Goal: Task Accomplishment & Management: Use online tool/utility

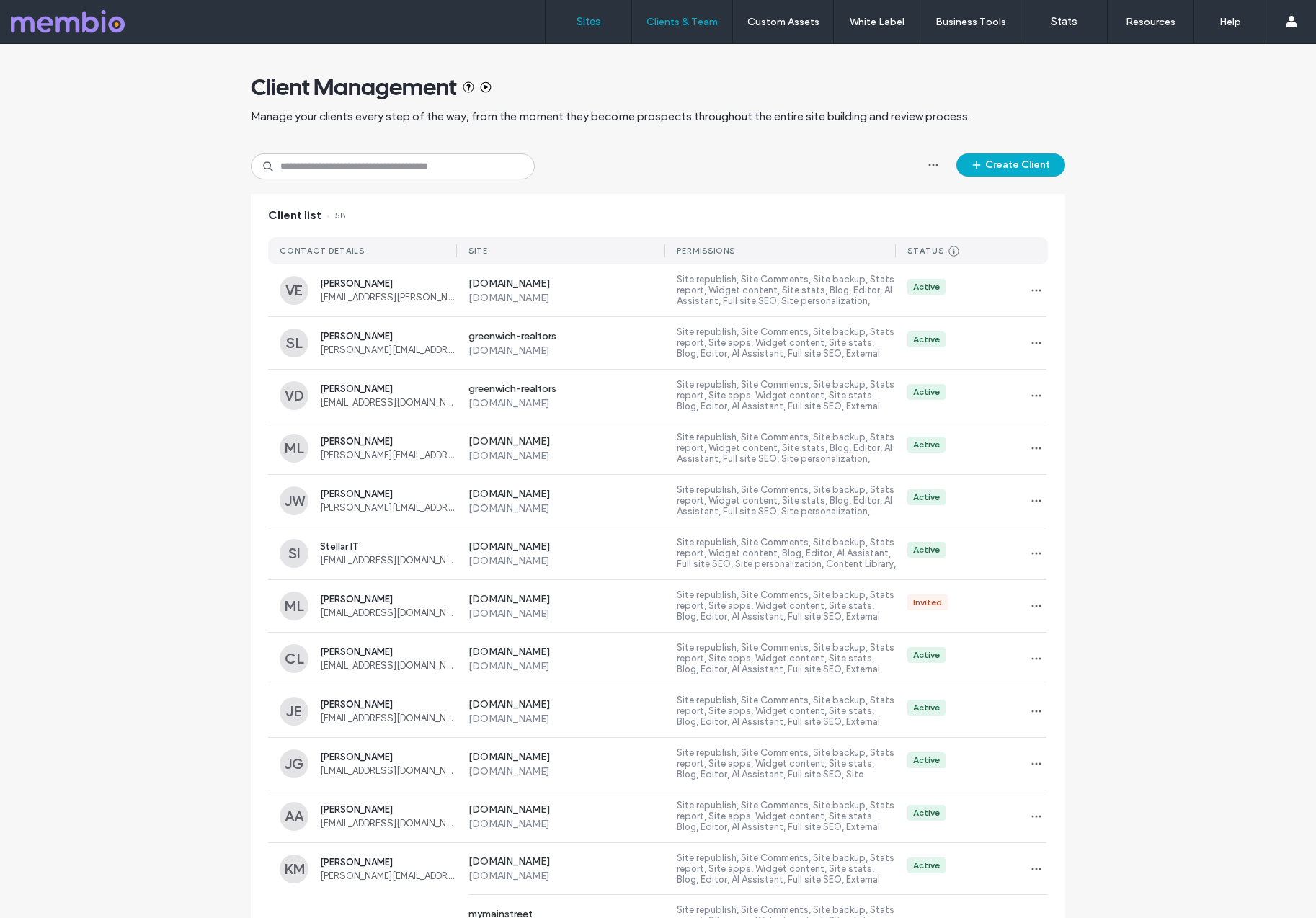
click at [586, 16] on label "Sites" at bounding box center [589, 21] width 25 height 13
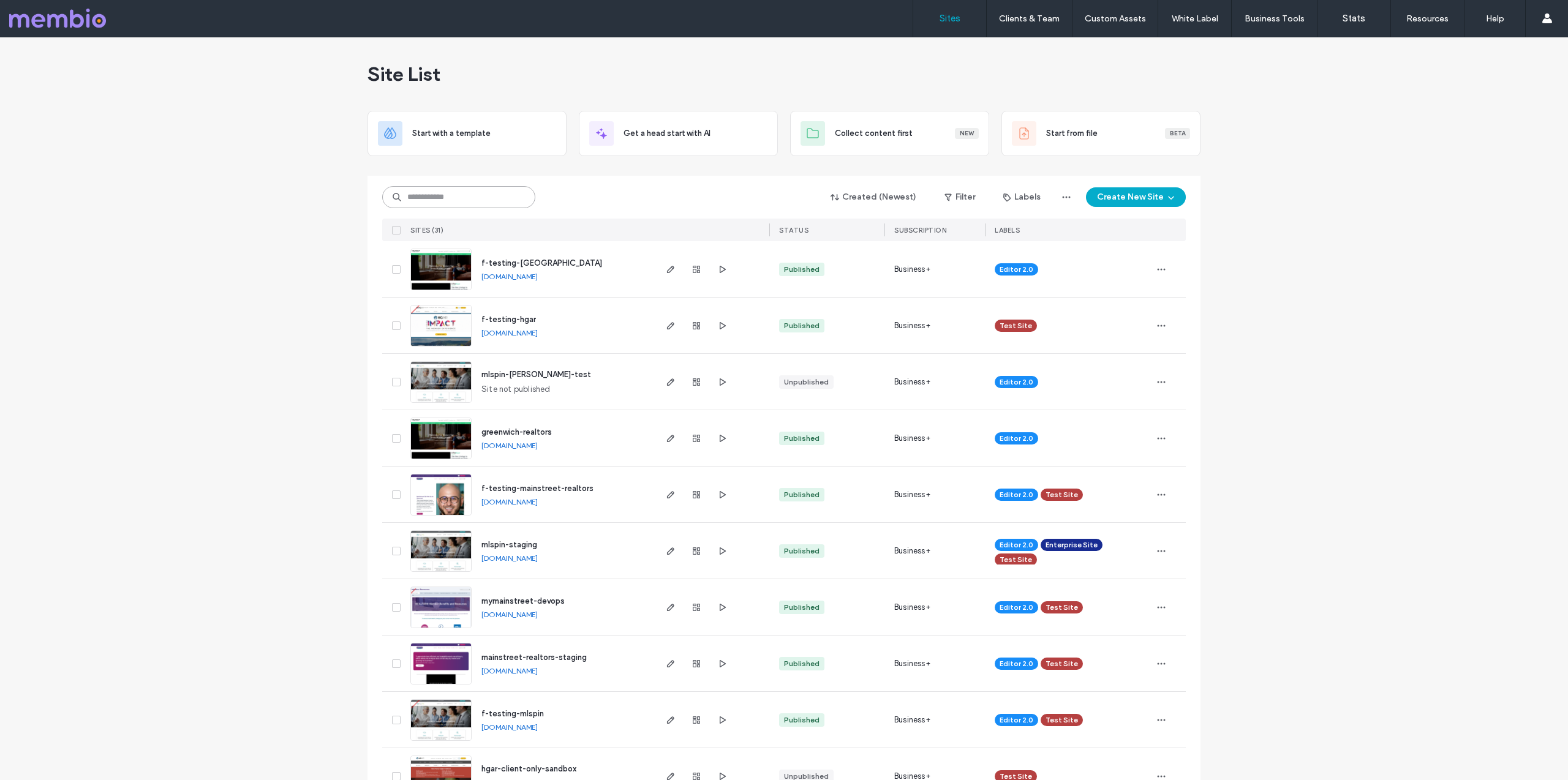
click at [424, 202] on input at bounding box center [458, 197] width 153 height 22
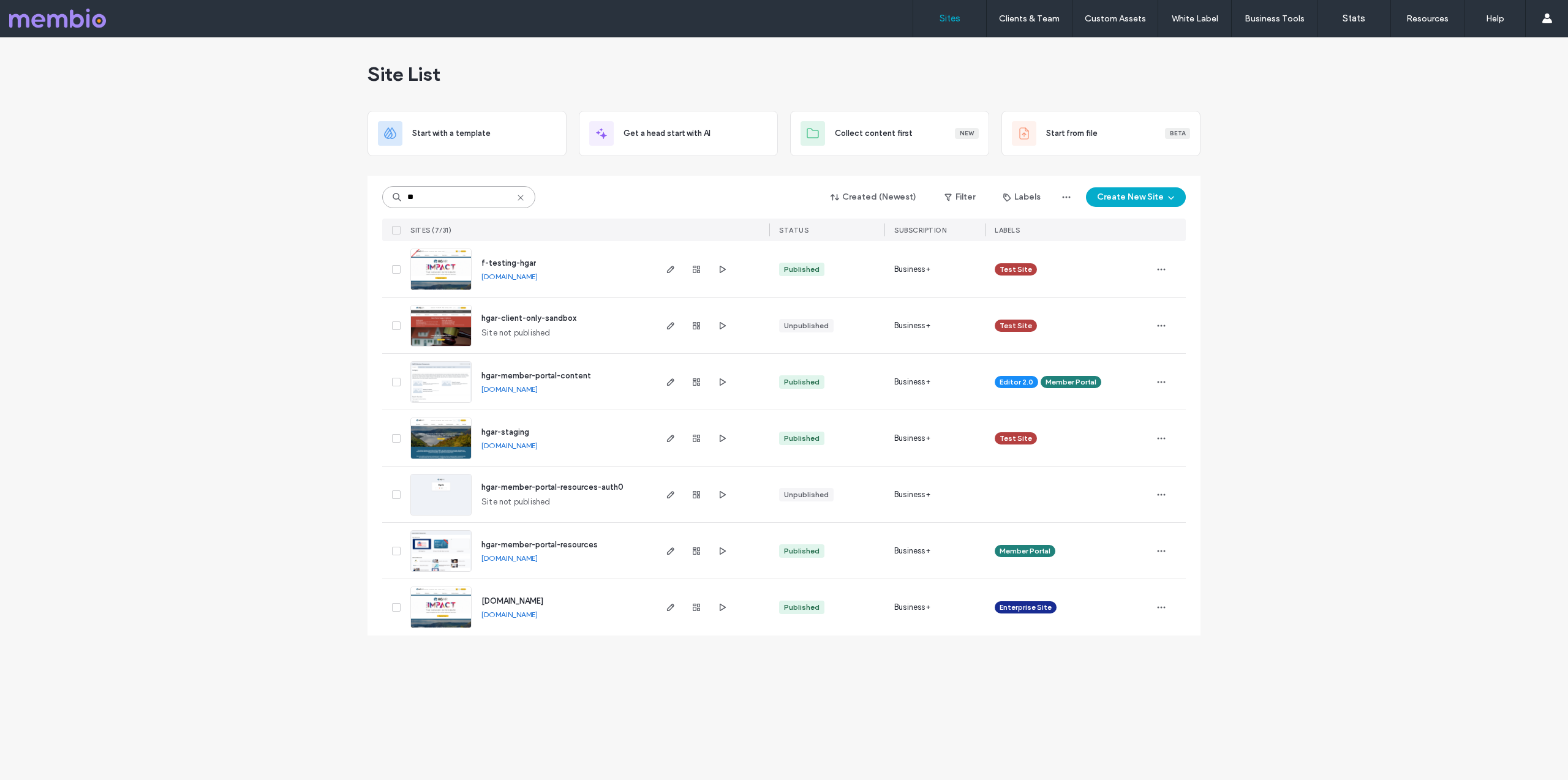
type input "**"
click at [430, 375] on img at bounding box center [441, 403] width 60 height 83
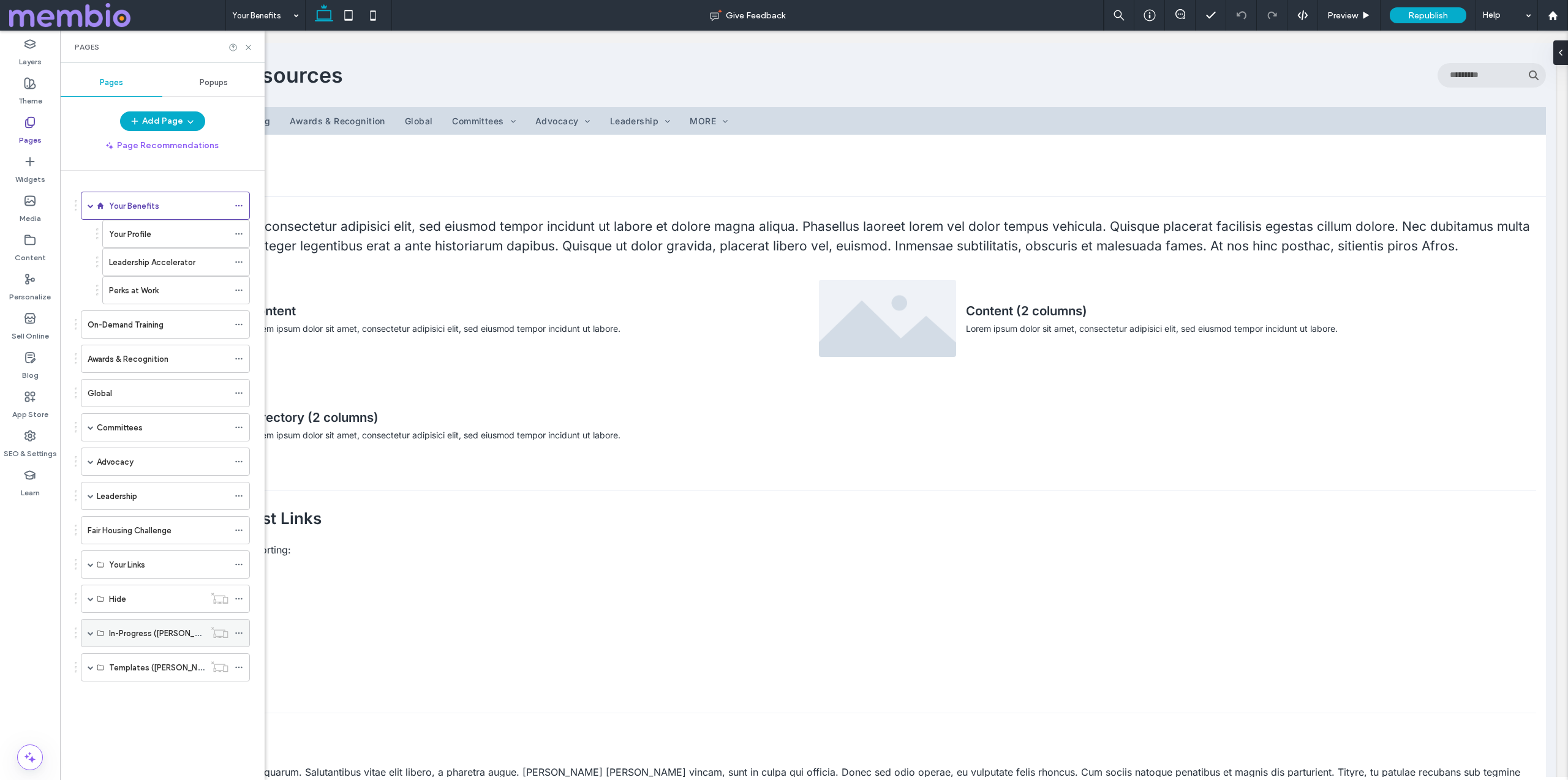
click at [90, 631] on span at bounding box center [91, 633] width 6 height 6
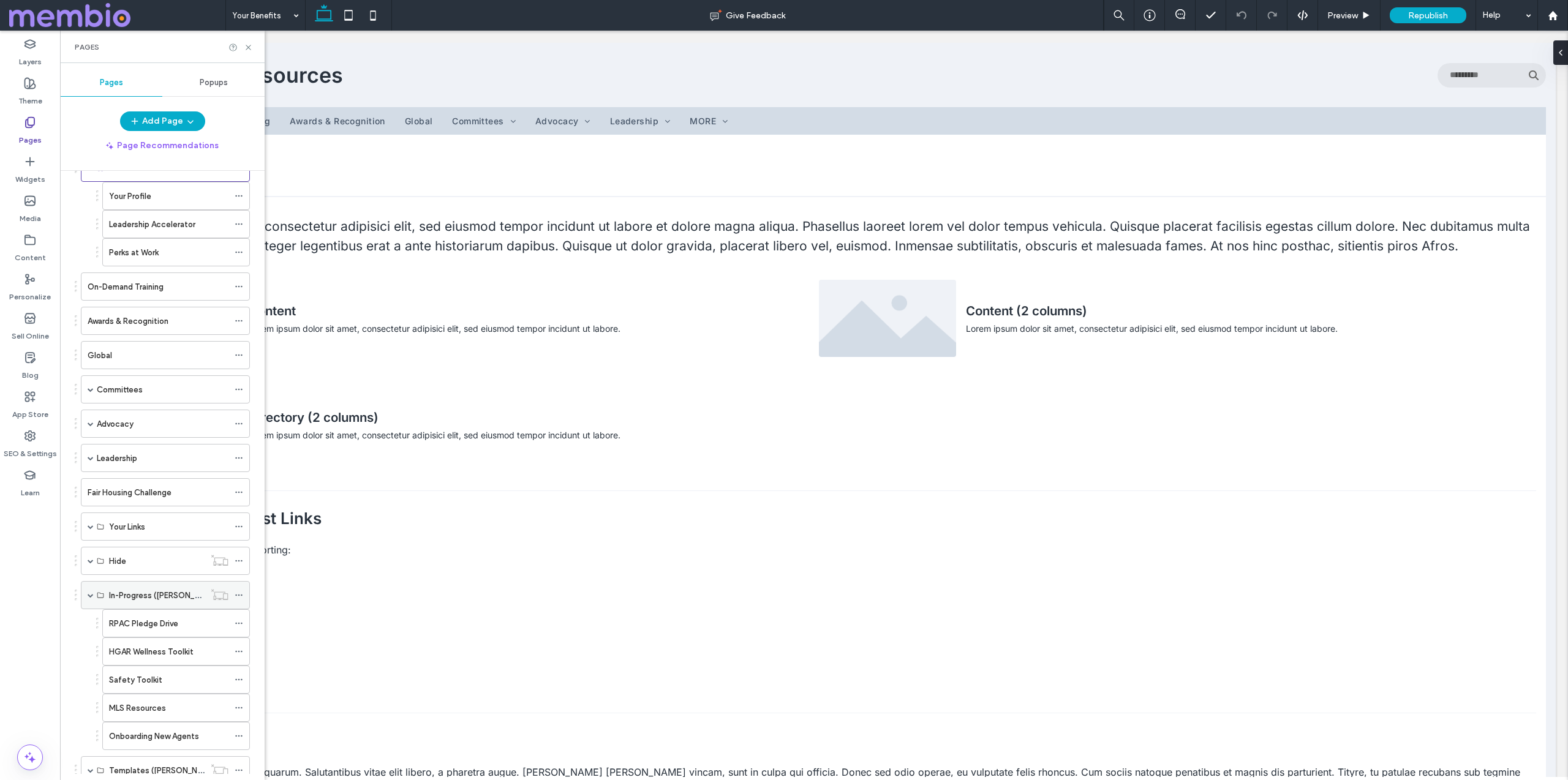
scroll to position [79, 0]
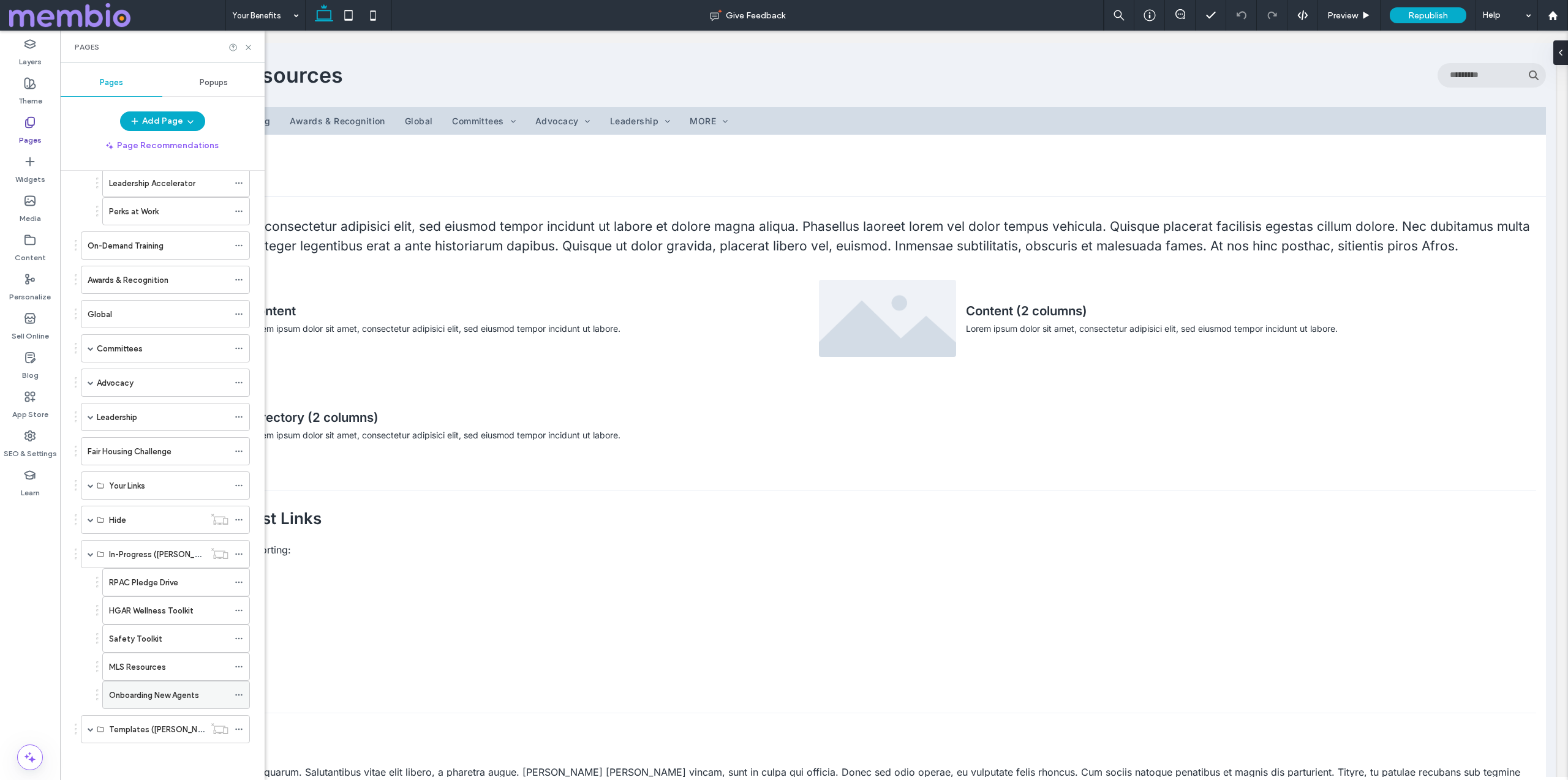
click at [128, 688] on label "Onboarding New Agents" at bounding box center [153, 695] width 90 height 22
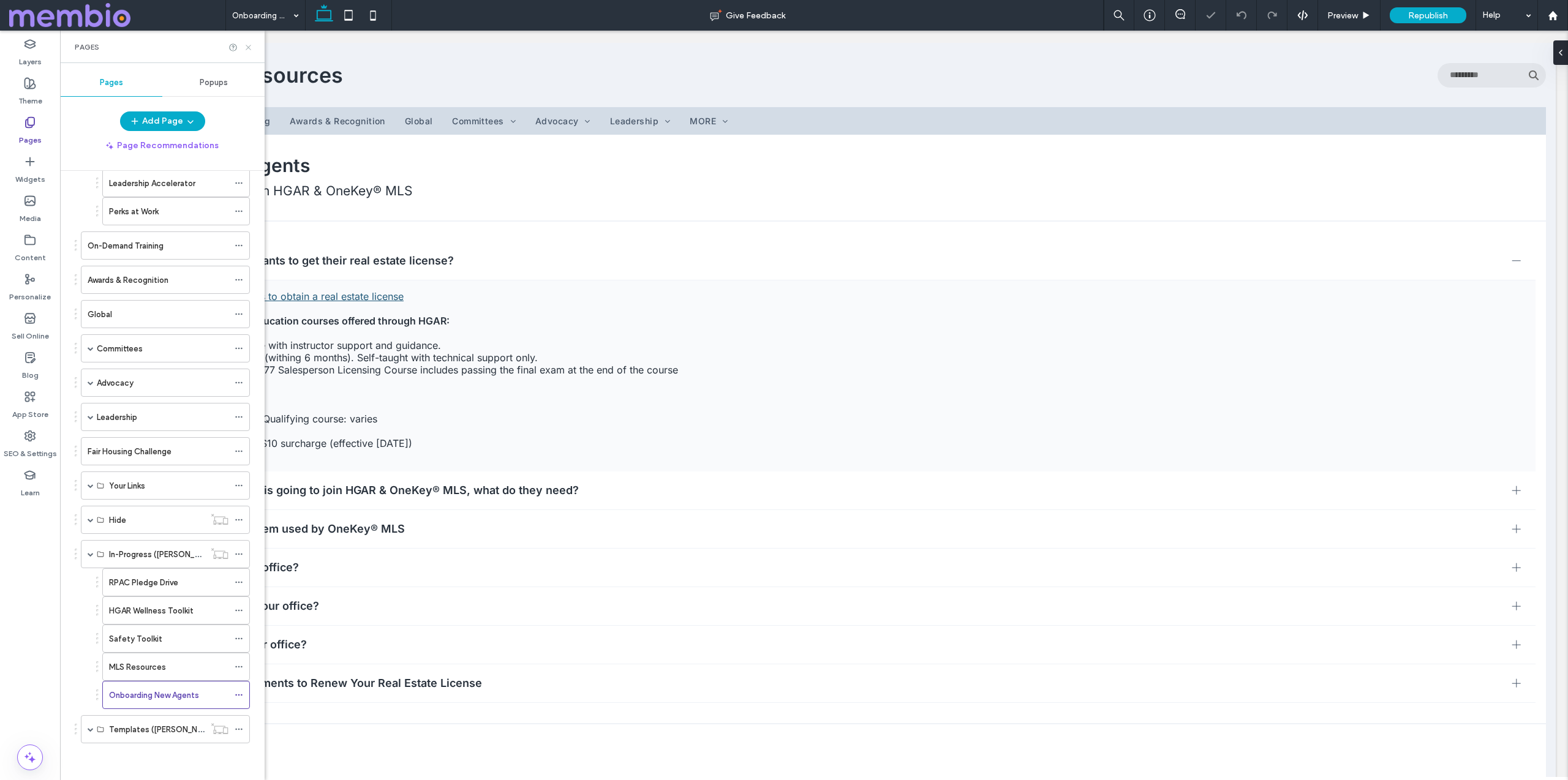
click at [244, 47] on icon at bounding box center [248, 47] width 9 height 9
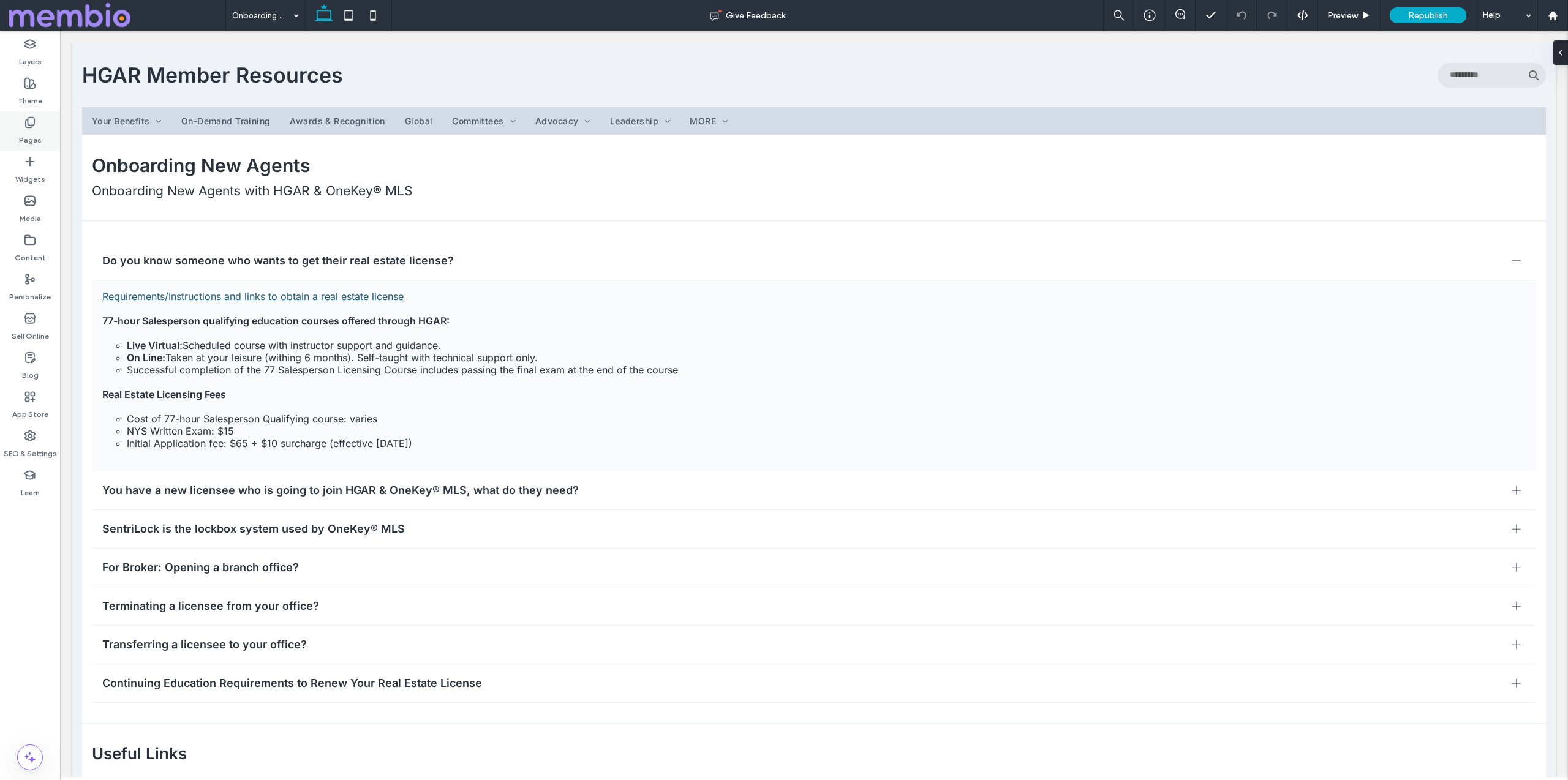
click at [32, 134] on label "Pages" at bounding box center [31, 137] width 23 height 17
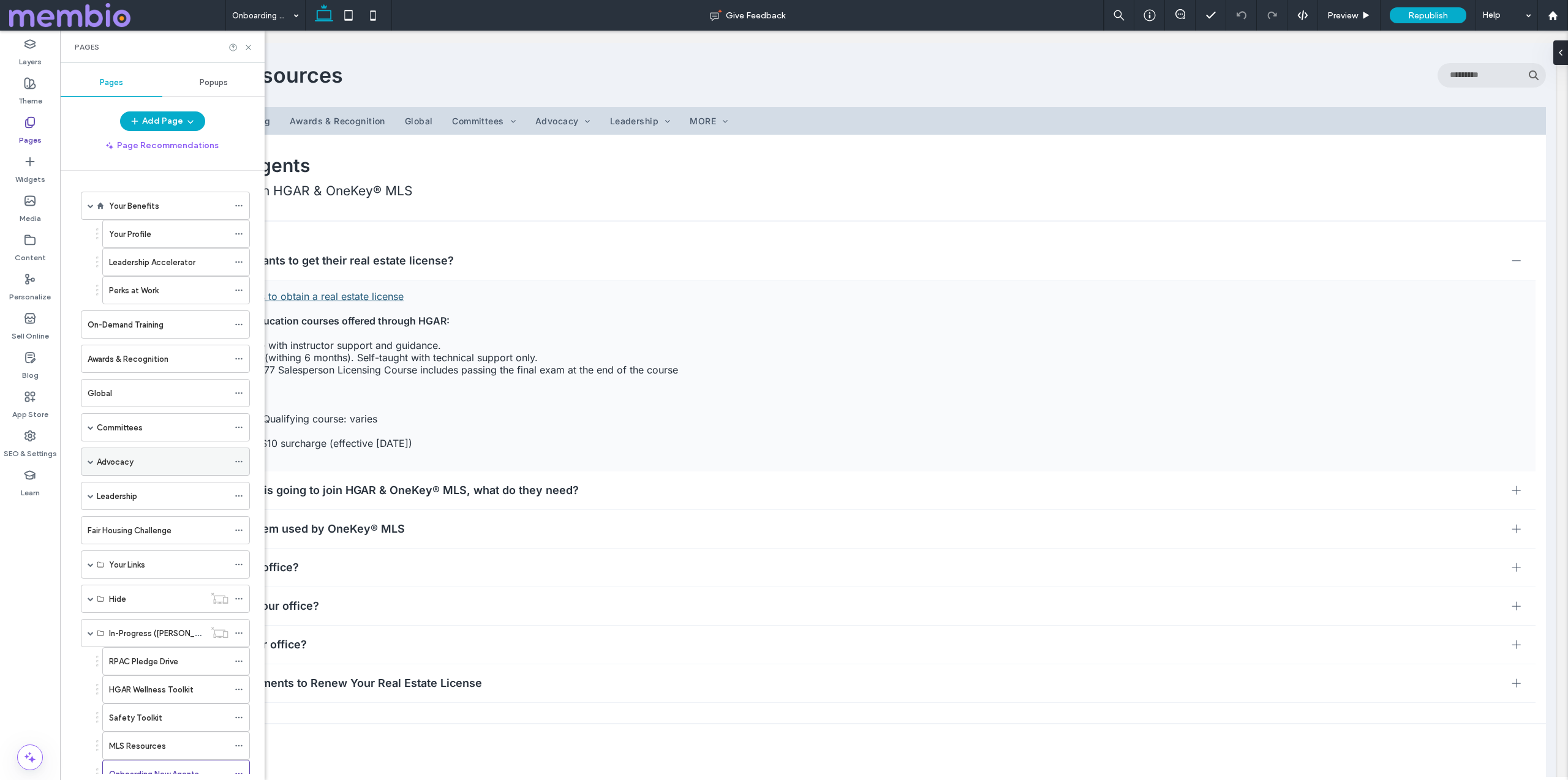
scroll to position [79, 0]
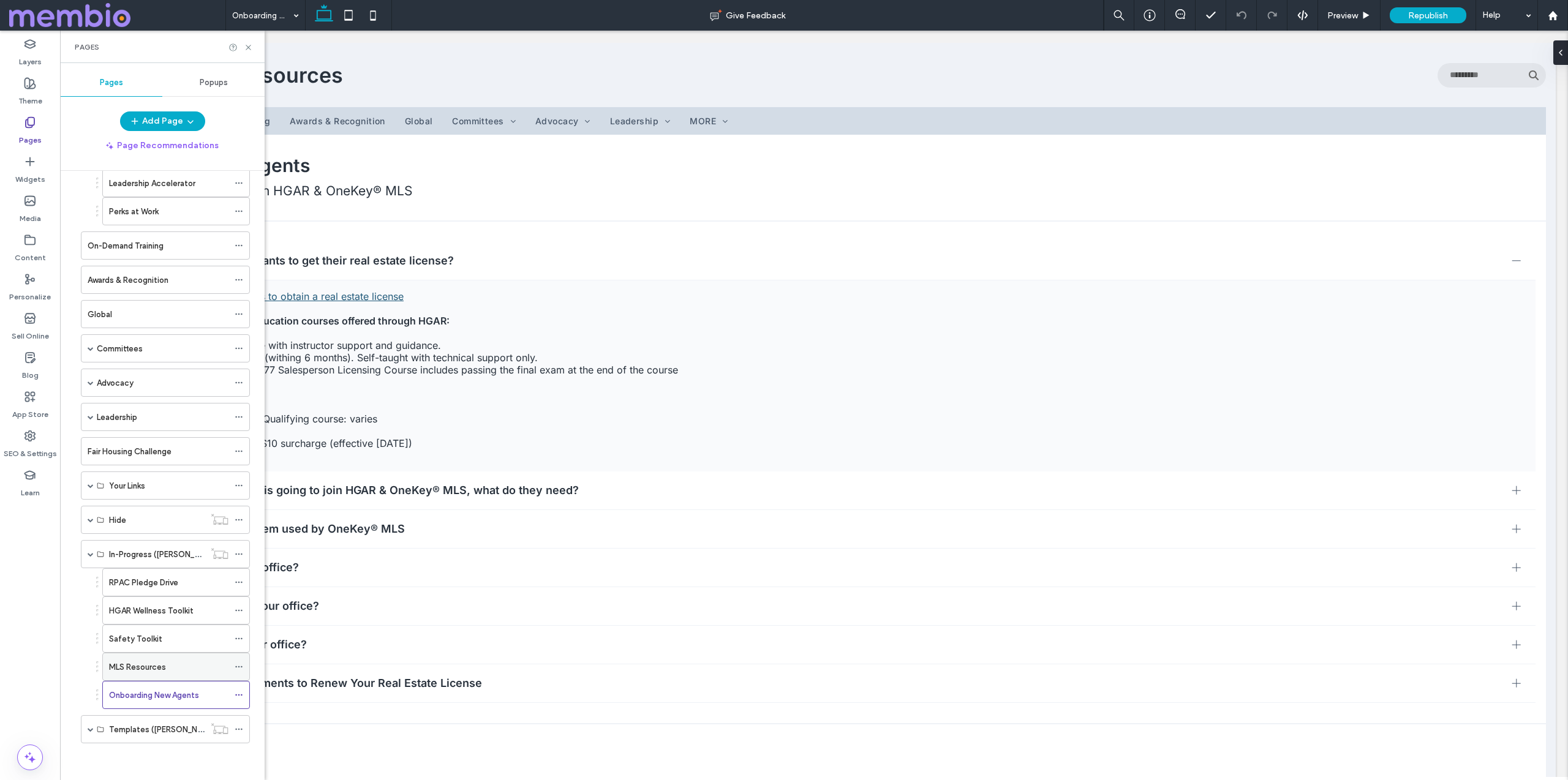
click at [160, 659] on div "MLS Resources" at bounding box center [169, 667] width 120 height 27
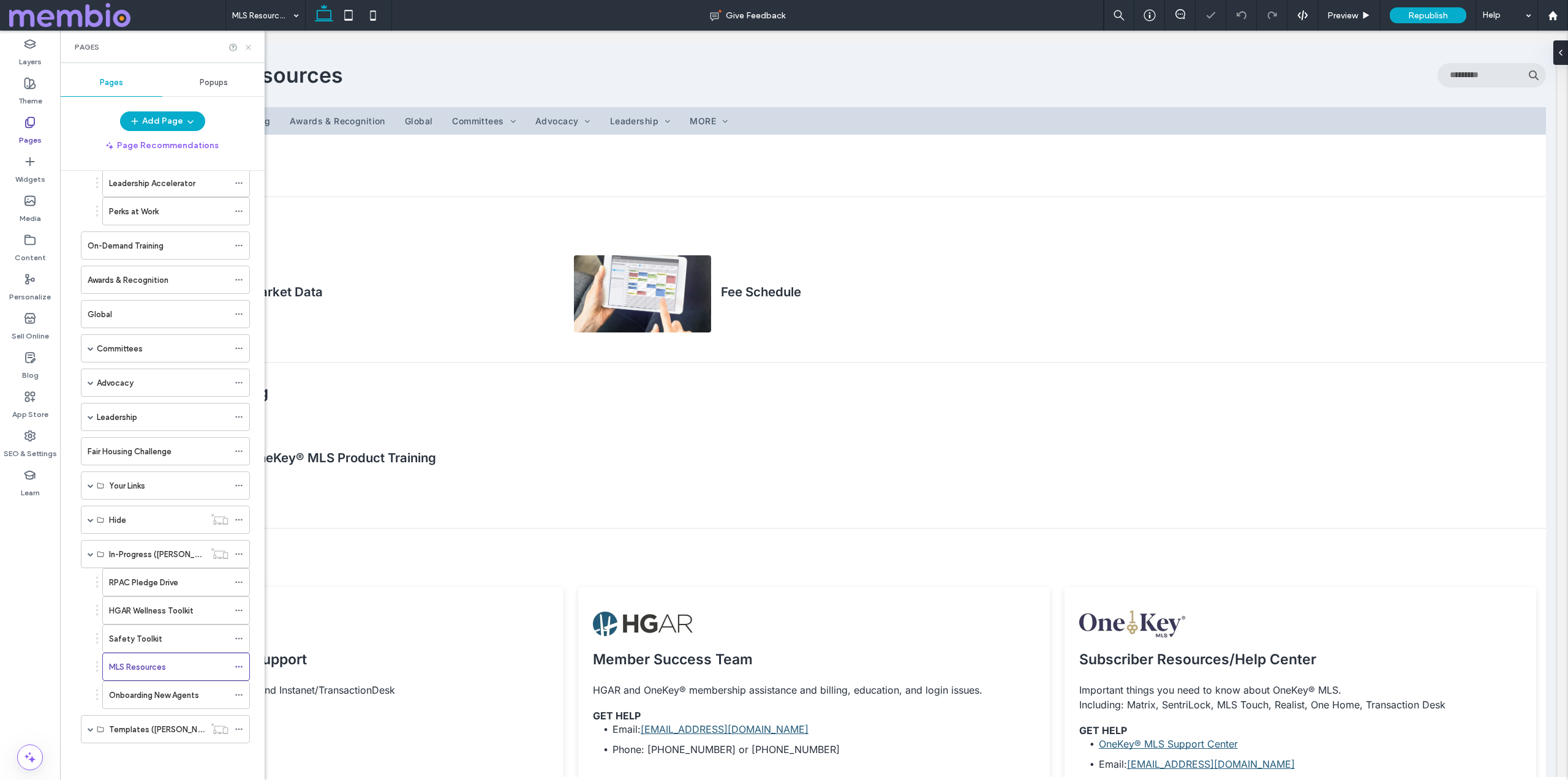
drag, startPoint x: 250, startPoint y: 46, endPoint x: 190, endPoint y: 55, distance: 60.7
click at [250, 46] on use at bounding box center [248, 47] width 5 height 5
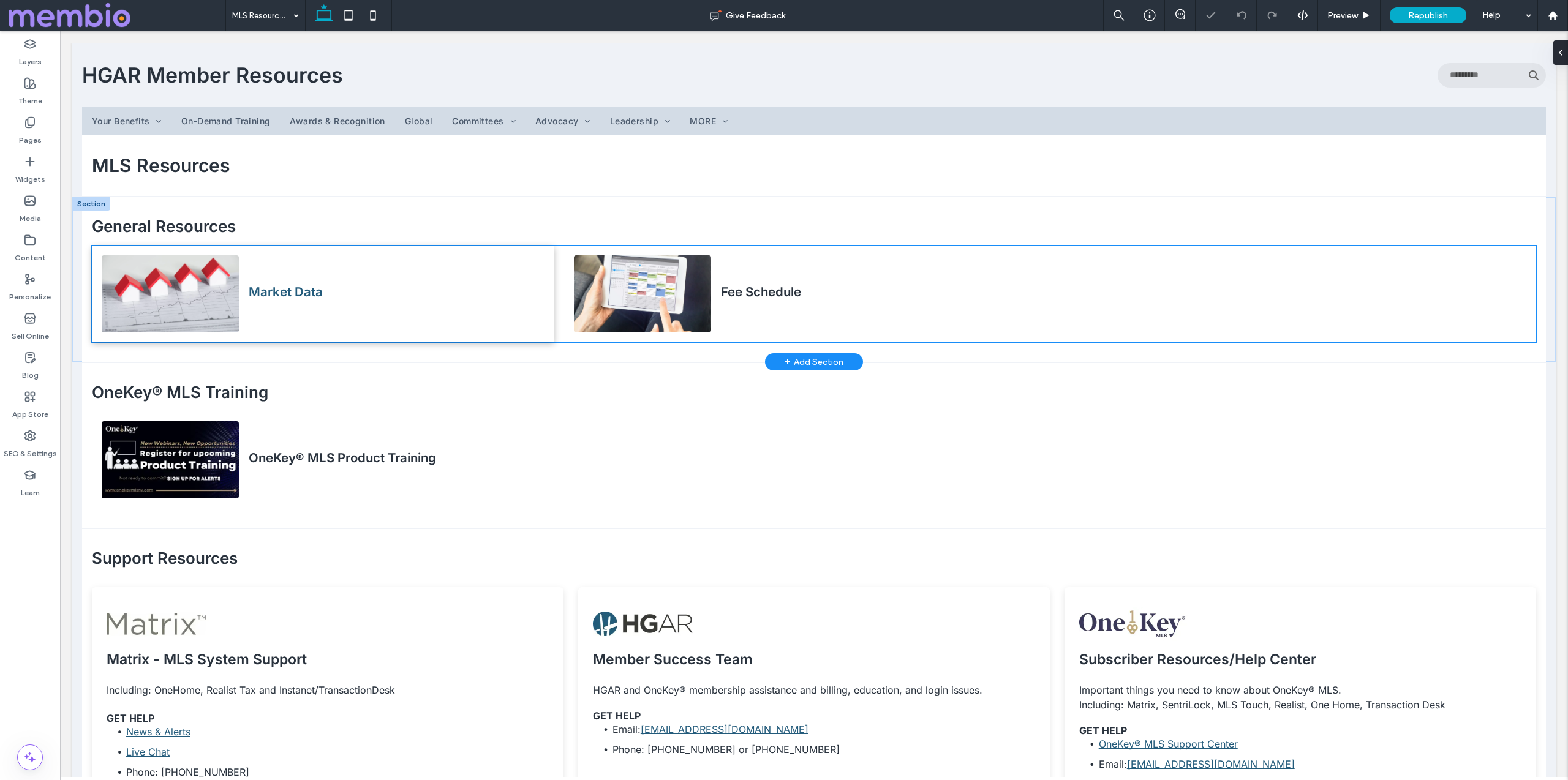
click at [271, 284] on h4 "Market Data" at bounding box center [286, 291] width 74 height 15
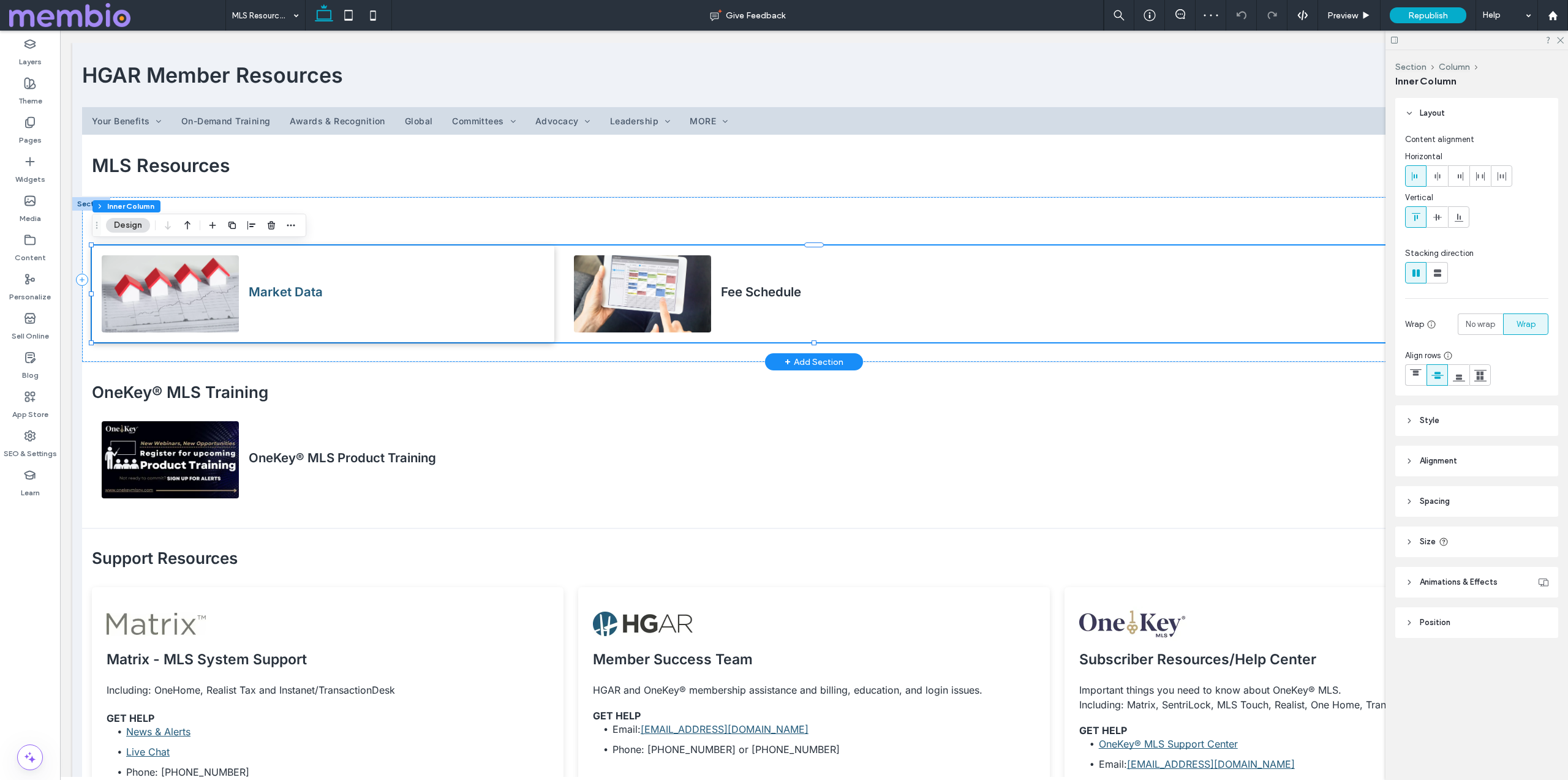
click at [271, 284] on h4 "Market Data" at bounding box center [286, 291] width 74 height 15
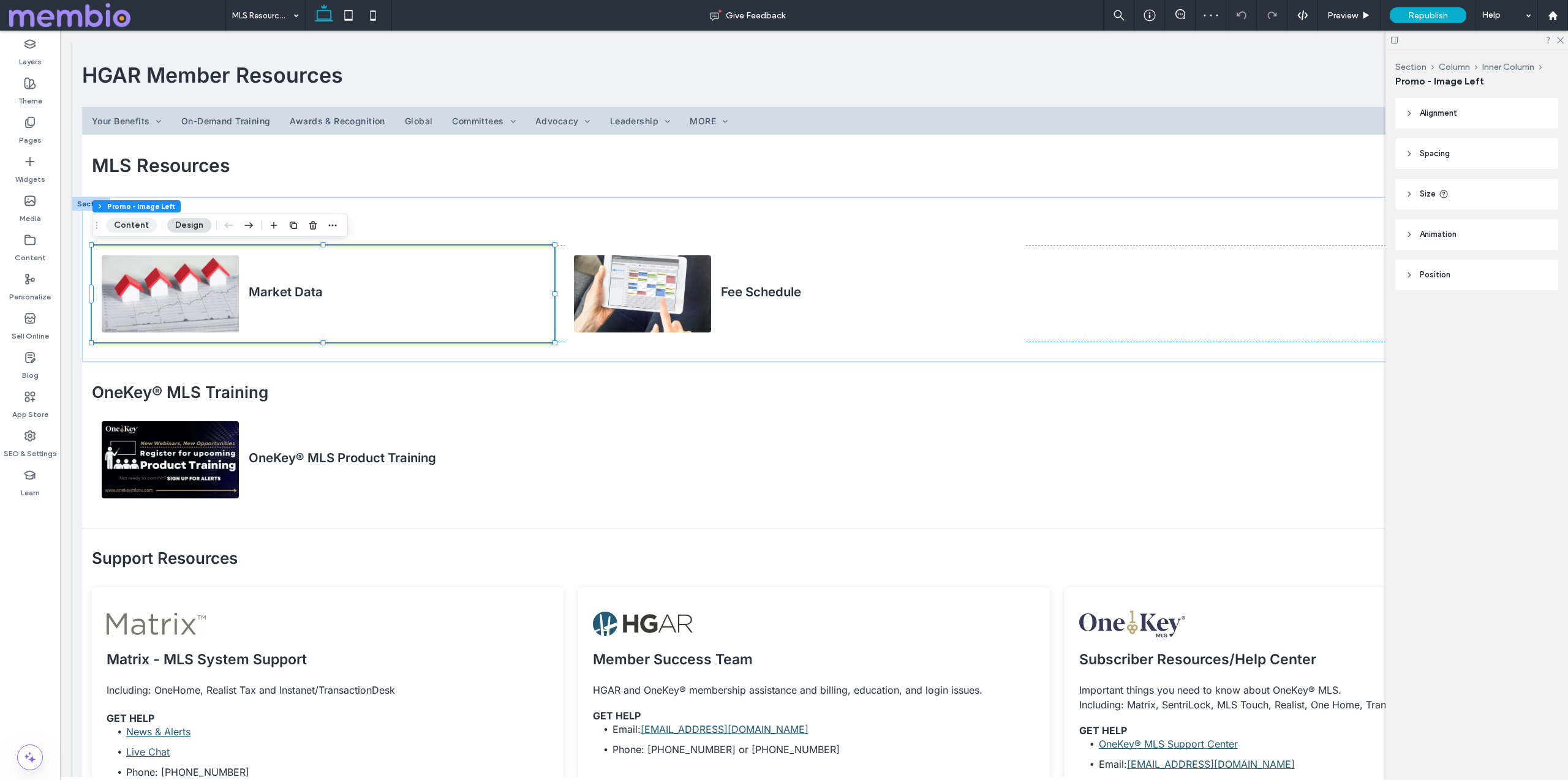
click at [132, 221] on button "Content" at bounding box center [131, 225] width 51 height 15
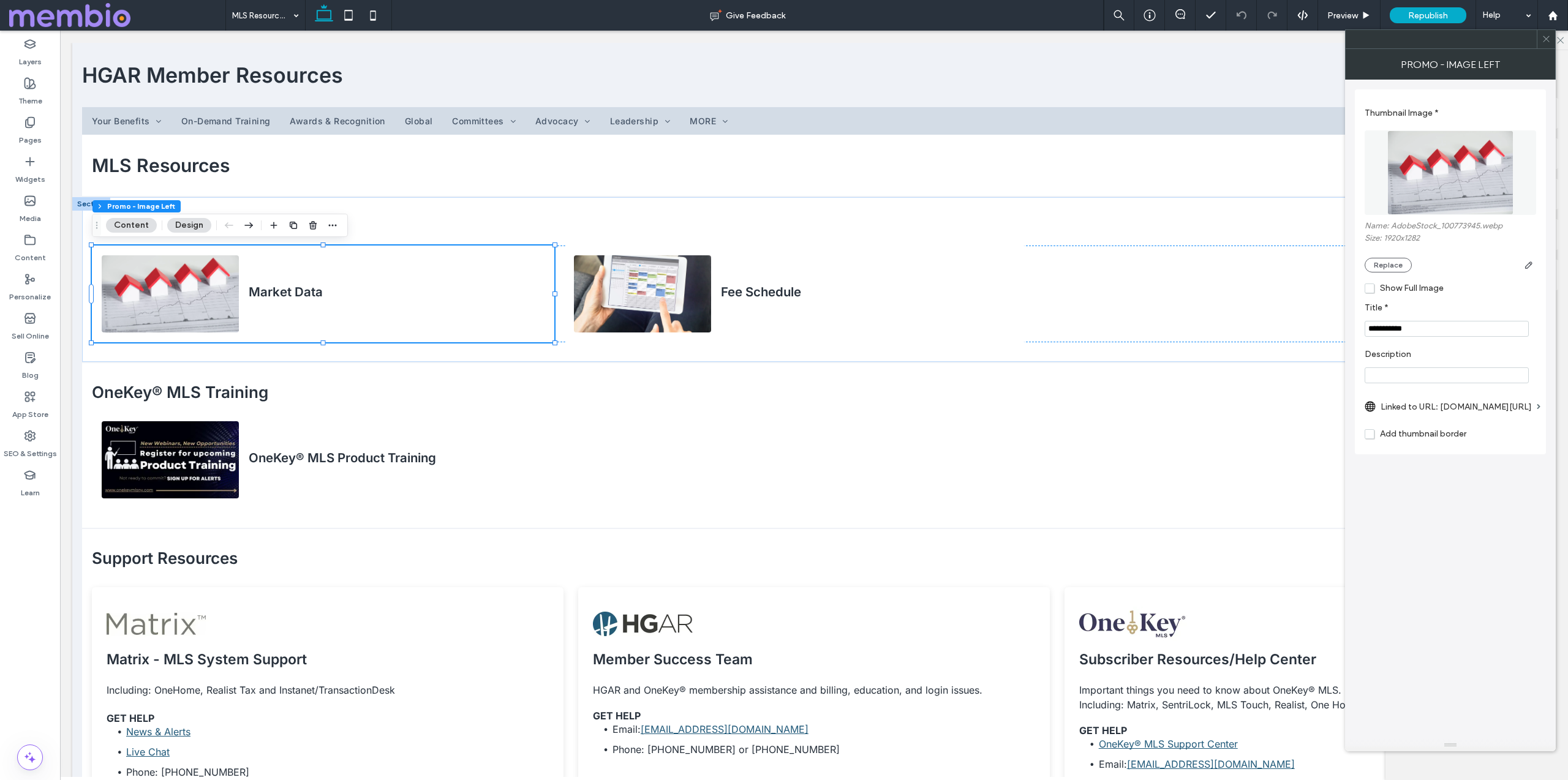
click at [1469, 407] on label "Linked to URL: [DOMAIN_NAME][URL]" at bounding box center [1457, 407] width 152 height 23
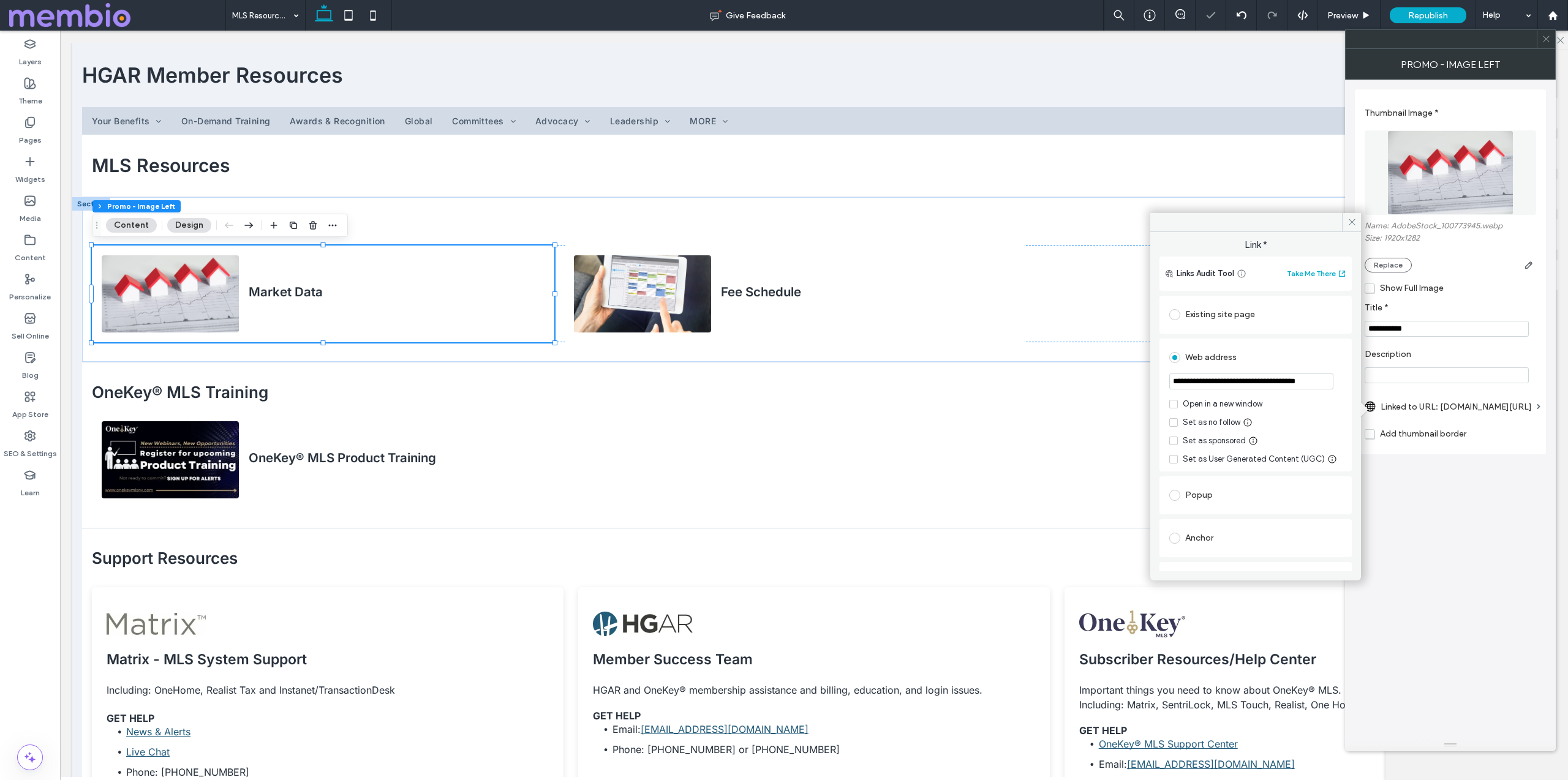
scroll to position [0, 18]
drag, startPoint x: 1276, startPoint y: 382, endPoint x: 1344, endPoint y: 382, distance: 68.0
click at [1344, 382] on div "**********" at bounding box center [1255, 405] width 192 height 133
click at [1254, 382] on input "**********" at bounding box center [1252, 382] width 164 height 17
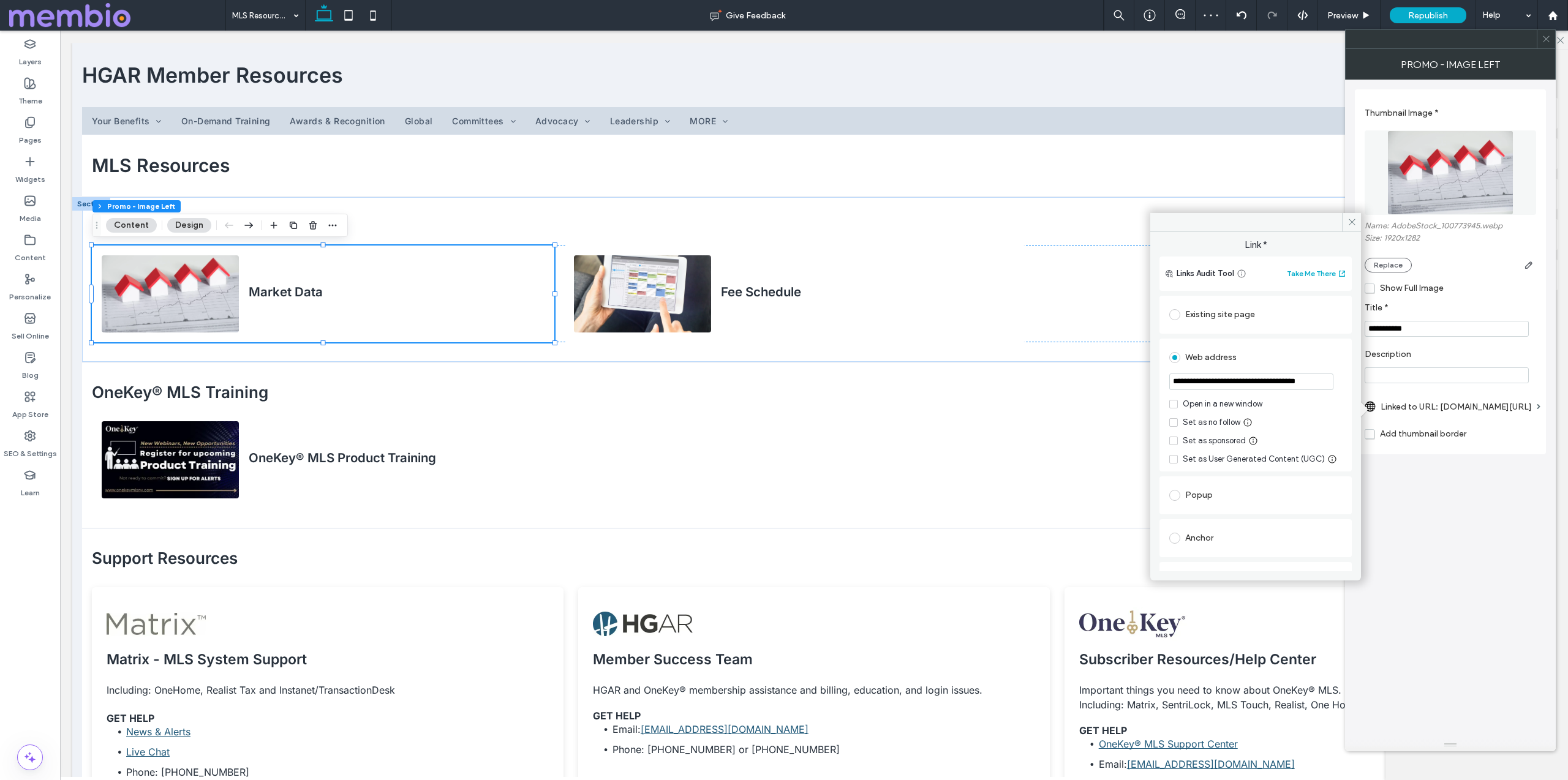
click at [1254, 382] on input "**********" at bounding box center [1252, 382] width 164 height 17
click at [1349, 221] on icon at bounding box center [1352, 222] width 9 height 9
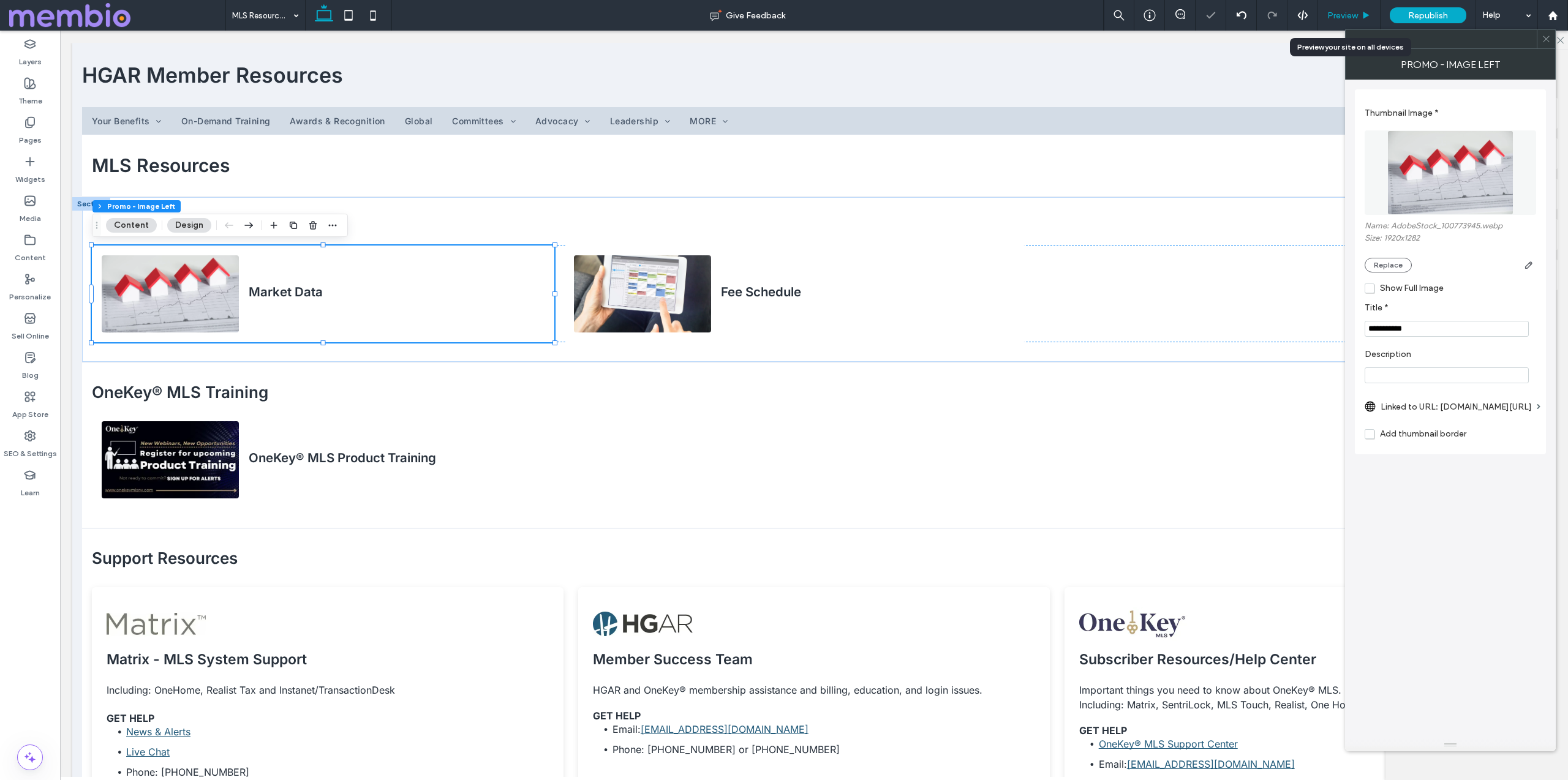
click at [1345, 13] on span "Preview" at bounding box center [1343, 15] width 31 height 10
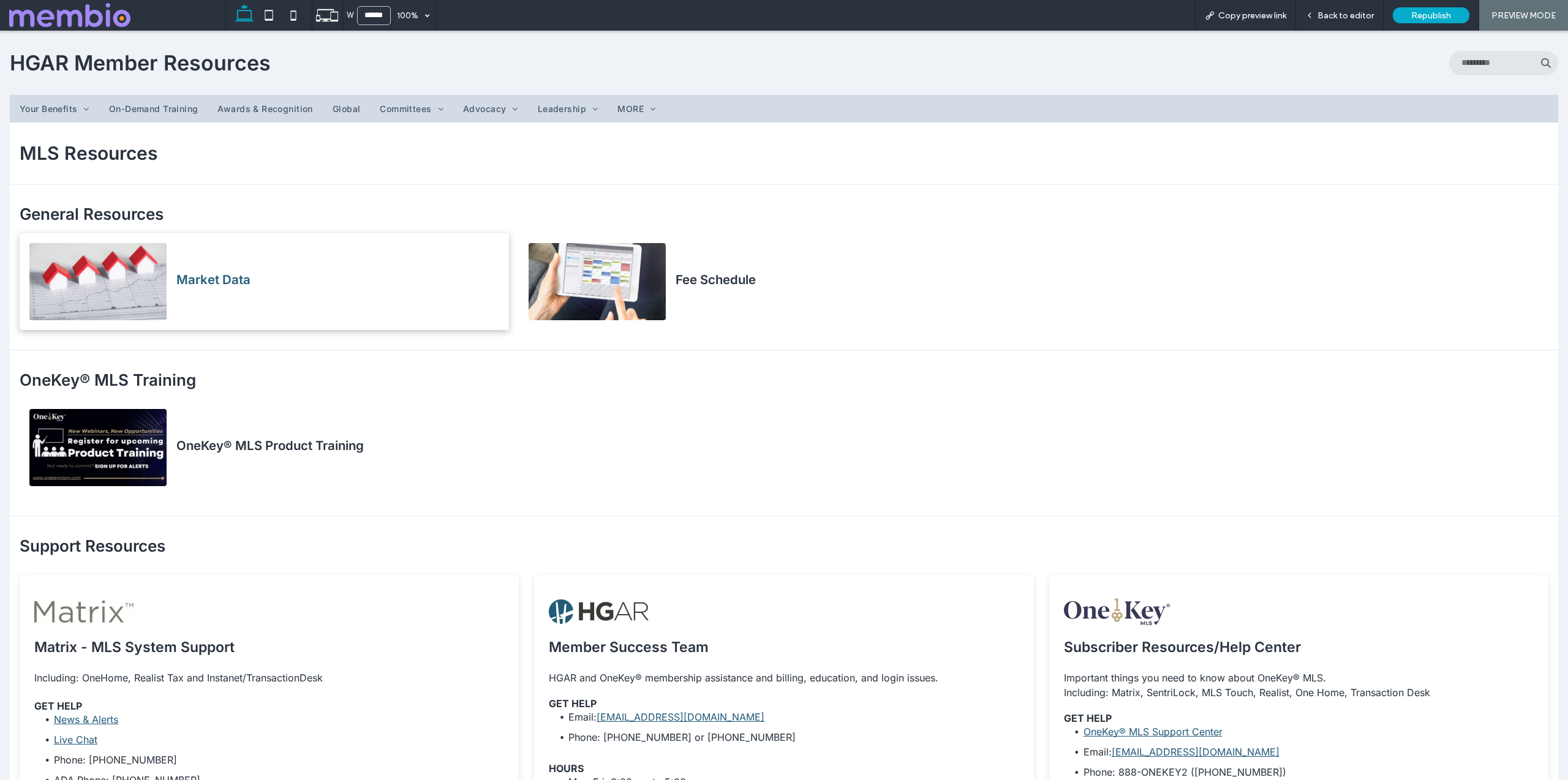
click at [195, 275] on h4 "Market Data" at bounding box center [213, 279] width 74 height 15
click at [342, 302] on div "Open link in new tab" at bounding box center [347, 302] width 153 height 13
click at [1325, 12] on span "Back to editor" at bounding box center [1346, 15] width 57 height 10
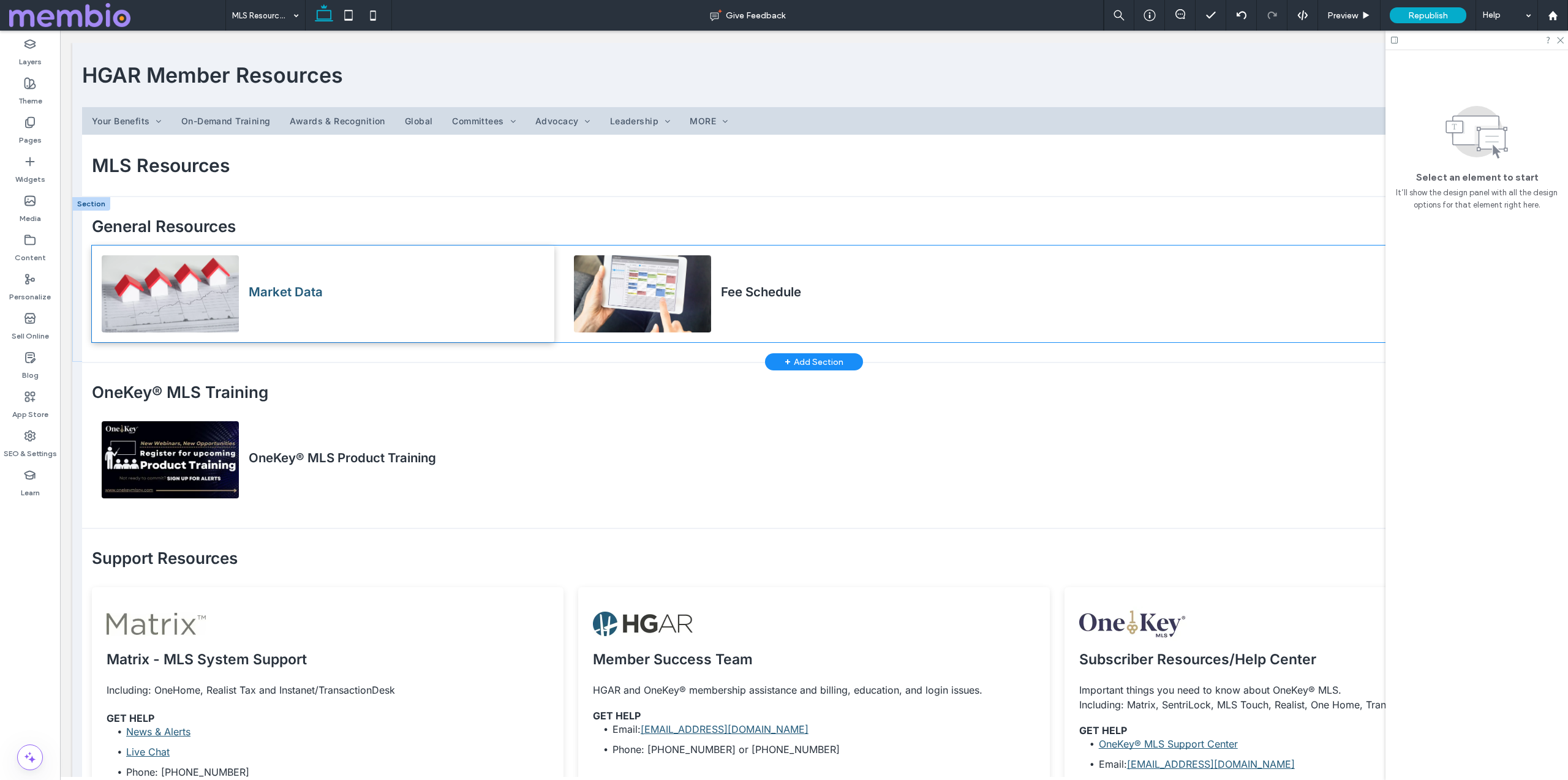
click at [283, 296] on h4 "Market Data" at bounding box center [286, 291] width 74 height 15
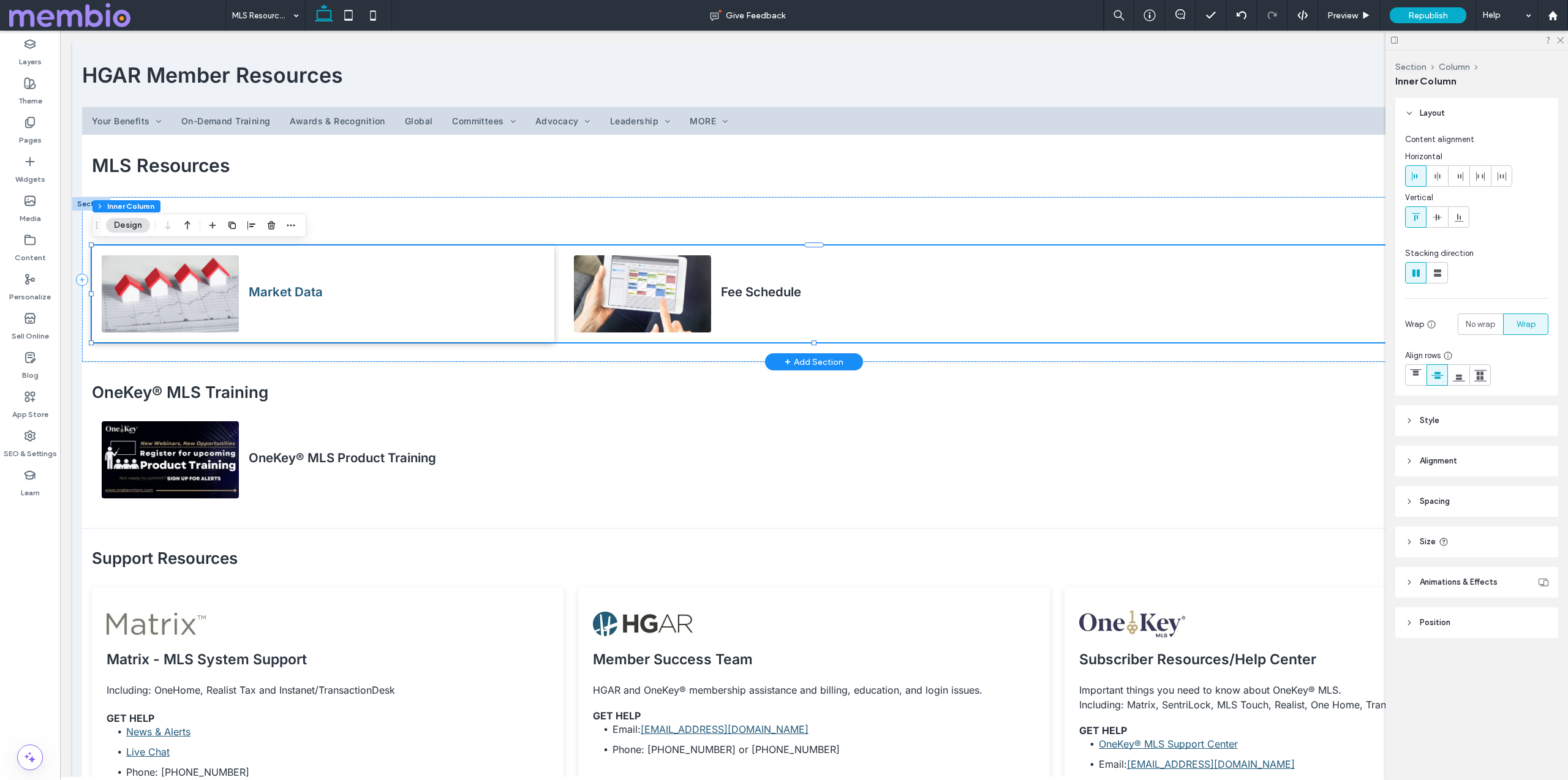
click at [283, 296] on h4 "Market Data" at bounding box center [286, 291] width 74 height 15
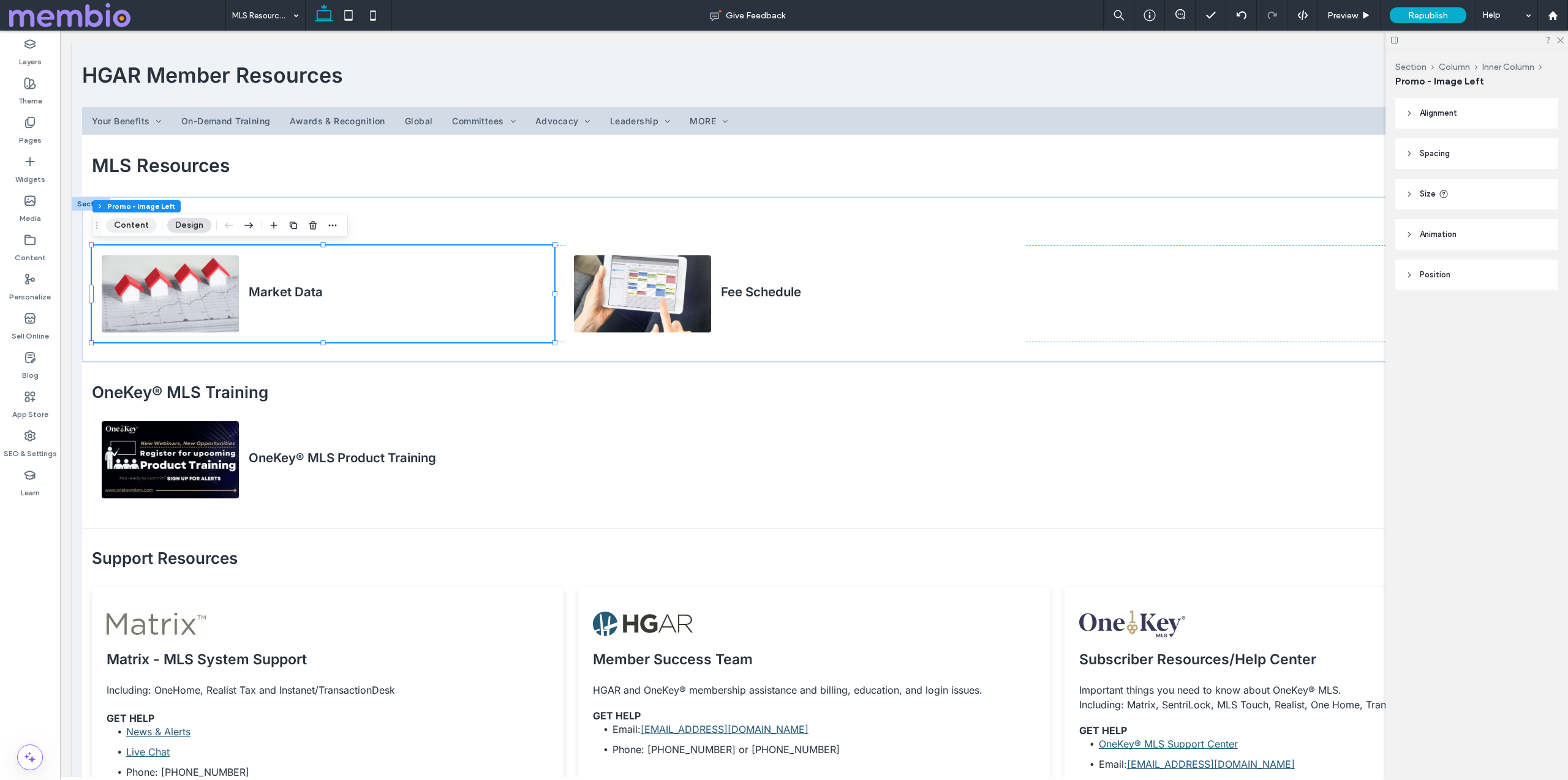
click at [131, 228] on button "Content" at bounding box center [131, 225] width 51 height 15
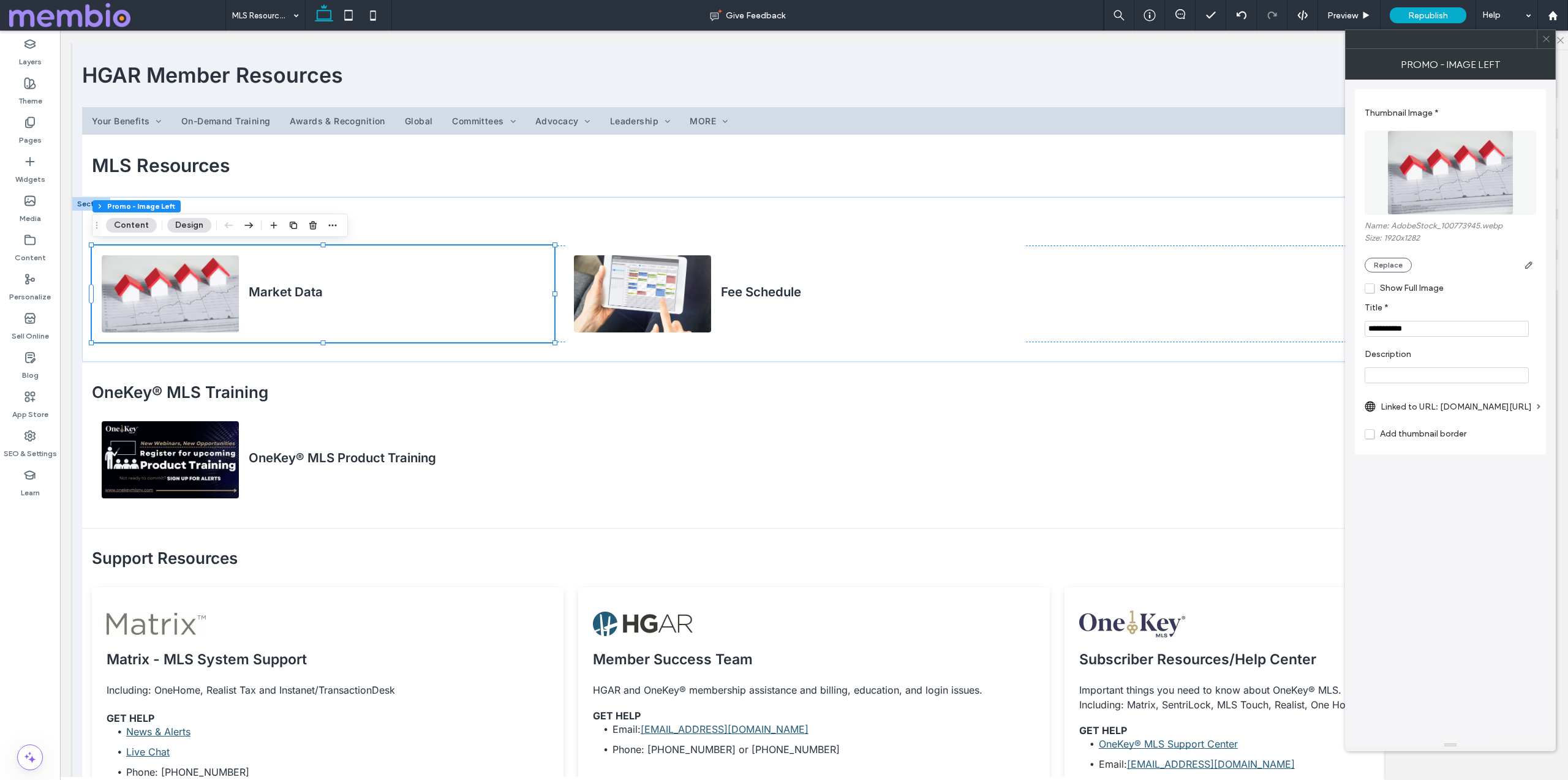
click at [1437, 409] on label "Linked to URL: [DOMAIN_NAME][URL]" at bounding box center [1457, 407] width 152 height 23
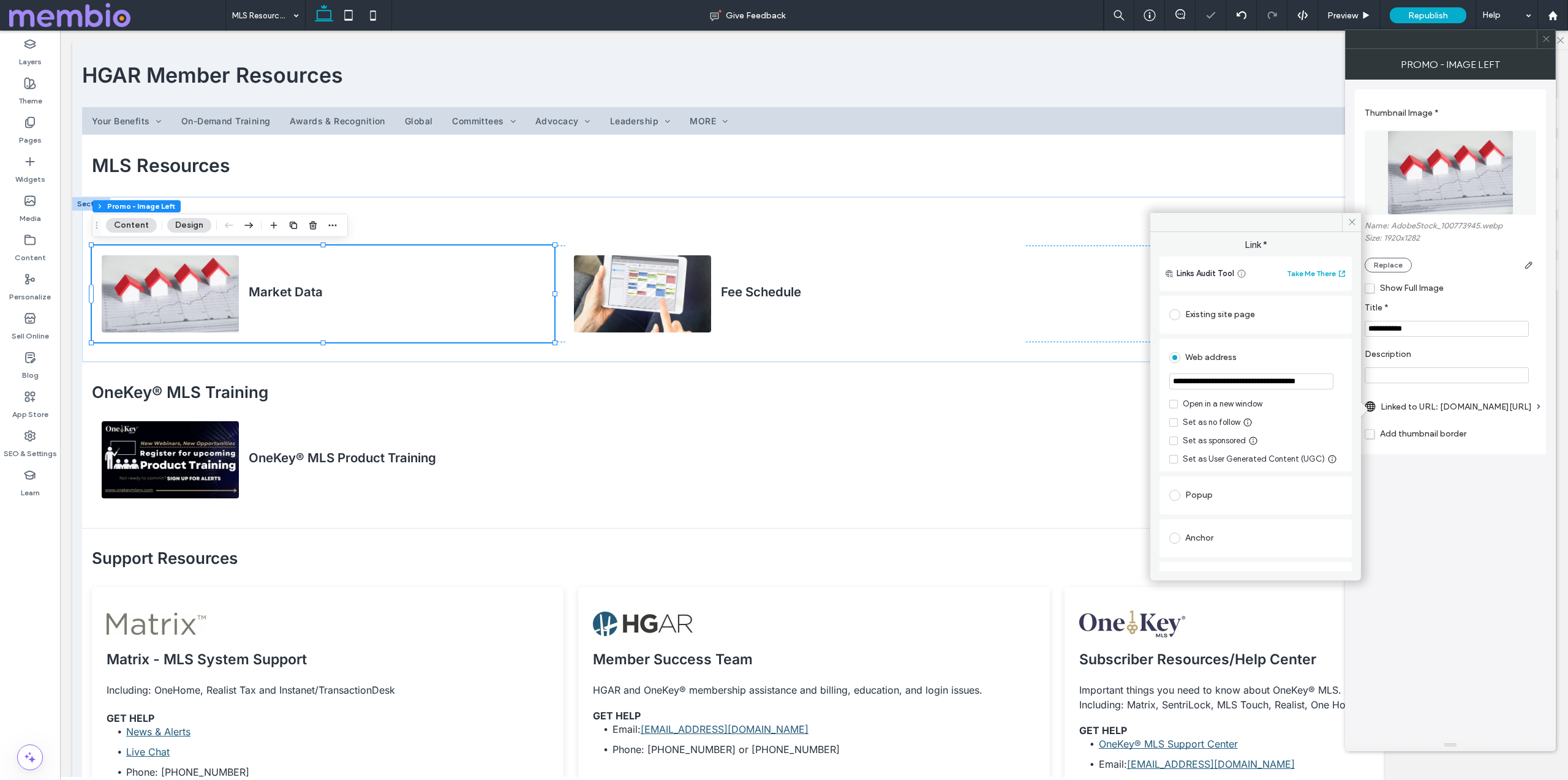
click at [1201, 402] on div "Open in a new window" at bounding box center [1222, 403] width 80 height 12
click at [1353, 218] on icon at bounding box center [1352, 222] width 9 height 9
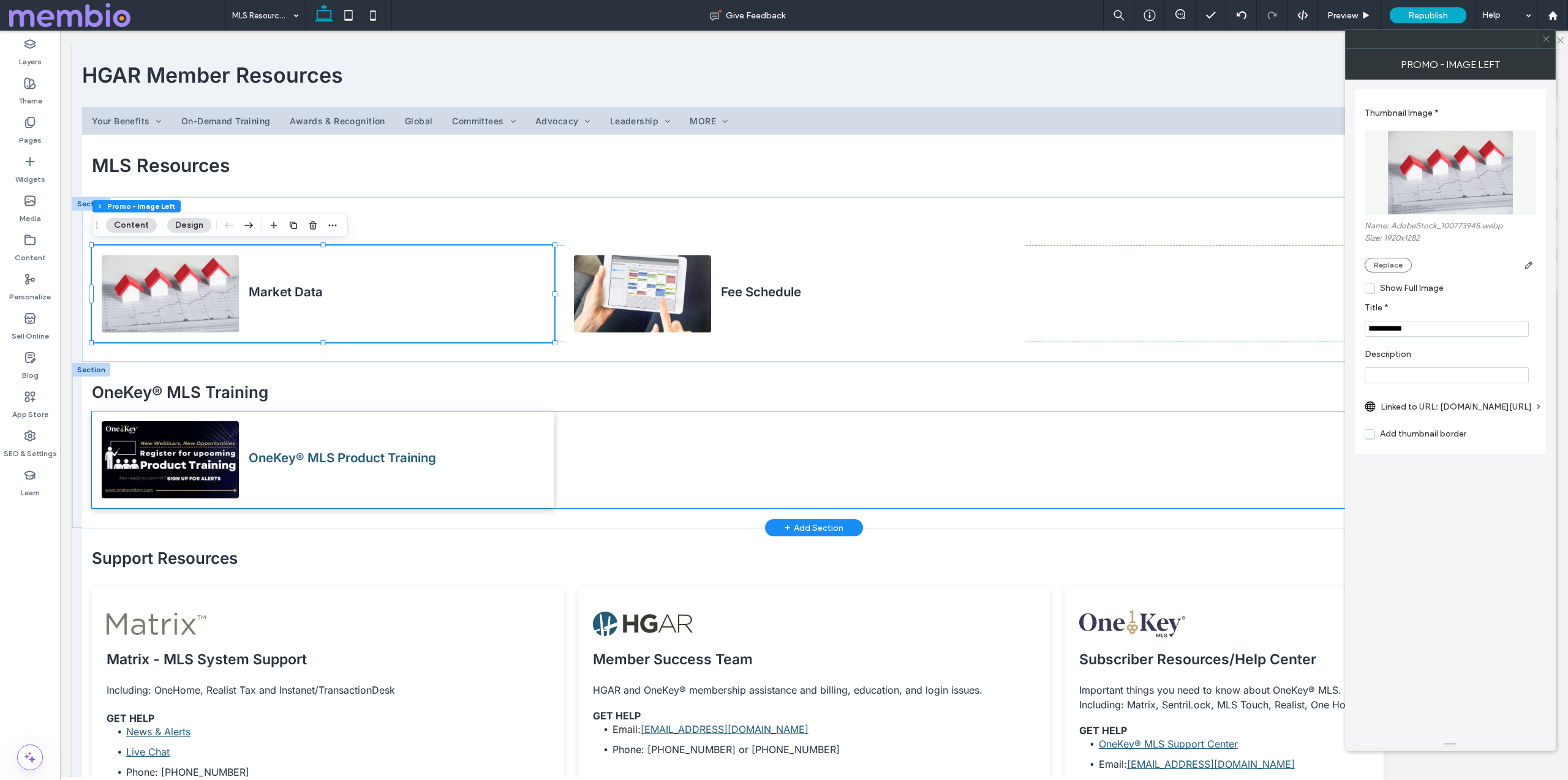
click at [296, 461] on h4 "OneKey® MLS Product Training" at bounding box center [343, 457] width 187 height 15
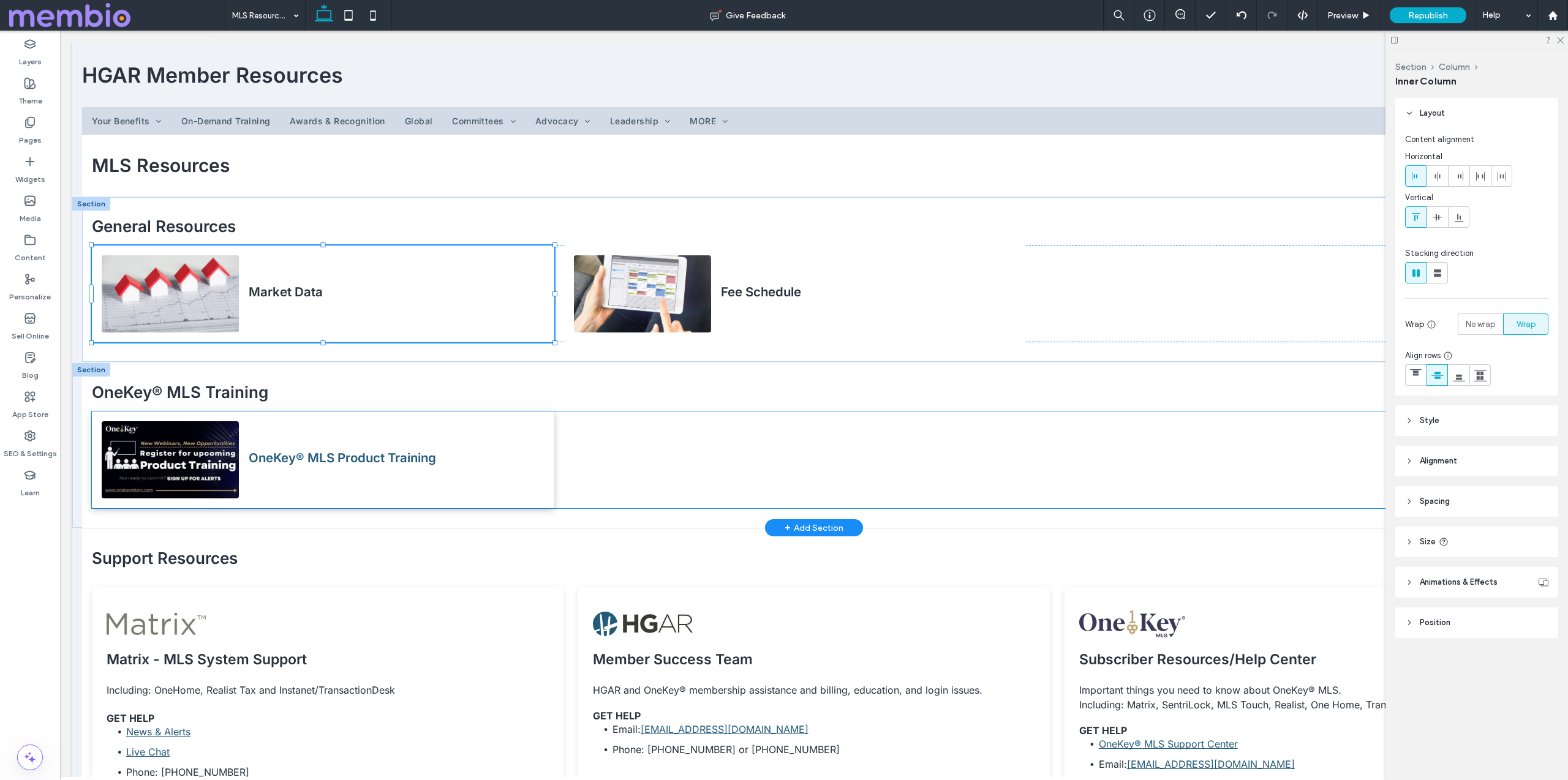
type input "**"
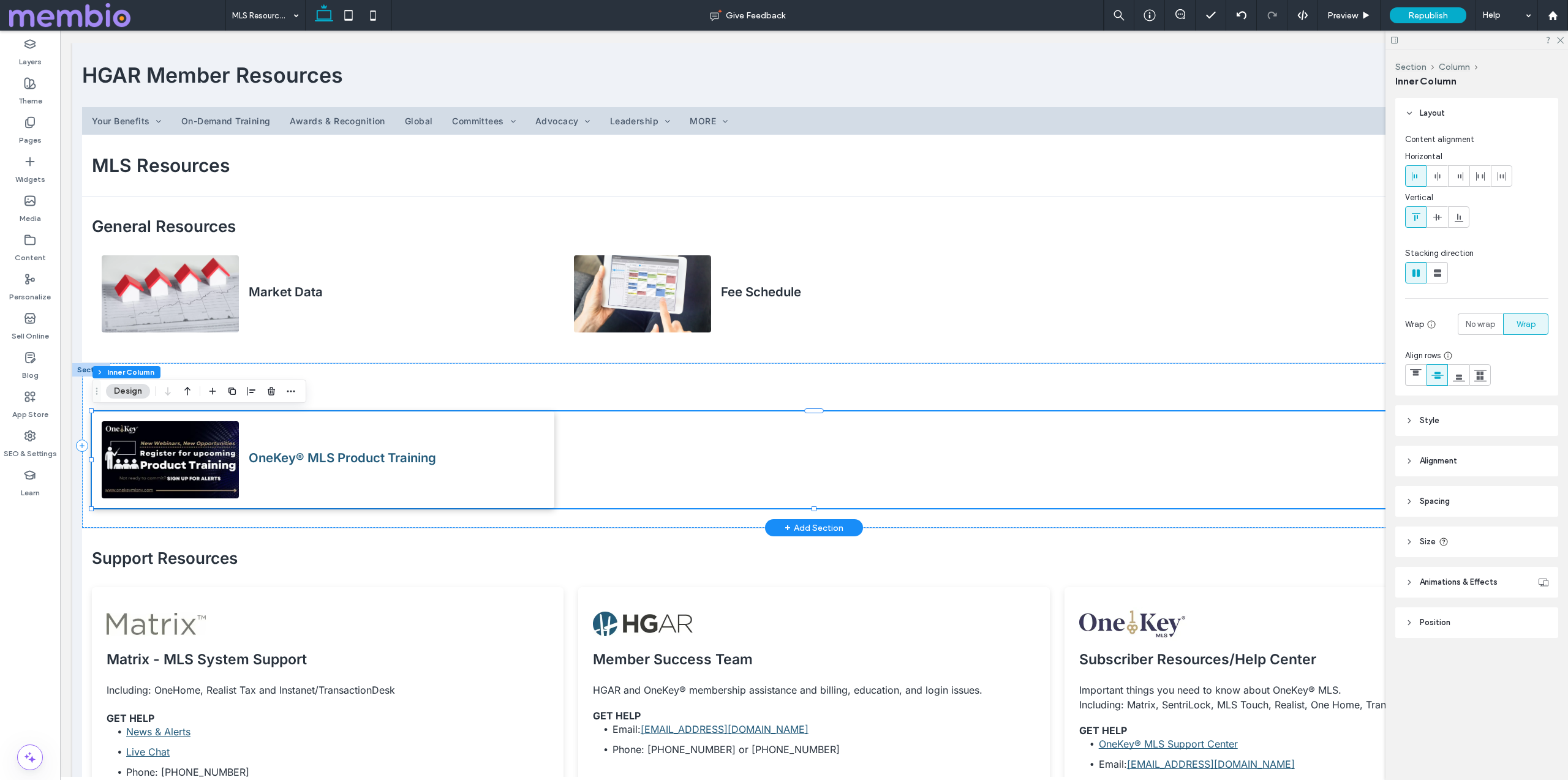
click at [296, 461] on h4 "OneKey® MLS Product Training" at bounding box center [343, 457] width 187 height 15
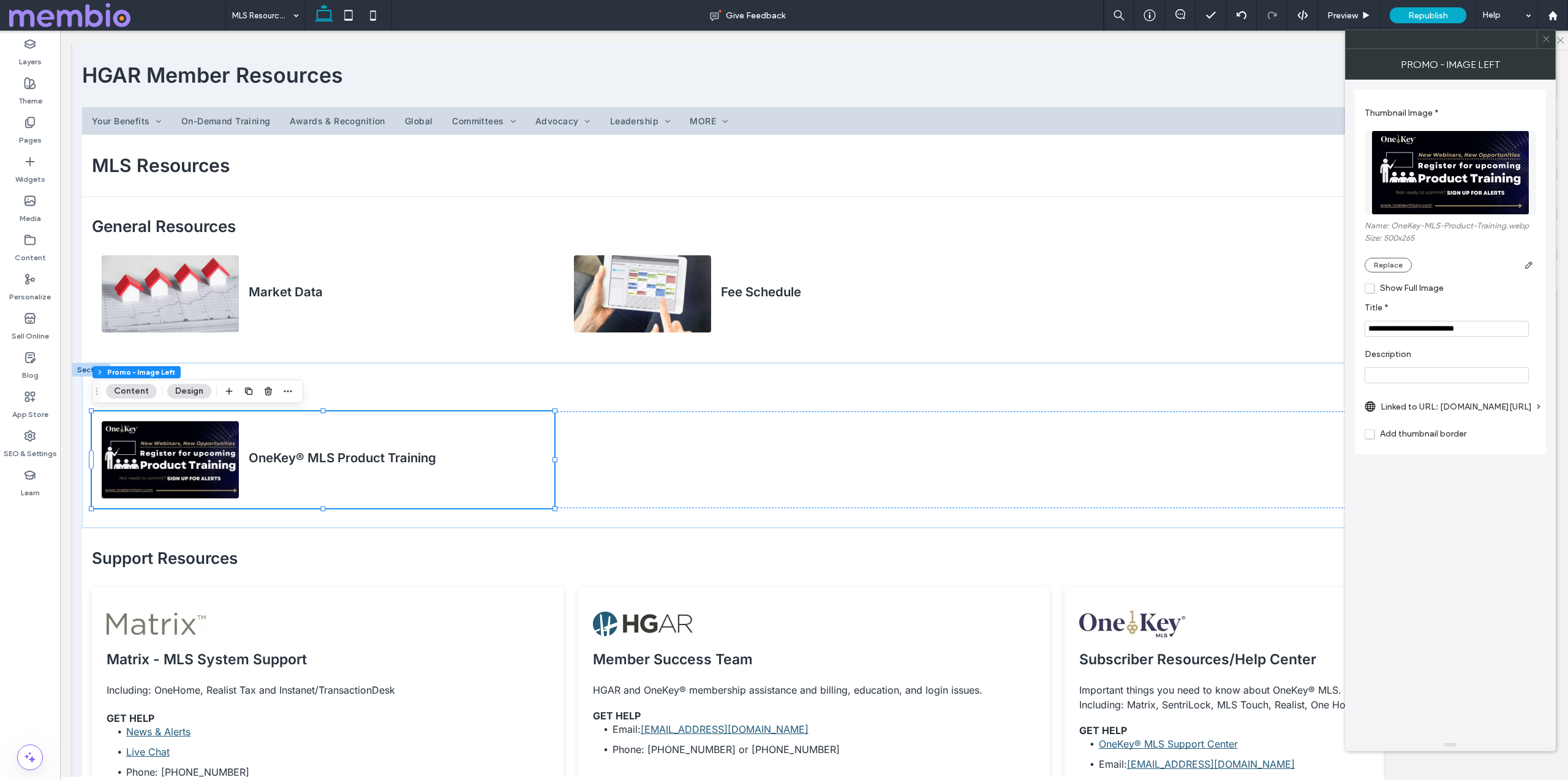
click at [1409, 408] on label "Linked to URL: [DOMAIN_NAME][URL]" at bounding box center [1457, 407] width 152 height 23
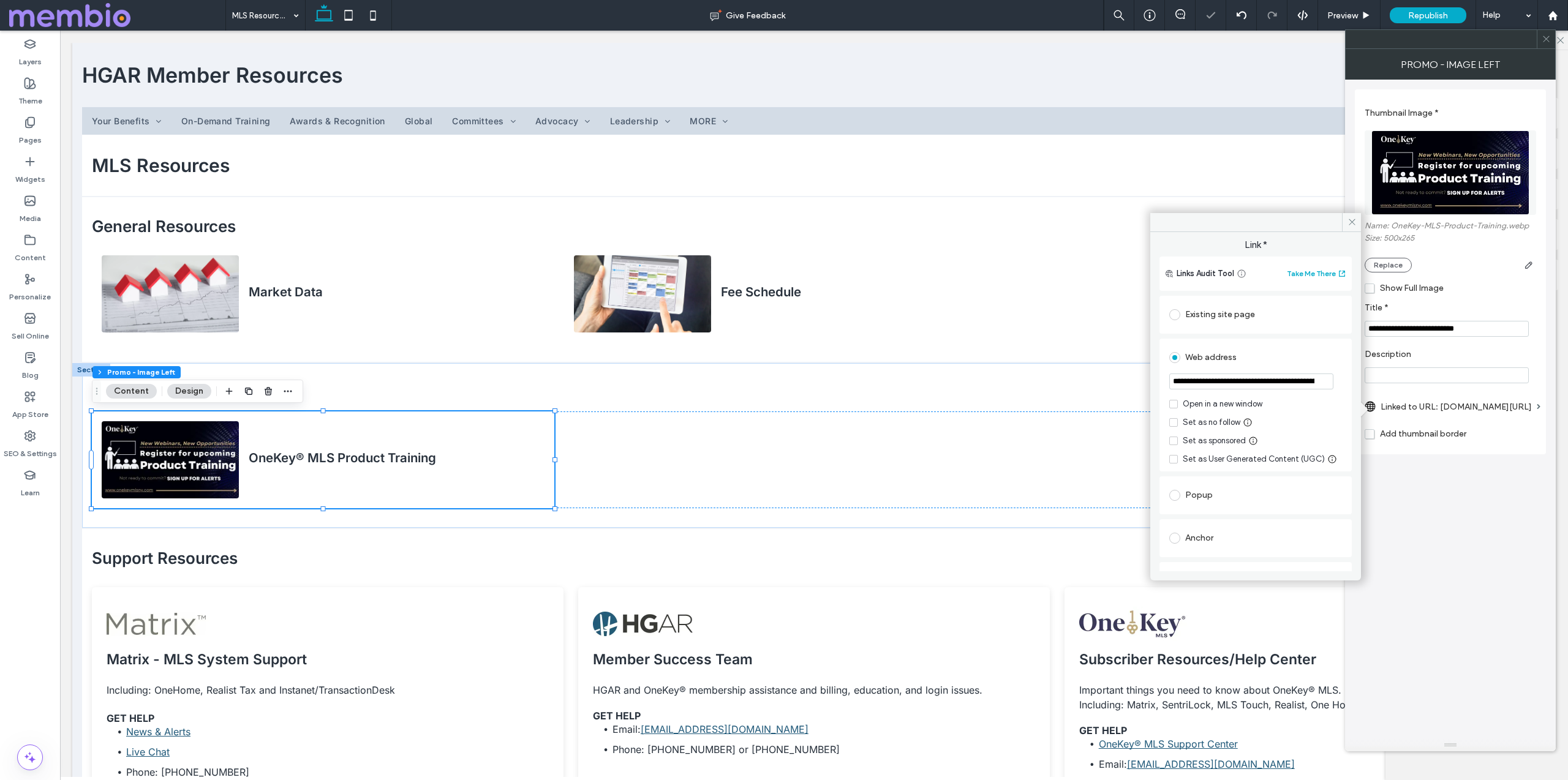
click at [1225, 405] on div "Open in a new window" at bounding box center [1222, 403] width 80 height 12
click at [1346, 223] on span at bounding box center [1352, 222] width 19 height 18
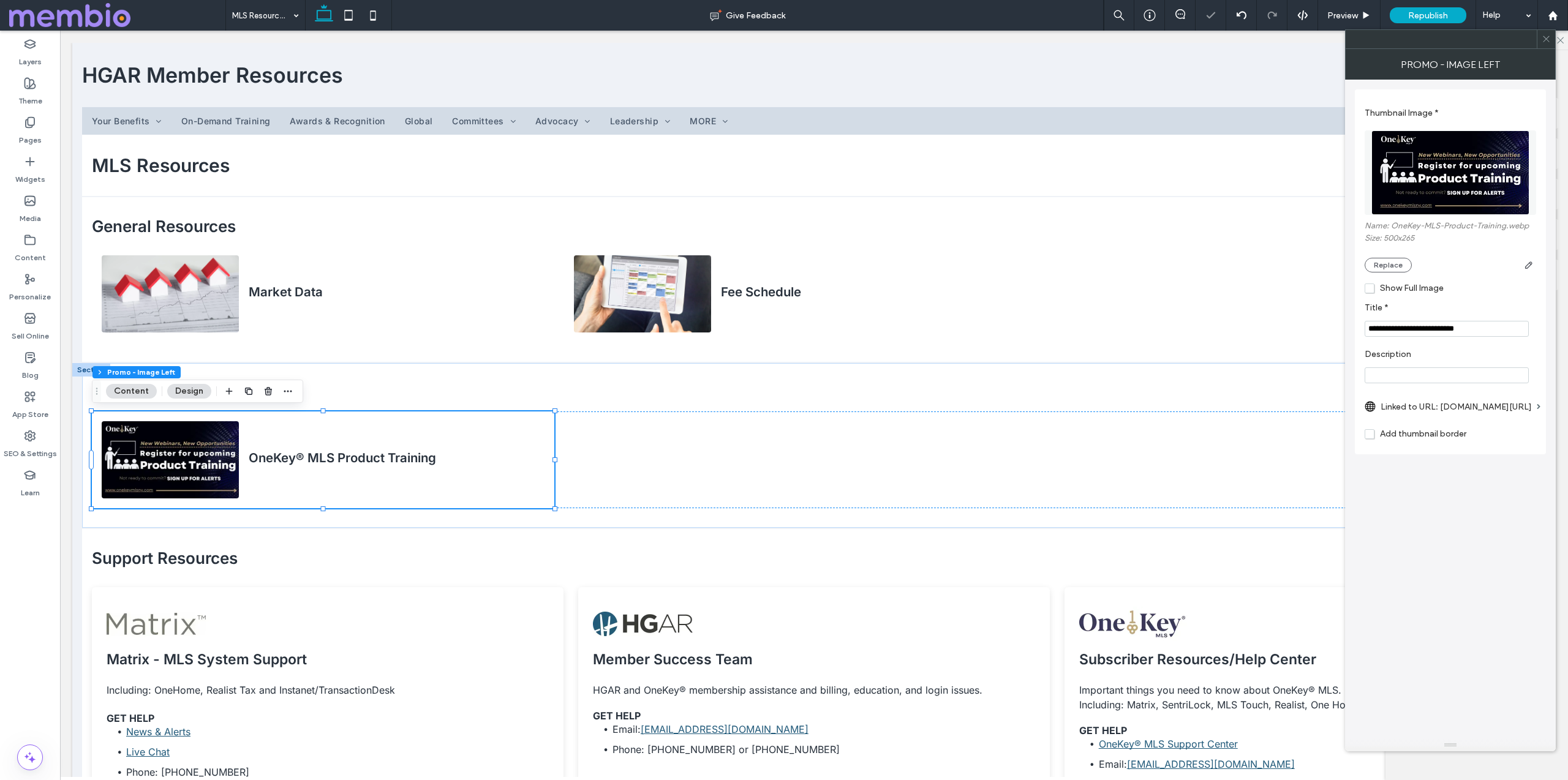
click at [1550, 43] on icon at bounding box center [1546, 39] width 9 height 9
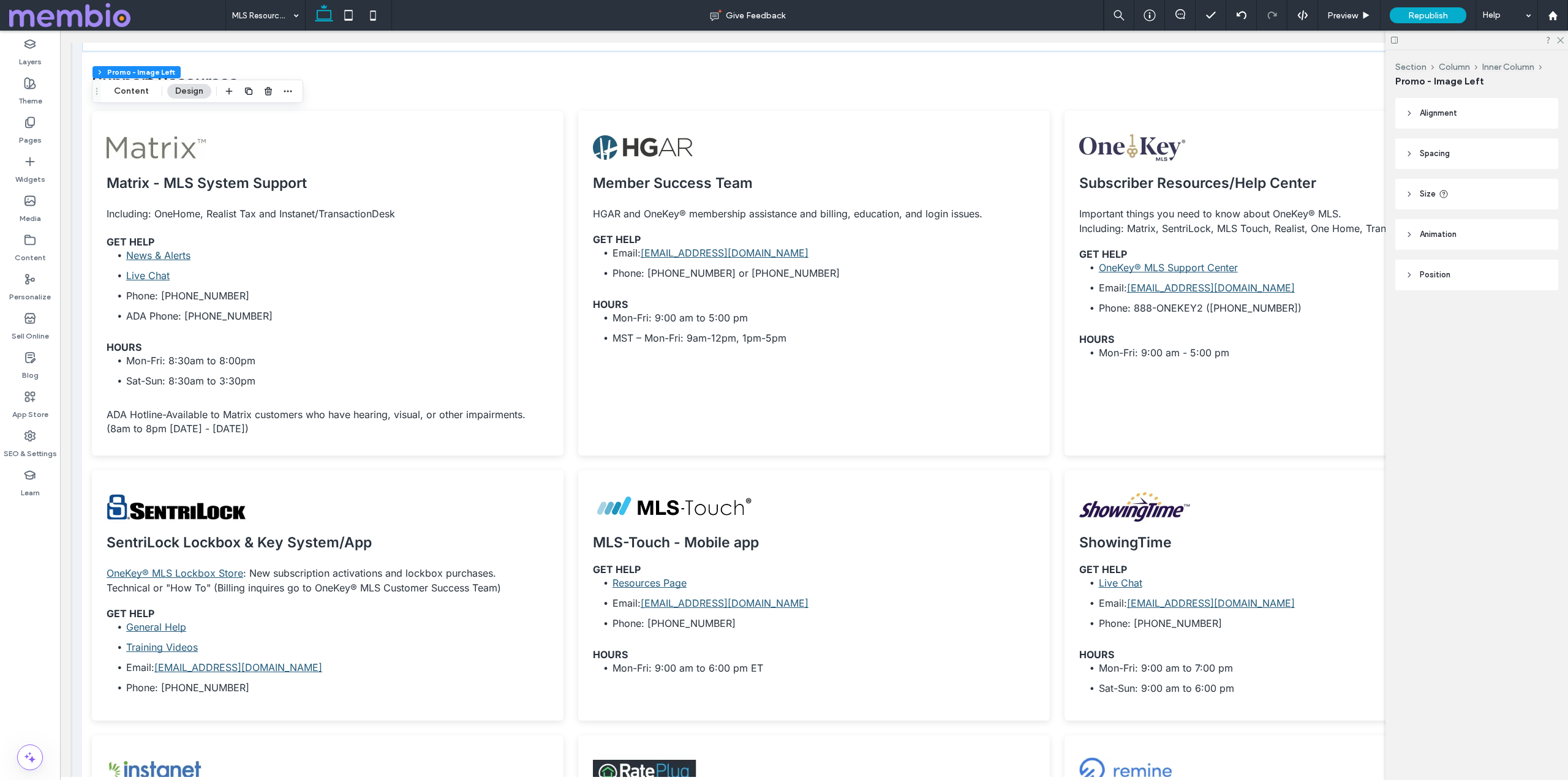
scroll to position [539, 0]
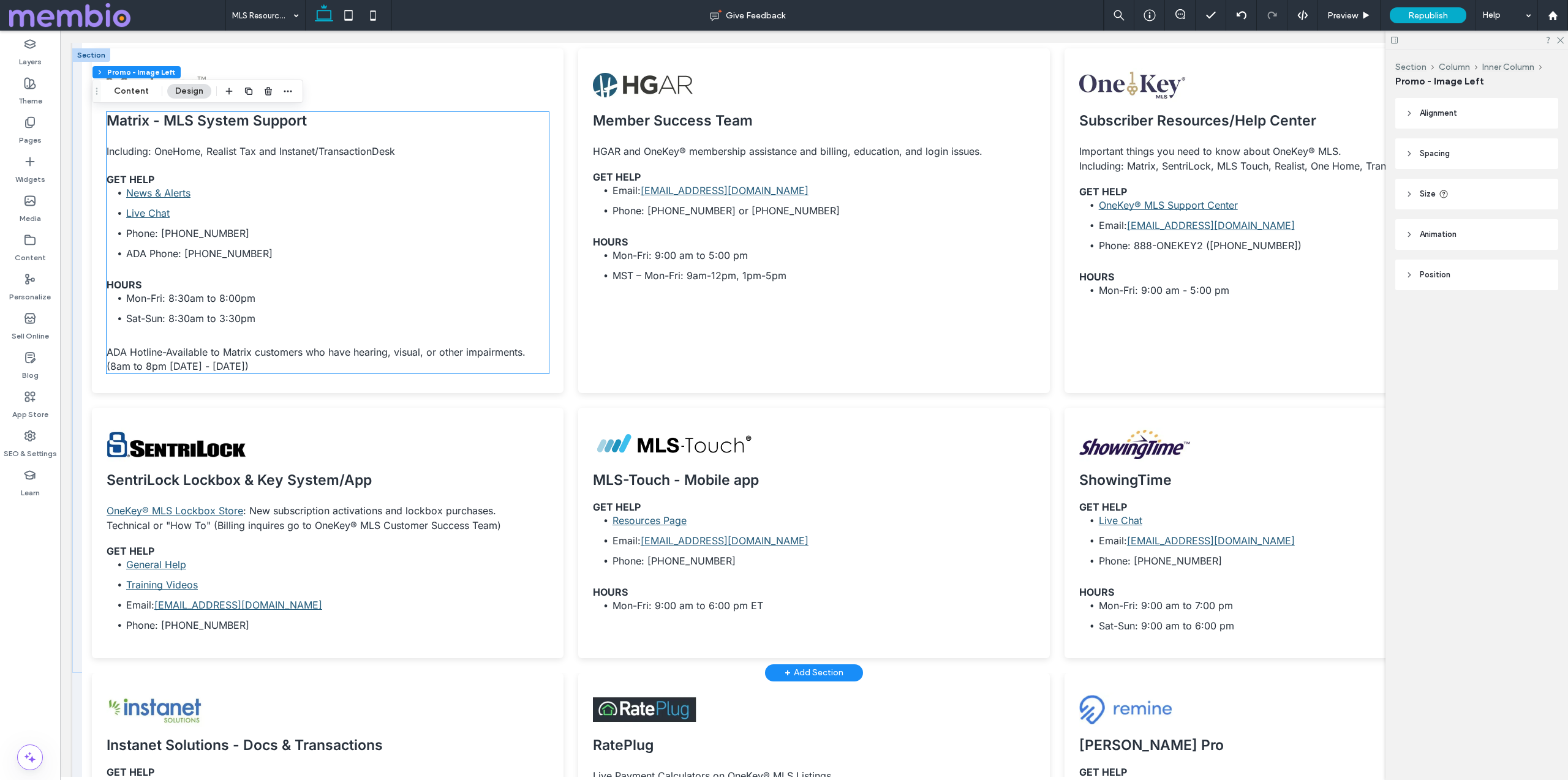
click at [141, 181] on span "GET HELP" at bounding box center [130, 179] width 48 height 12
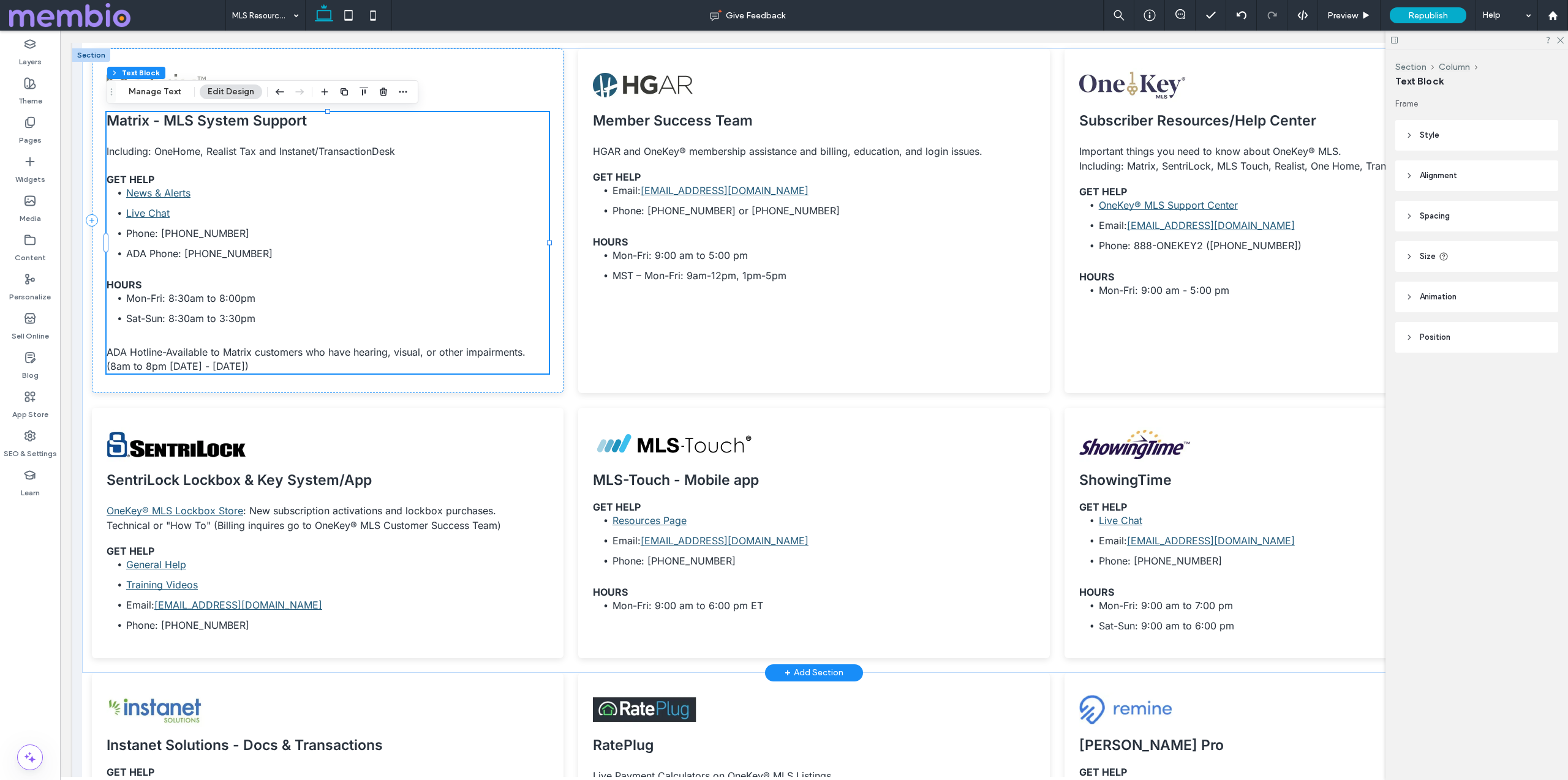
click at [146, 176] on span "GET HELP" at bounding box center [130, 179] width 48 height 12
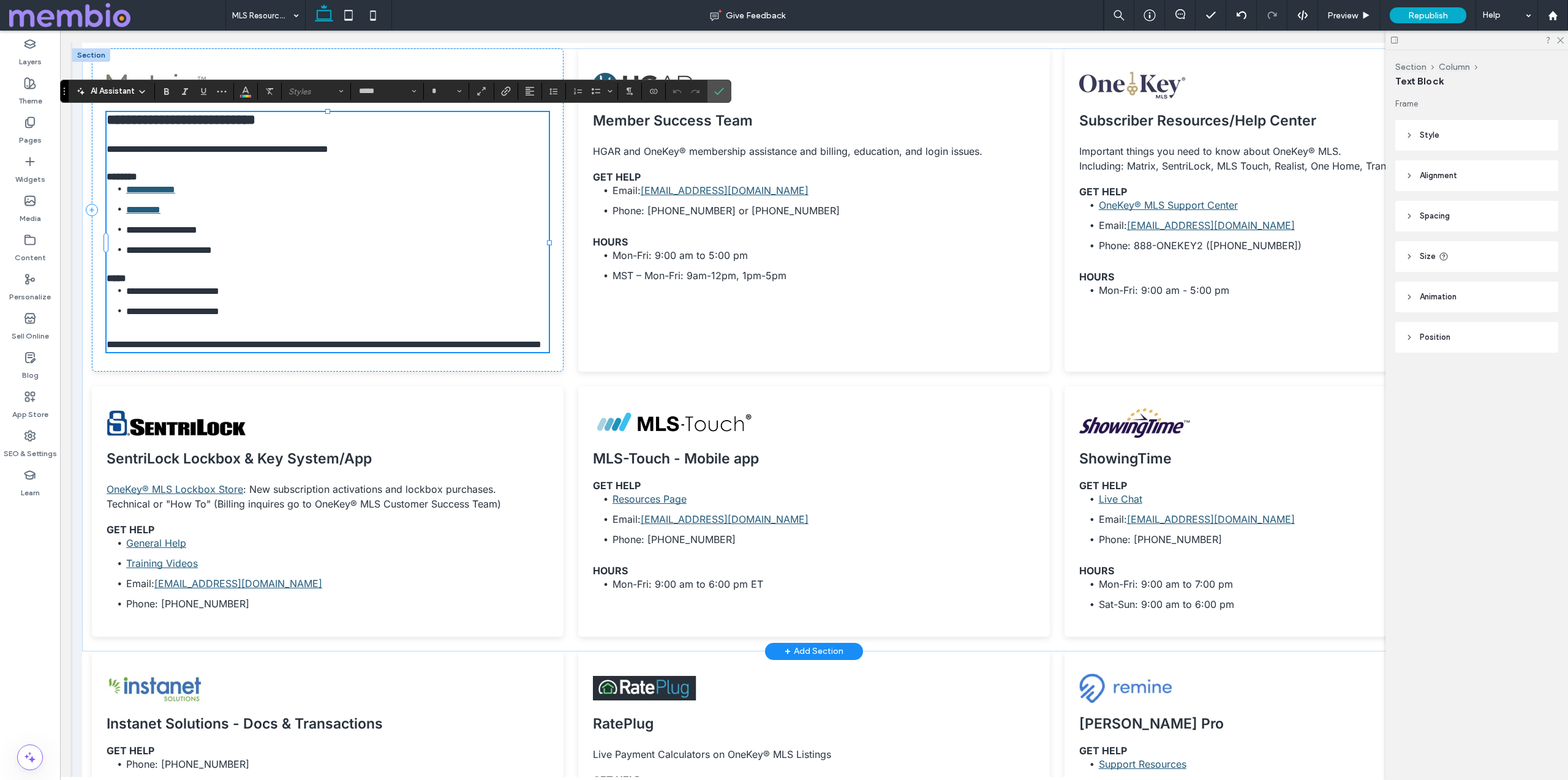
click at [138, 177] on span "********" at bounding box center [122, 176] width 31 height 9
type input "**"
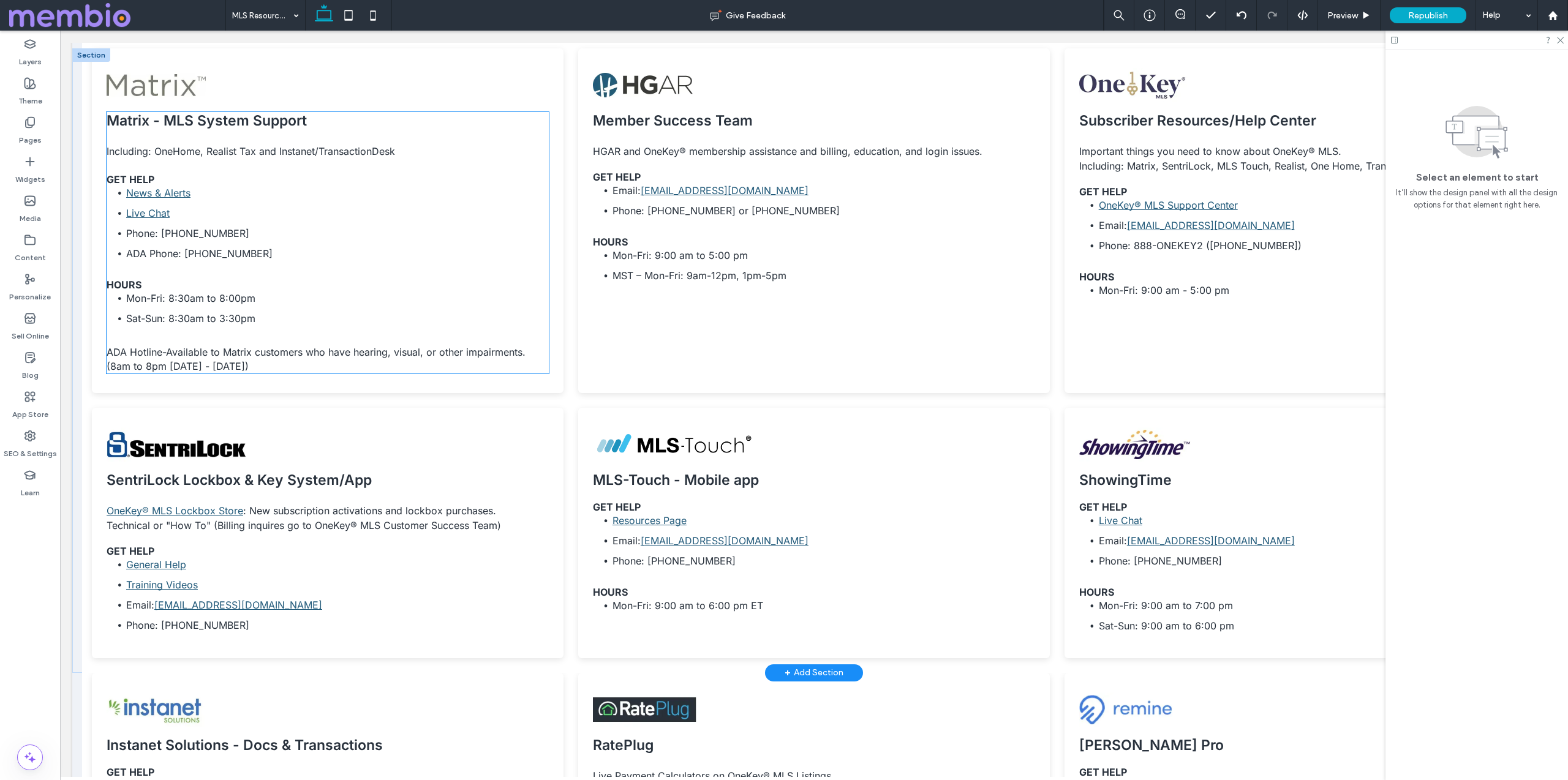
click at [182, 254] on span "ADA Phone: [PHONE_NUMBER]" at bounding box center [199, 253] width 146 height 12
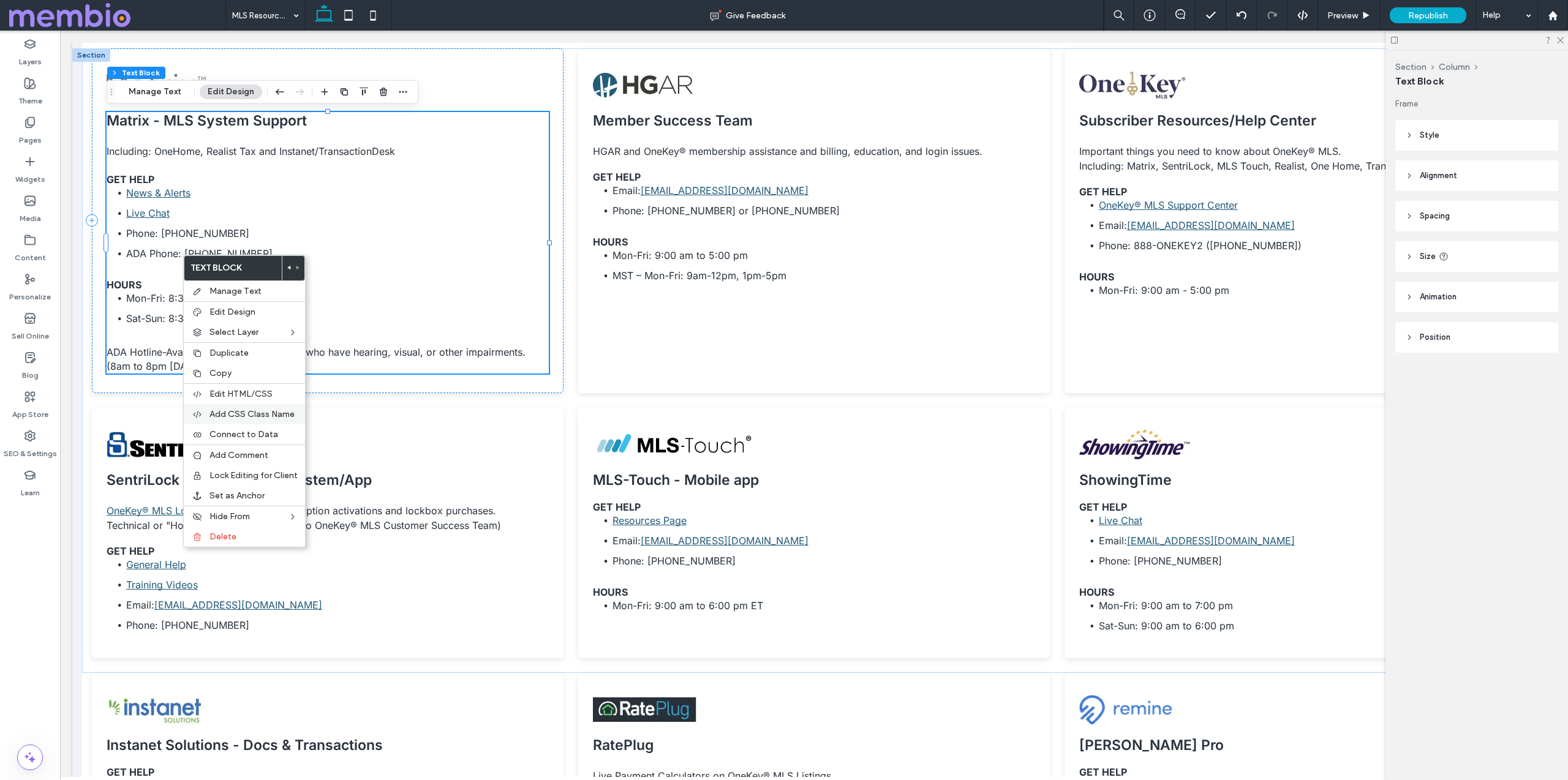
click at [244, 422] on div "Add CSS Class Name" at bounding box center [244, 414] width 122 height 20
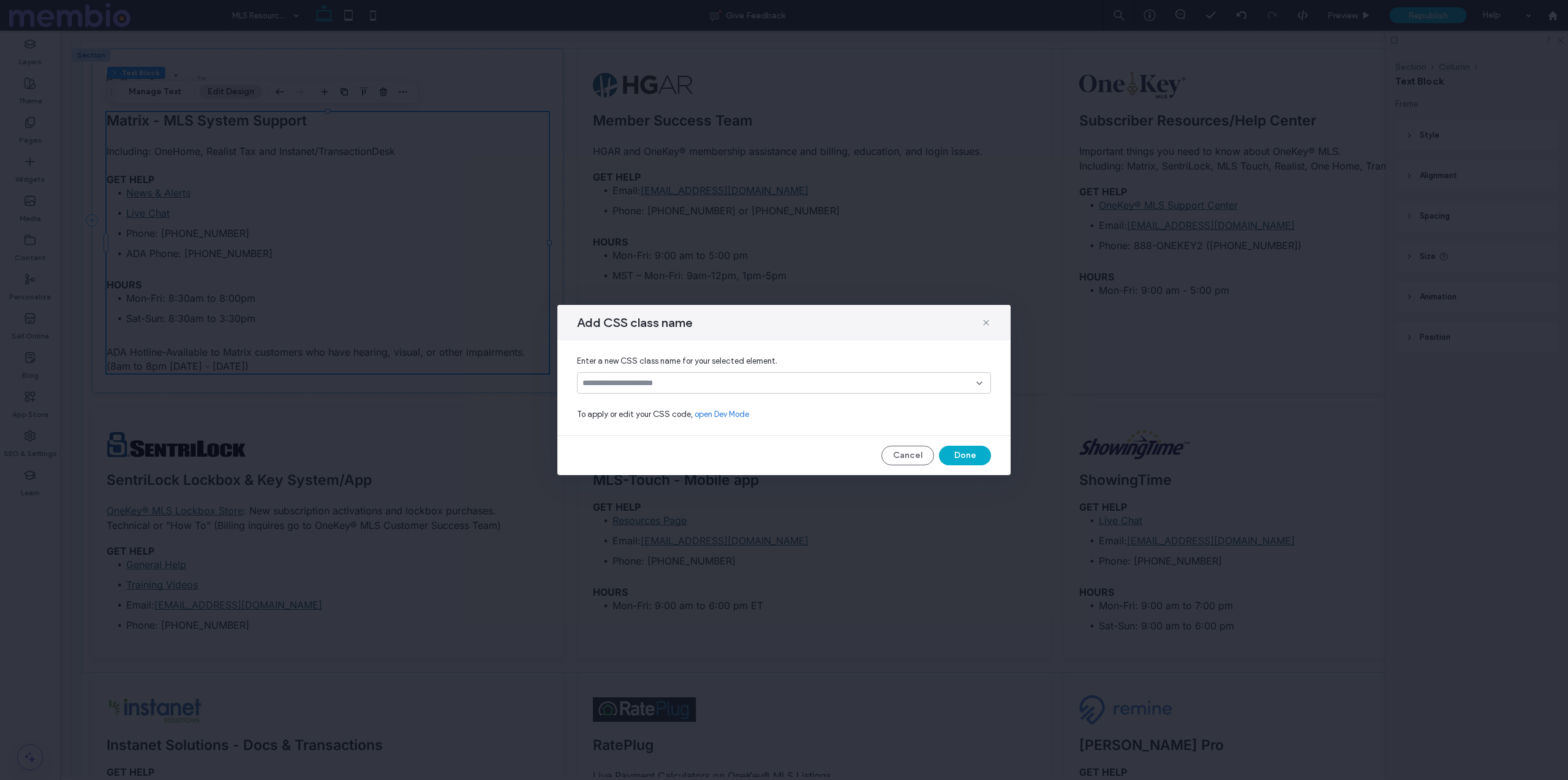
click at [977, 380] on icon at bounding box center [979, 383] width 10 height 10
click at [862, 384] on input at bounding box center [779, 383] width 394 height 10
type input "**********"
click at [670, 404] on div "Create "custom-h6-spacing"" at bounding box center [784, 402] width 402 height 9
drag, startPoint x: 960, startPoint y: 449, endPoint x: 900, endPoint y: 419, distance: 67.1
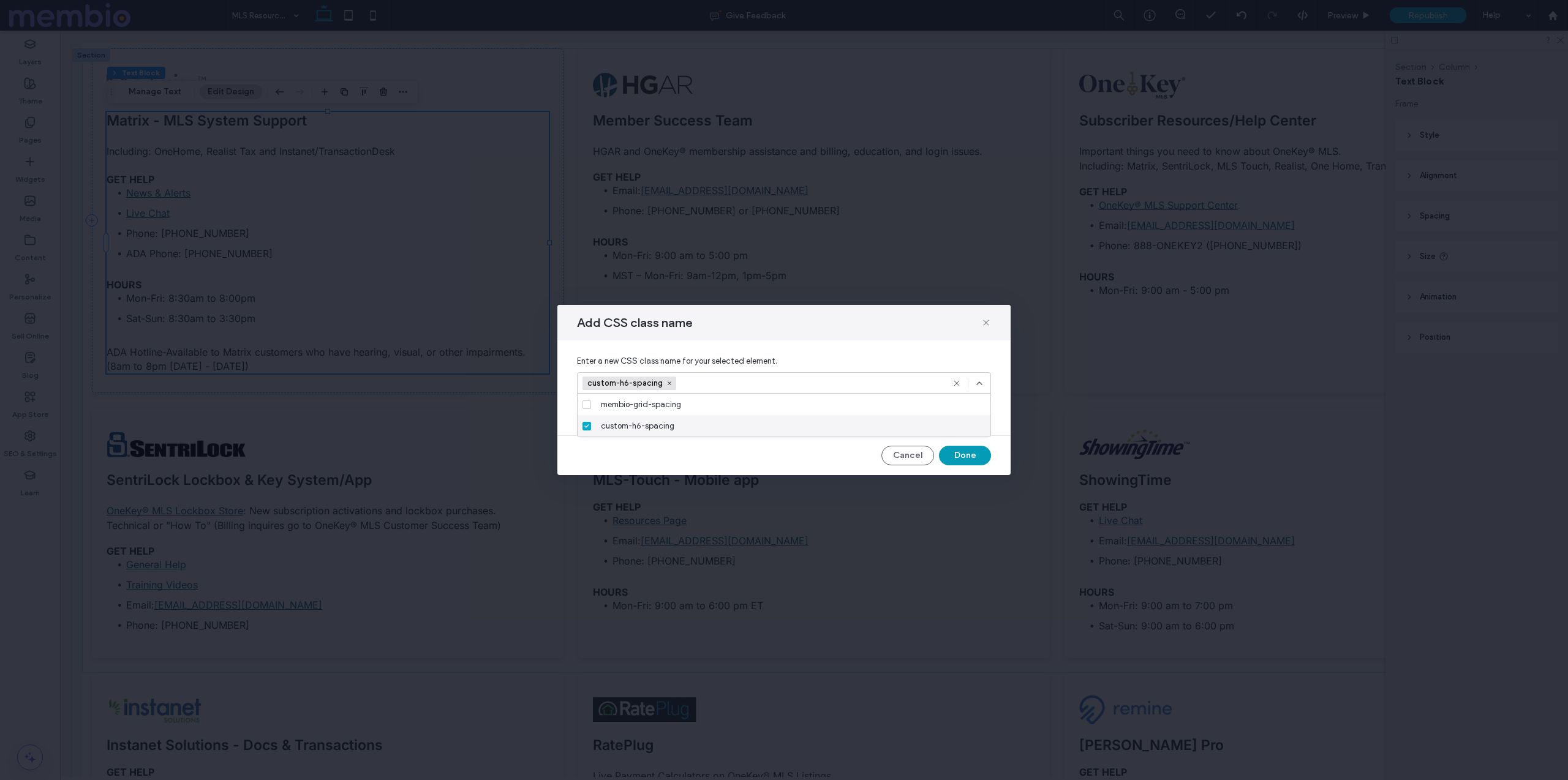
click at [960, 449] on button "Done" at bounding box center [965, 455] width 52 height 20
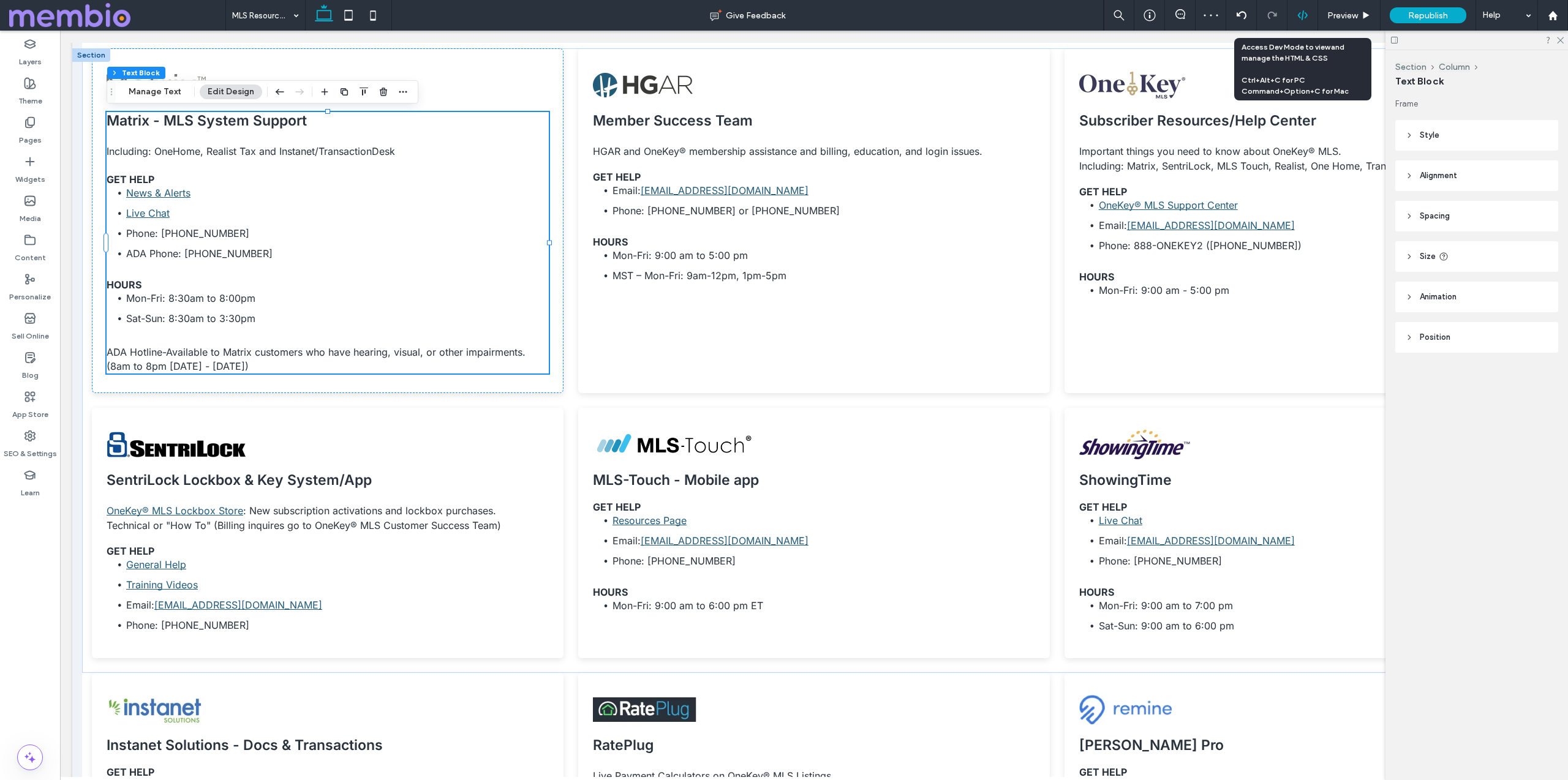
click at [1309, 14] on div at bounding box center [1302, 15] width 30 height 11
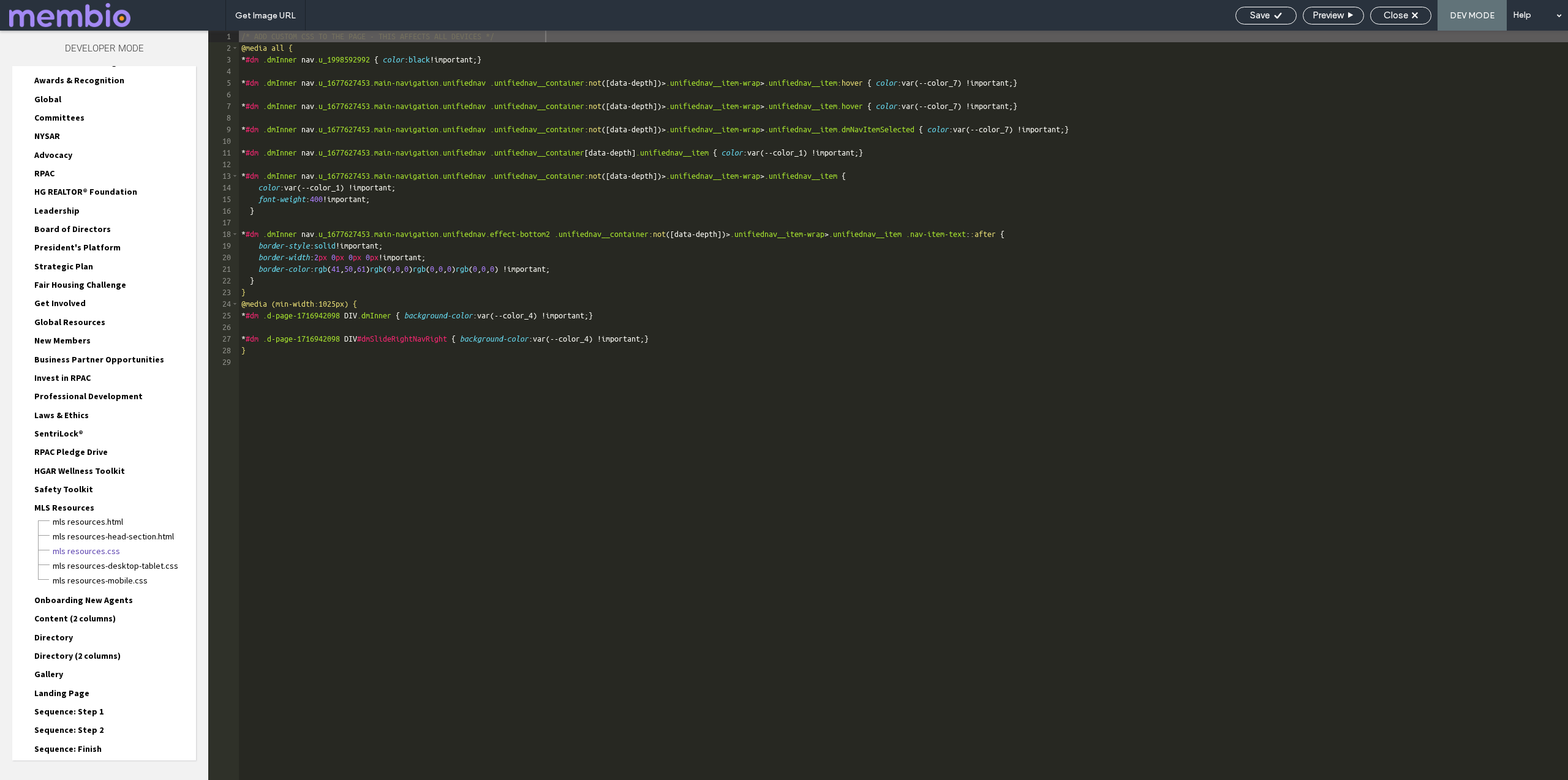
scroll to position [172, 0]
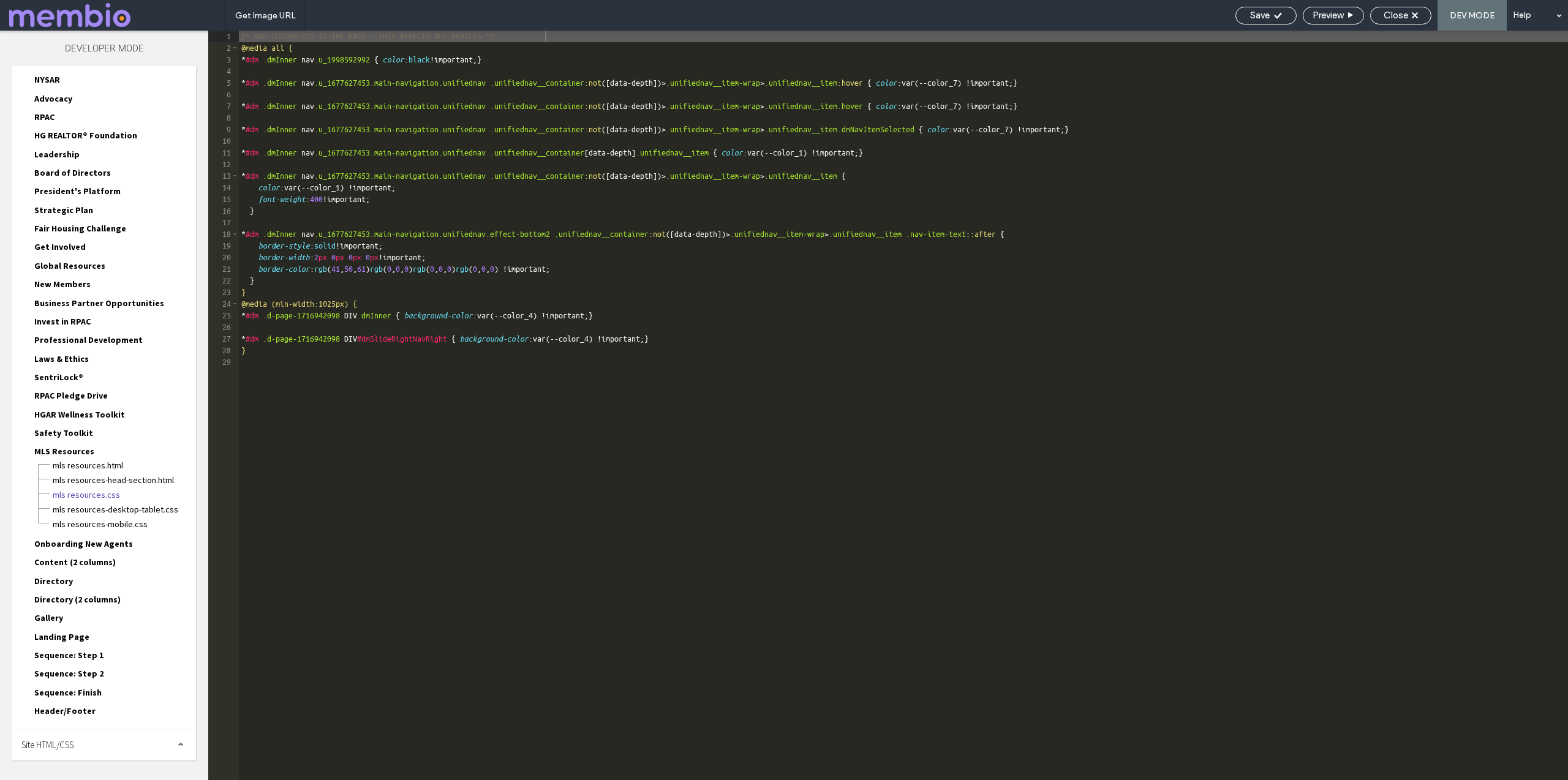
click at [59, 743] on span "Site HTML/CSS" at bounding box center [48, 744] width 52 height 11
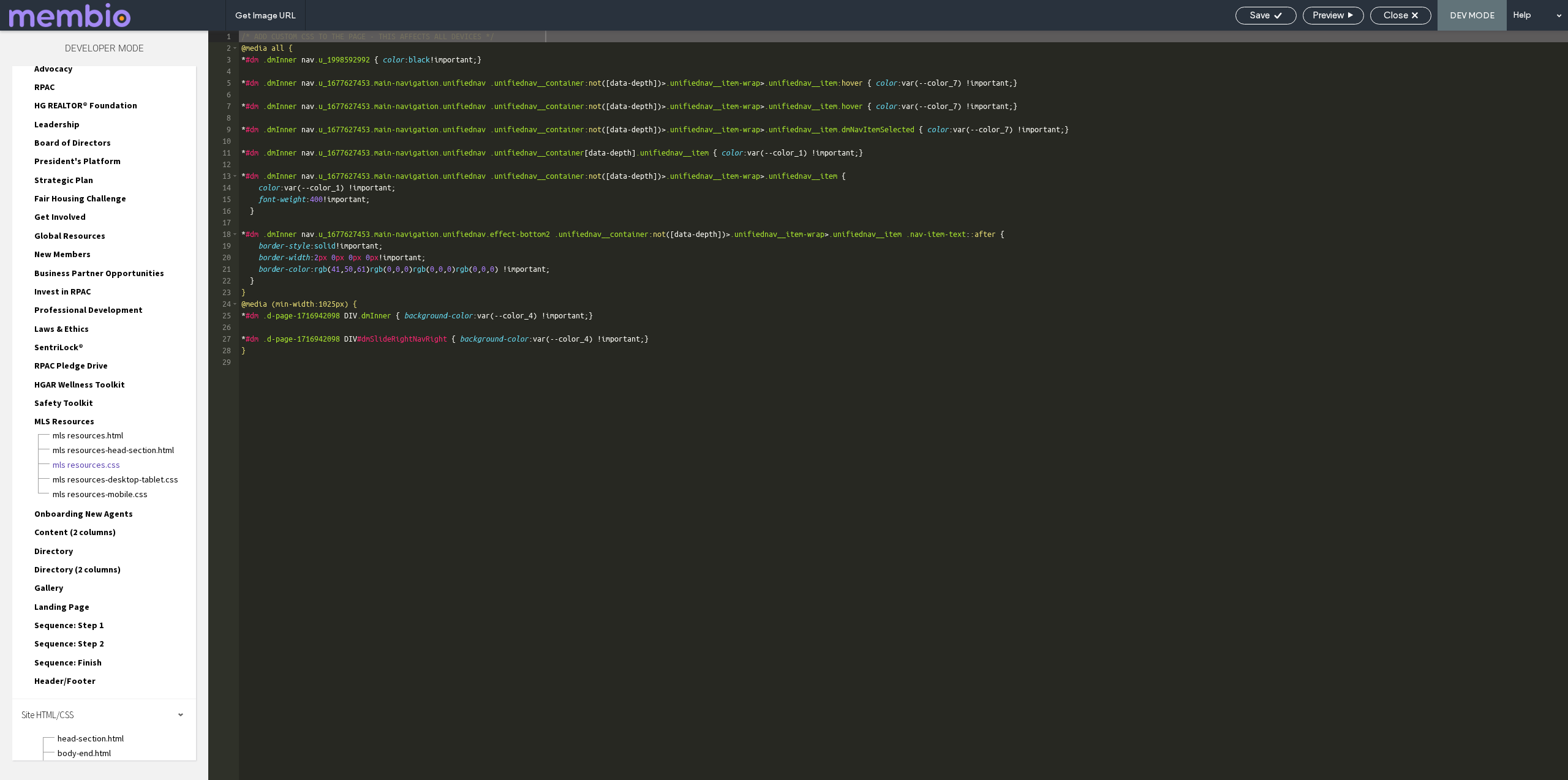
scroll to position [283, 0]
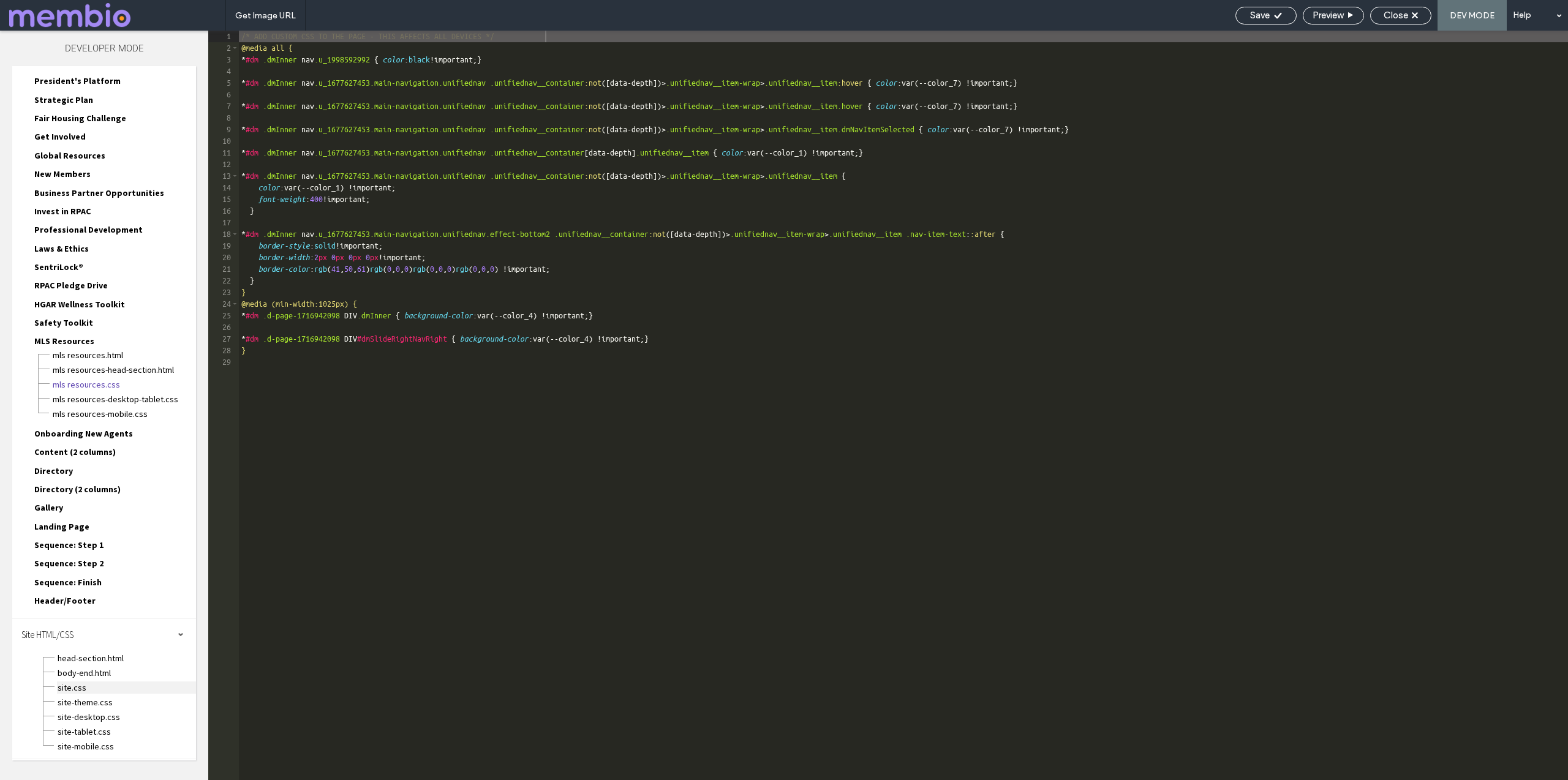
click at [74, 685] on span "site.css" at bounding box center [126, 687] width 139 height 12
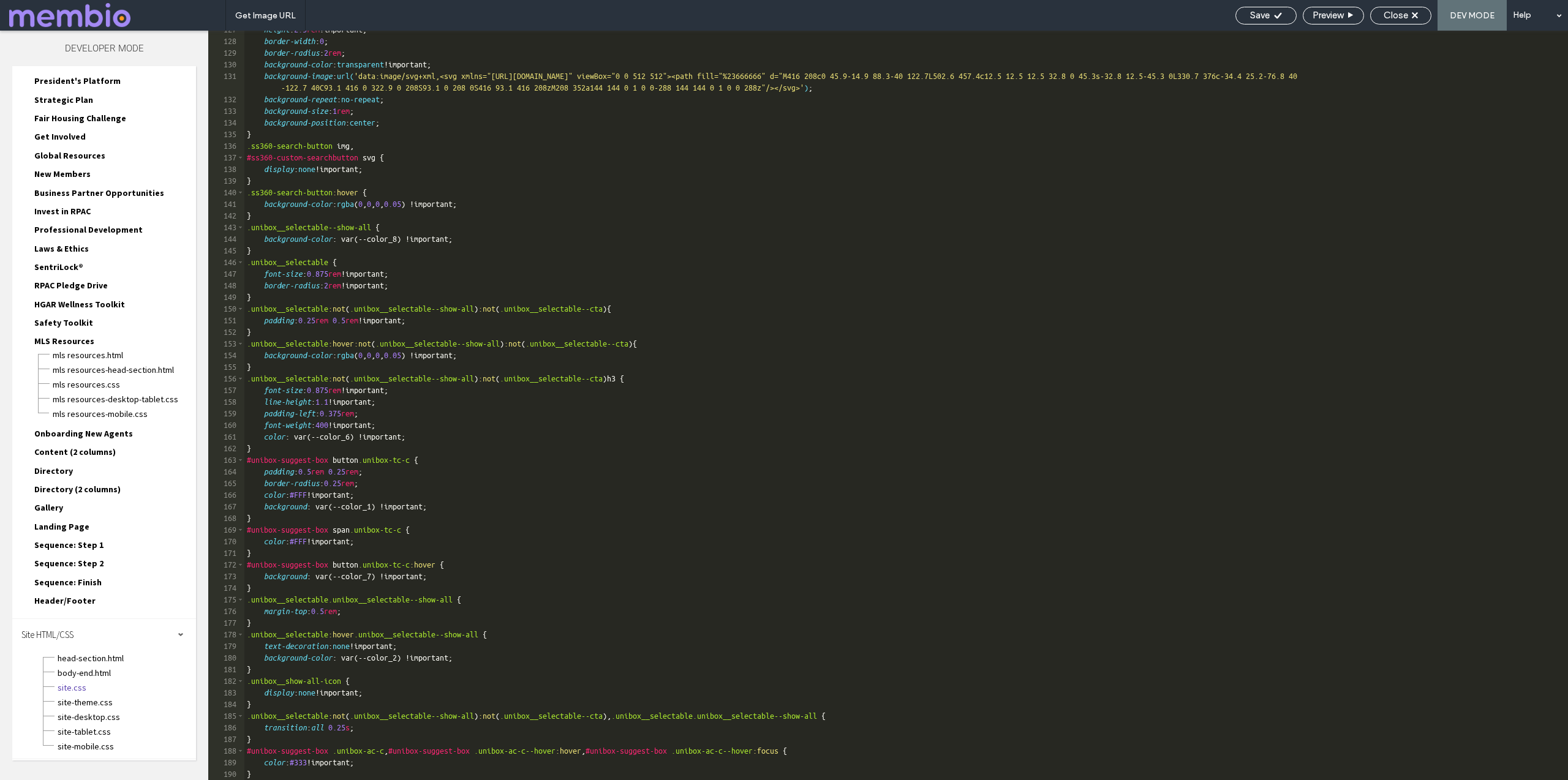
scroll to position [1472, 0]
click at [301, 769] on div "height : 2.5 rem !important; border-width : 0 ; border-radius : 2 rem ; backgro…" at bounding box center [906, 410] width 1324 height 772
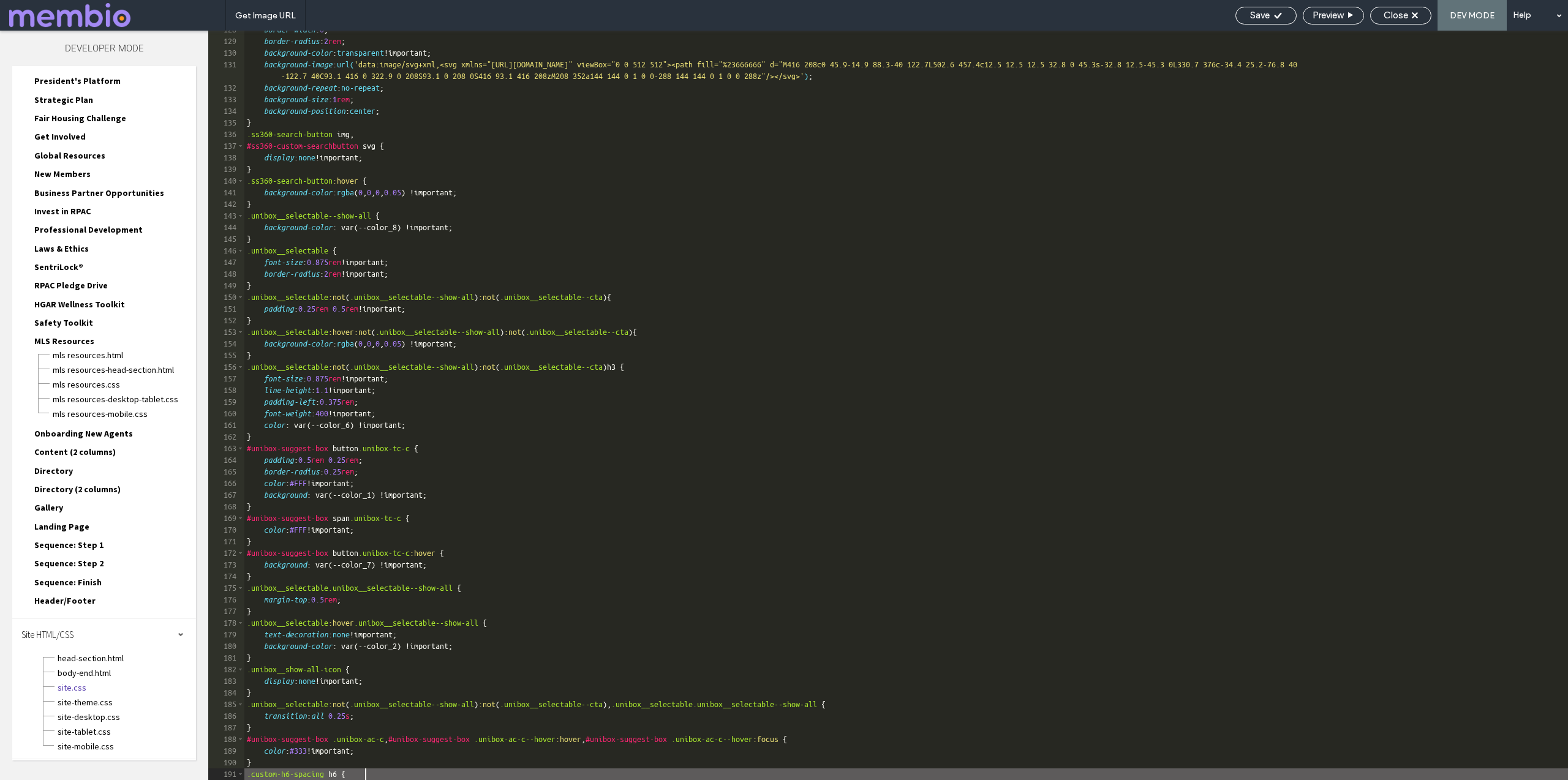
scroll to position [1495, 0]
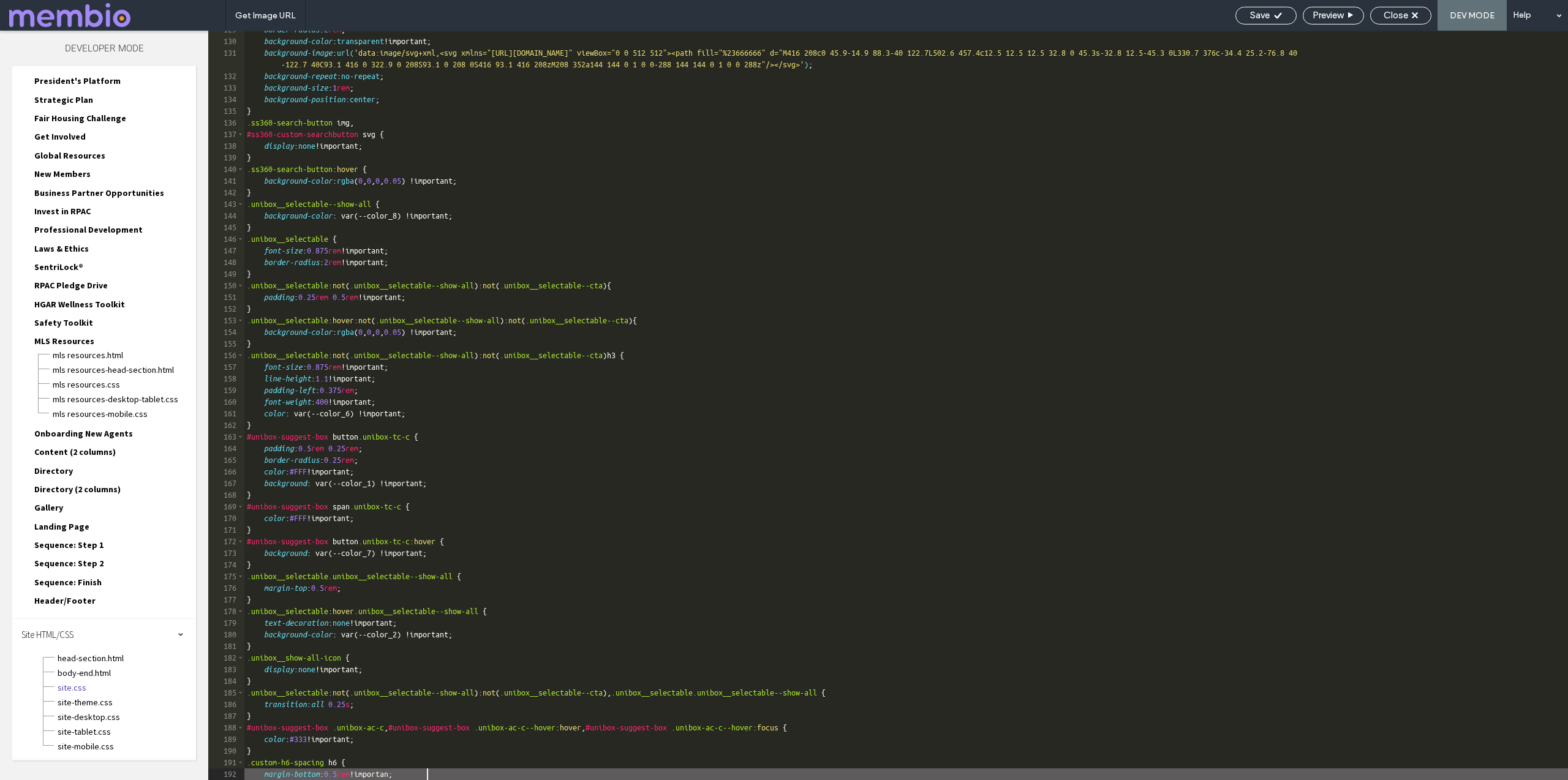
type textarea "**"
click at [1401, 13] on span "Close" at bounding box center [1395, 15] width 24 height 11
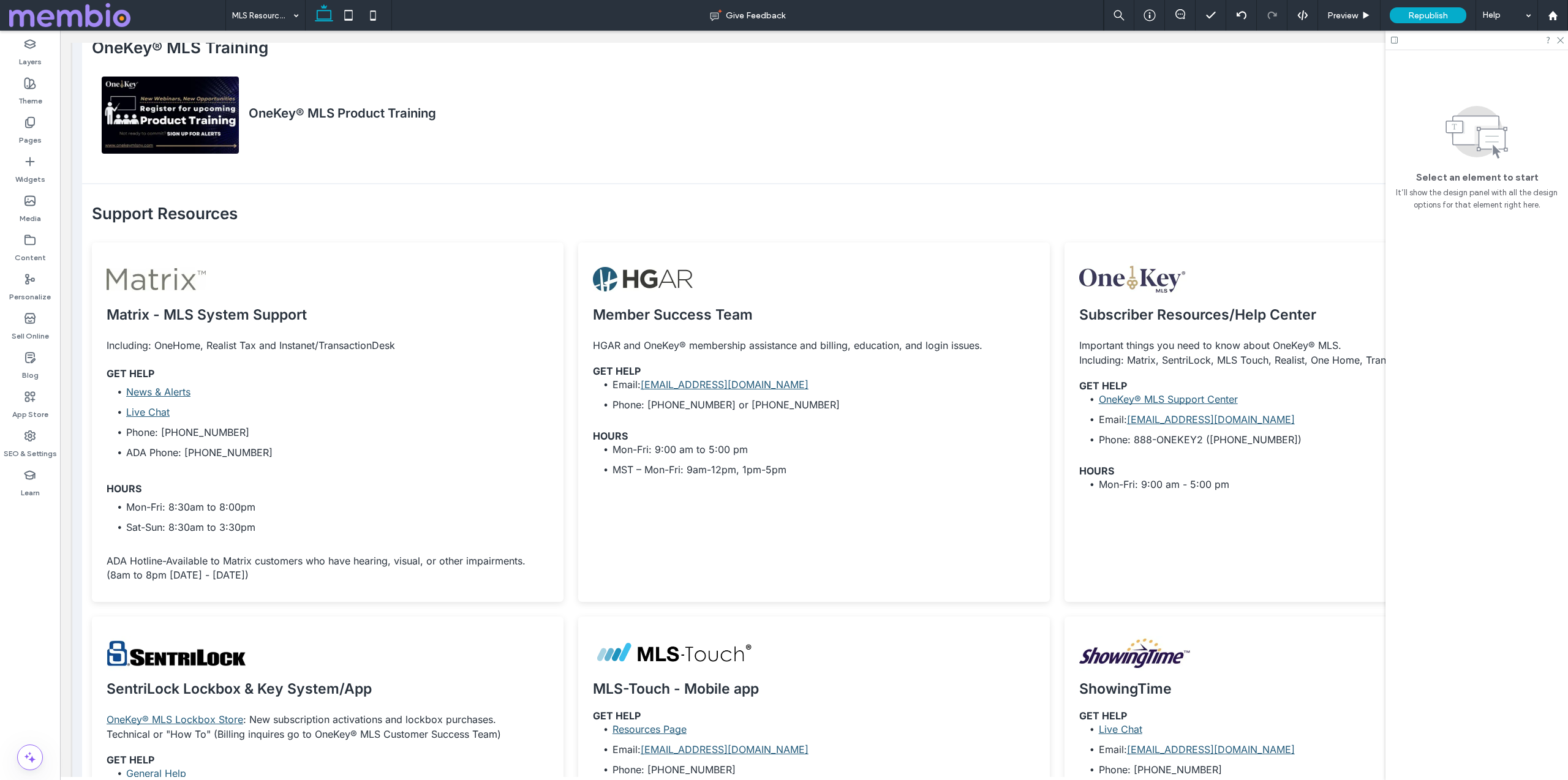
scroll to position [380, 0]
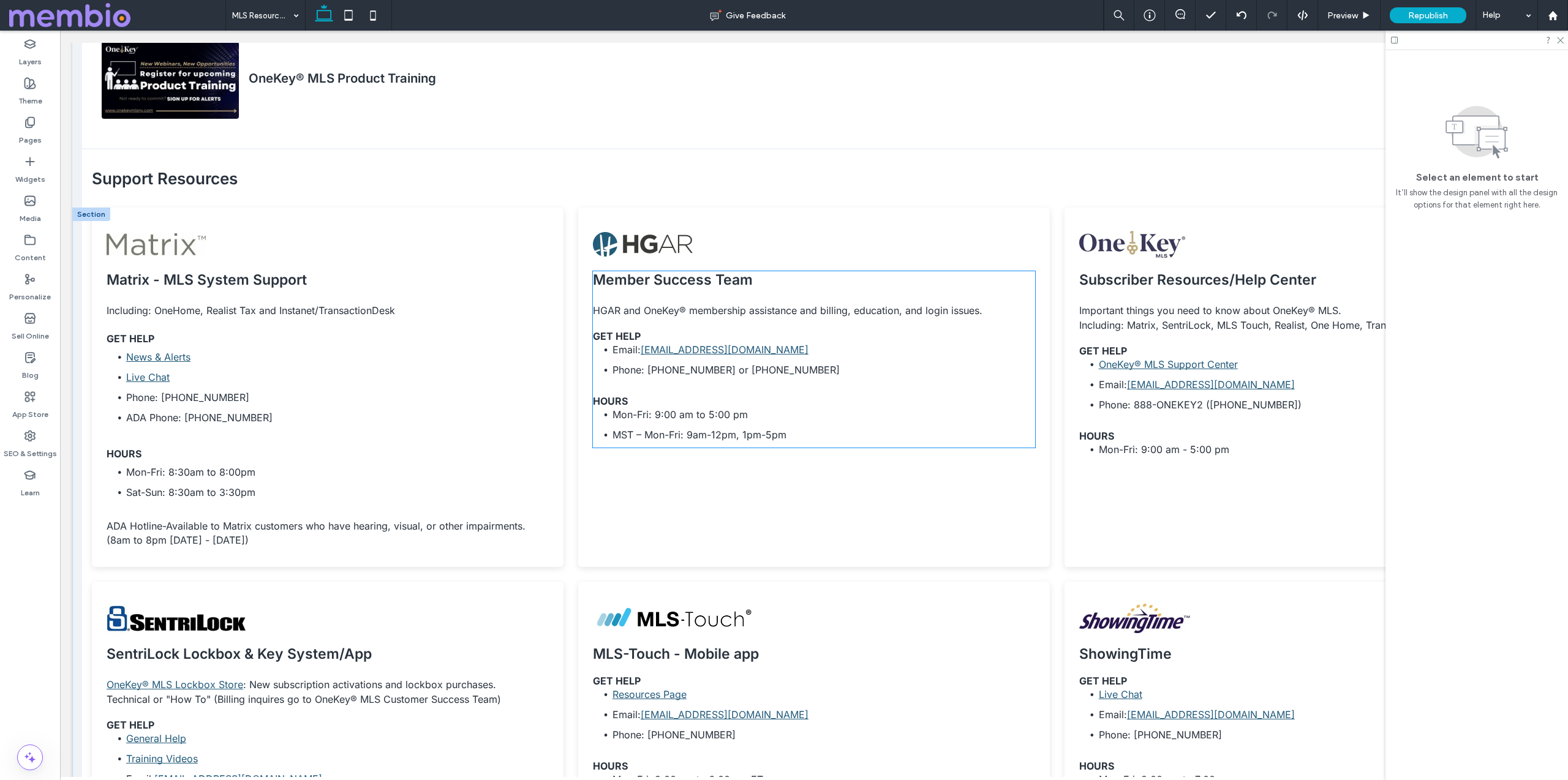
click at [655, 324] on h6 at bounding box center [814, 323] width 442 height 12
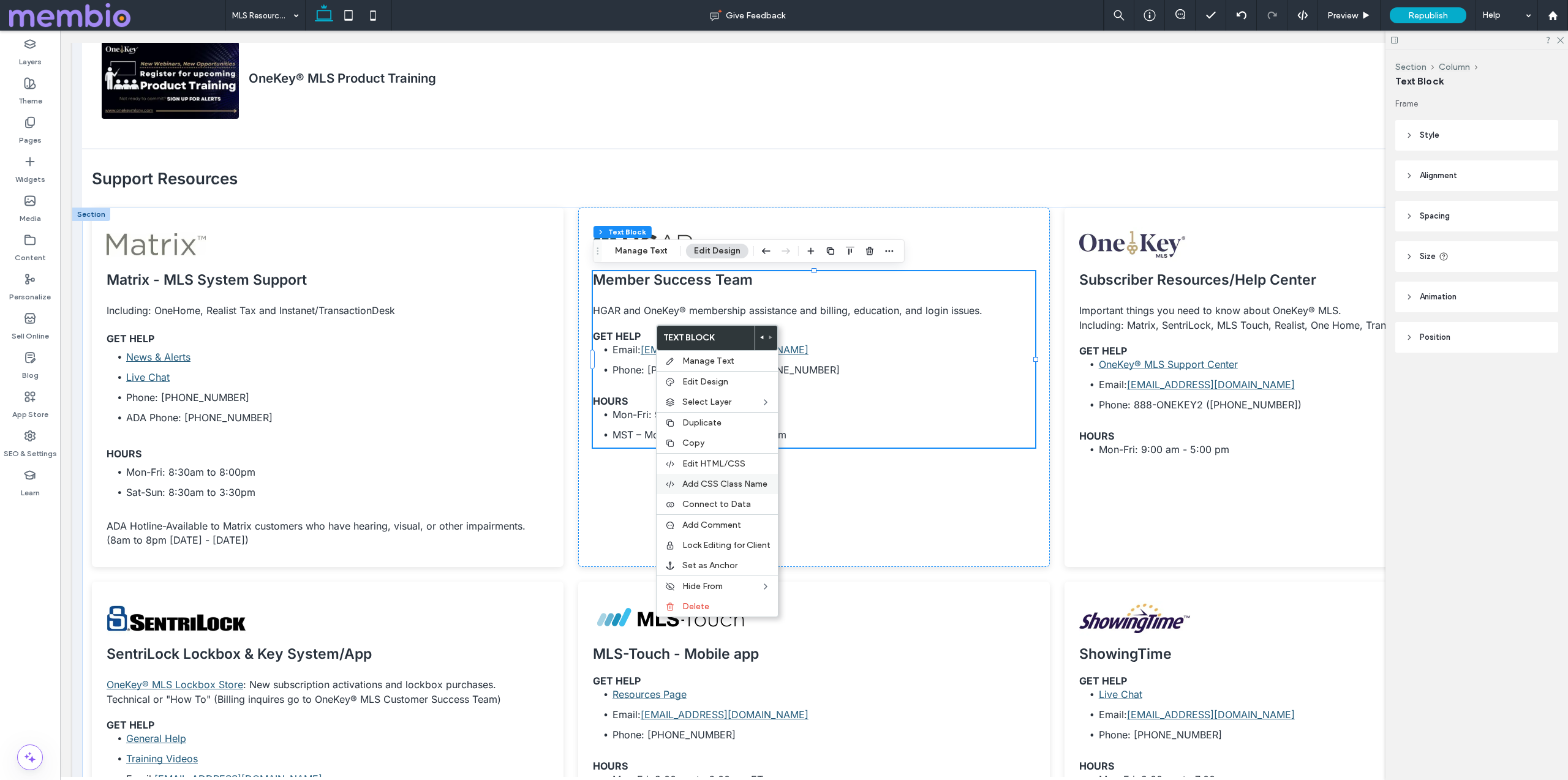
click at [738, 475] on div "Add CSS Class Name" at bounding box center [717, 484] width 122 height 20
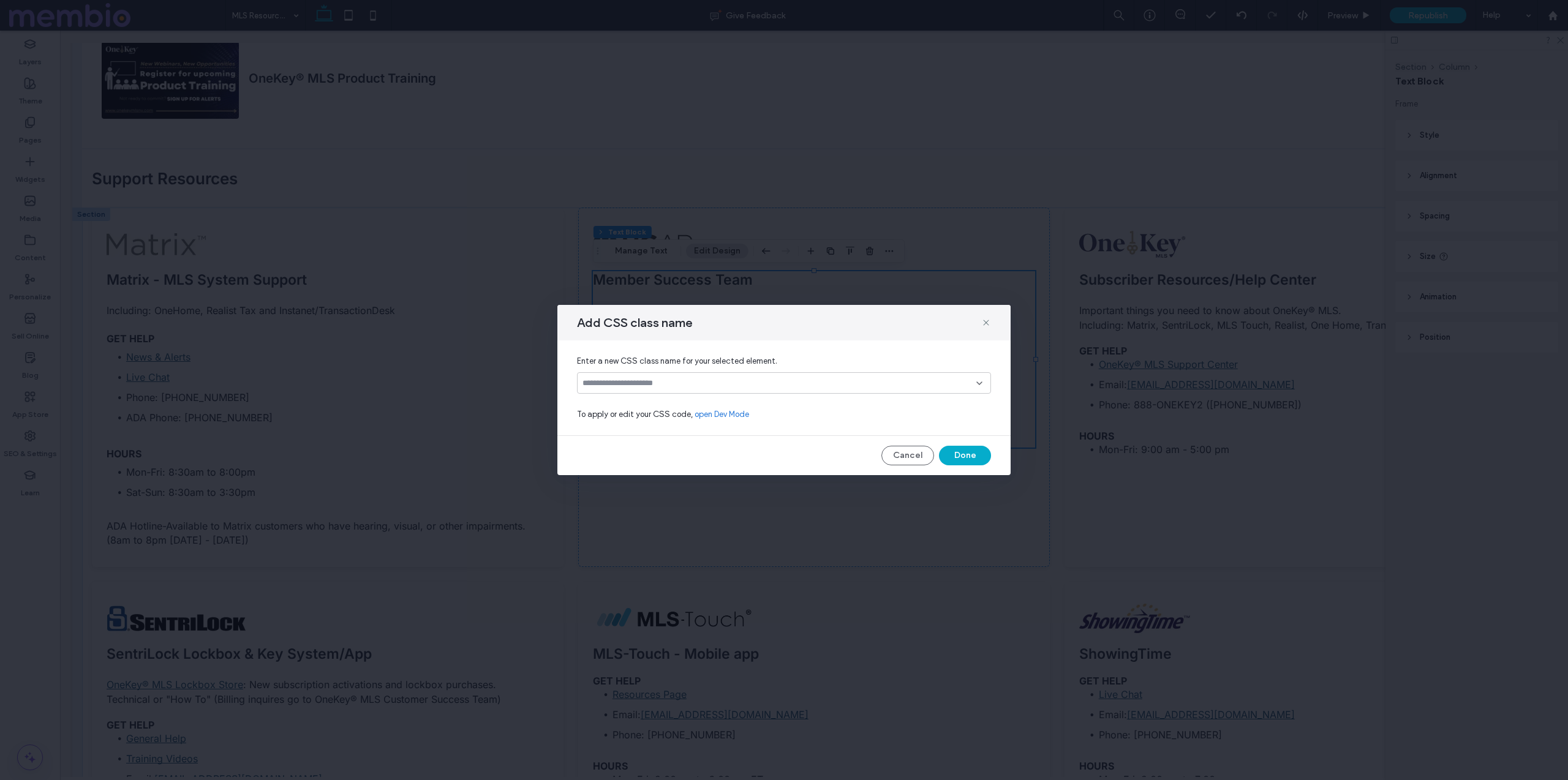
click at [659, 380] on input at bounding box center [779, 383] width 394 height 10
click at [632, 424] on span "custom-h6-spacing" at bounding box center [637, 426] width 73 height 12
click at [959, 452] on button "Done" at bounding box center [965, 455] width 52 height 20
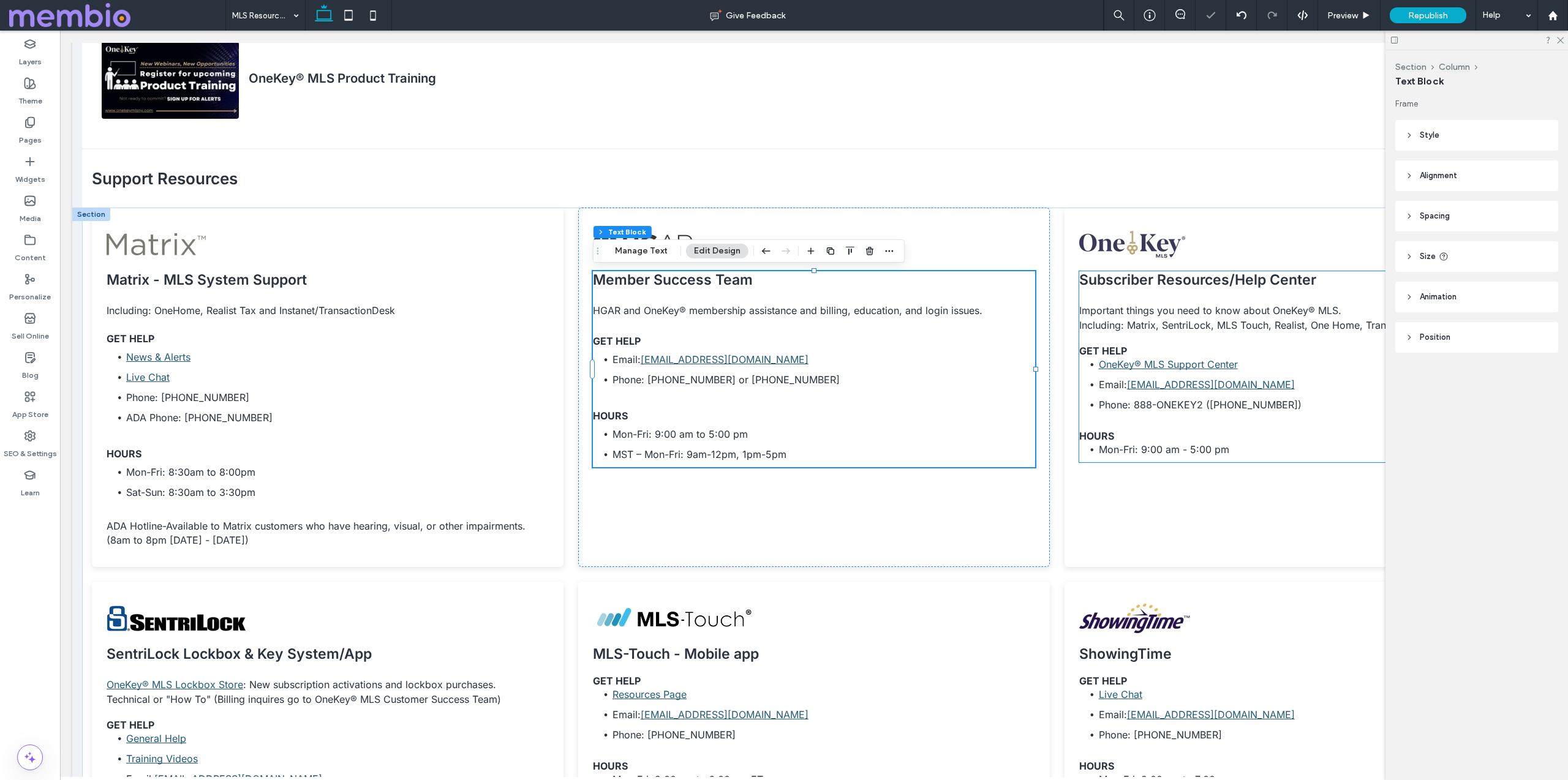
click at [1145, 394] on ul "OneKey® MLS Support Center Email: [EMAIL_ADDRESS][DOMAIN_NAME] Phone: 888-ONEKE…" at bounding box center [1300, 385] width 442 height 56
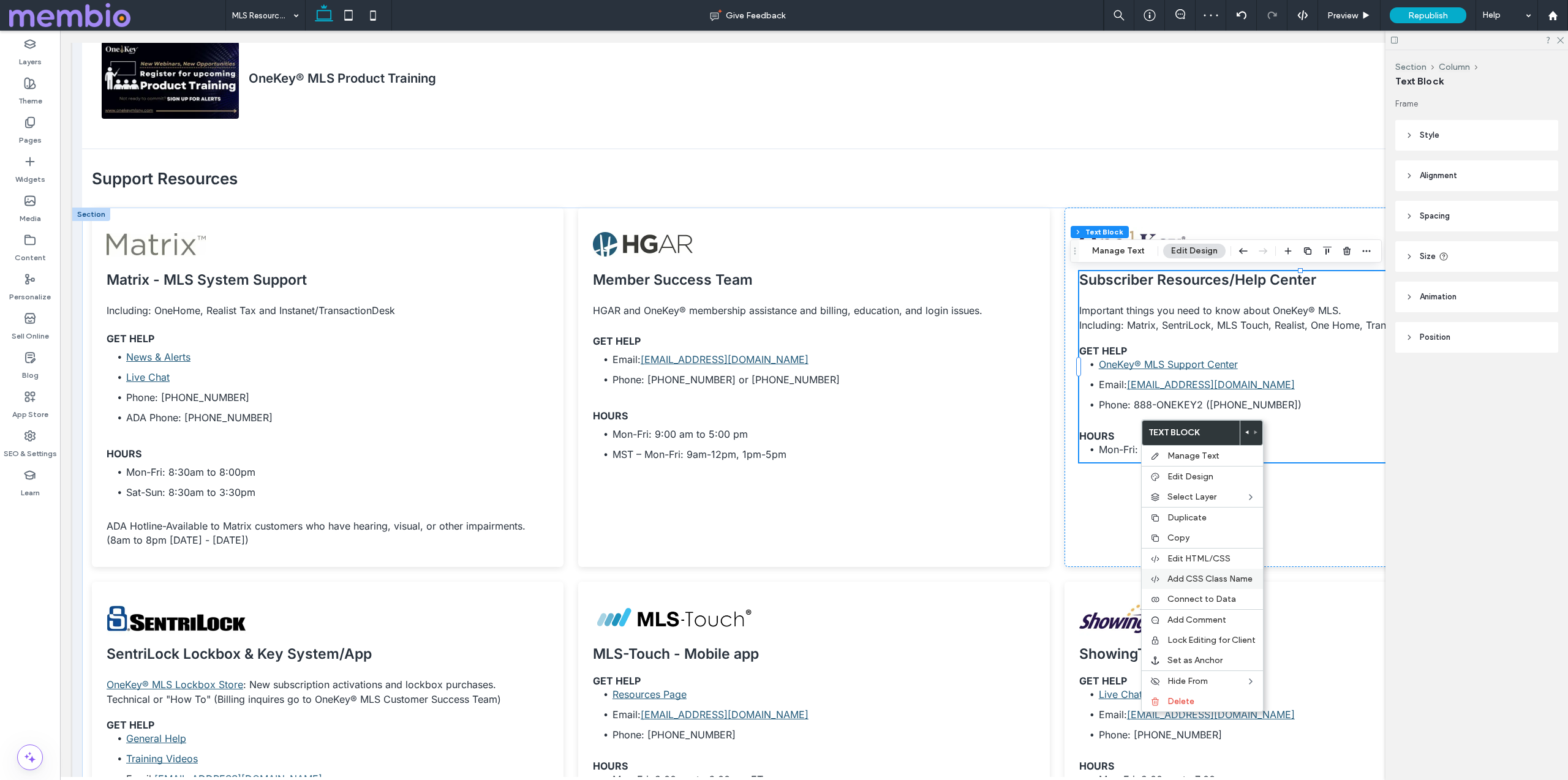
click at [1188, 583] on span "Add CSS Class Name" at bounding box center [1210, 579] width 85 height 10
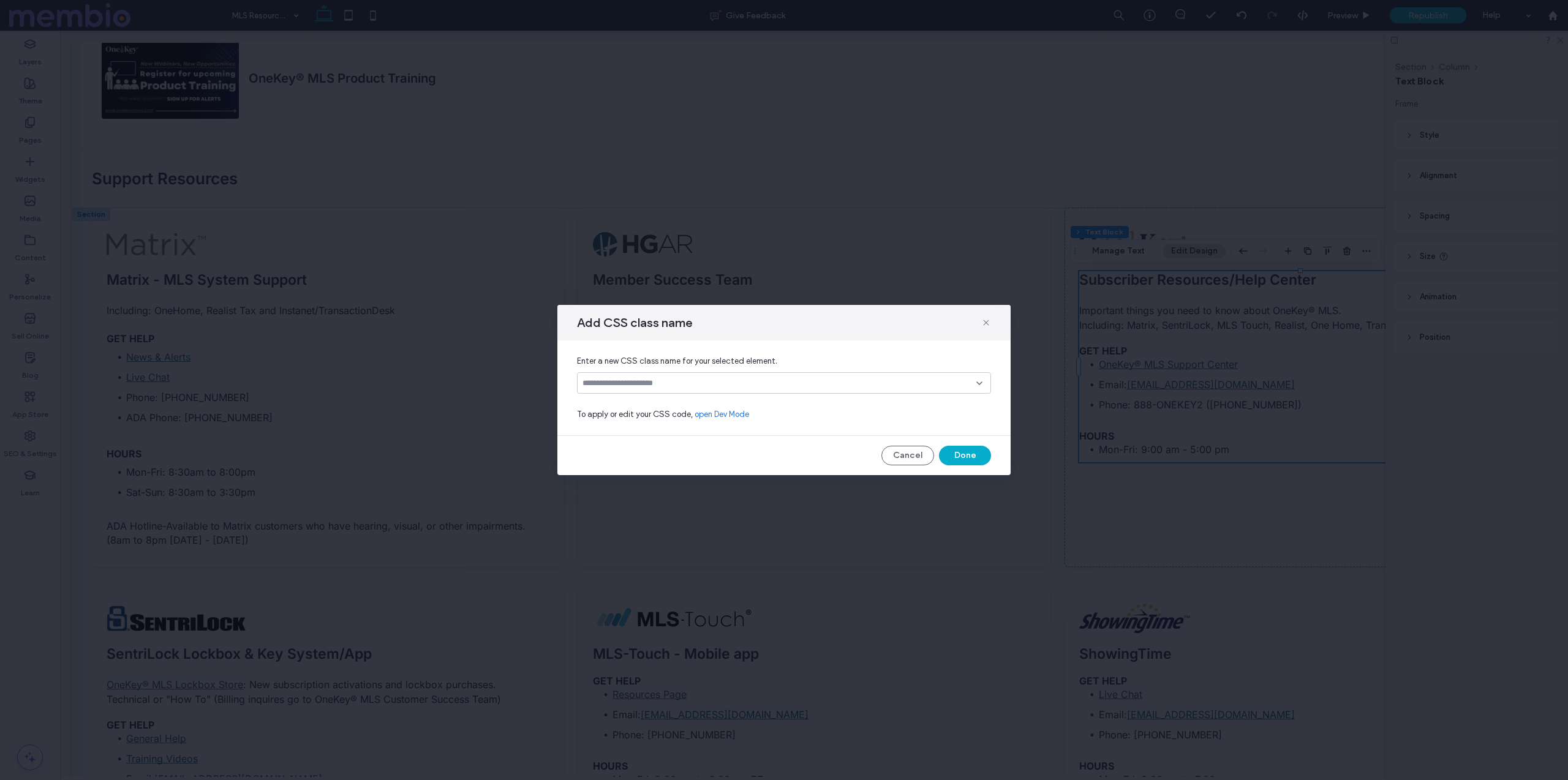
click at [684, 389] on div at bounding box center [784, 383] width 414 height 22
click at [646, 422] on span "custom-h6-spacing" at bounding box center [637, 426] width 73 height 12
click at [966, 457] on button "Done" at bounding box center [965, 455] width 52 height 20
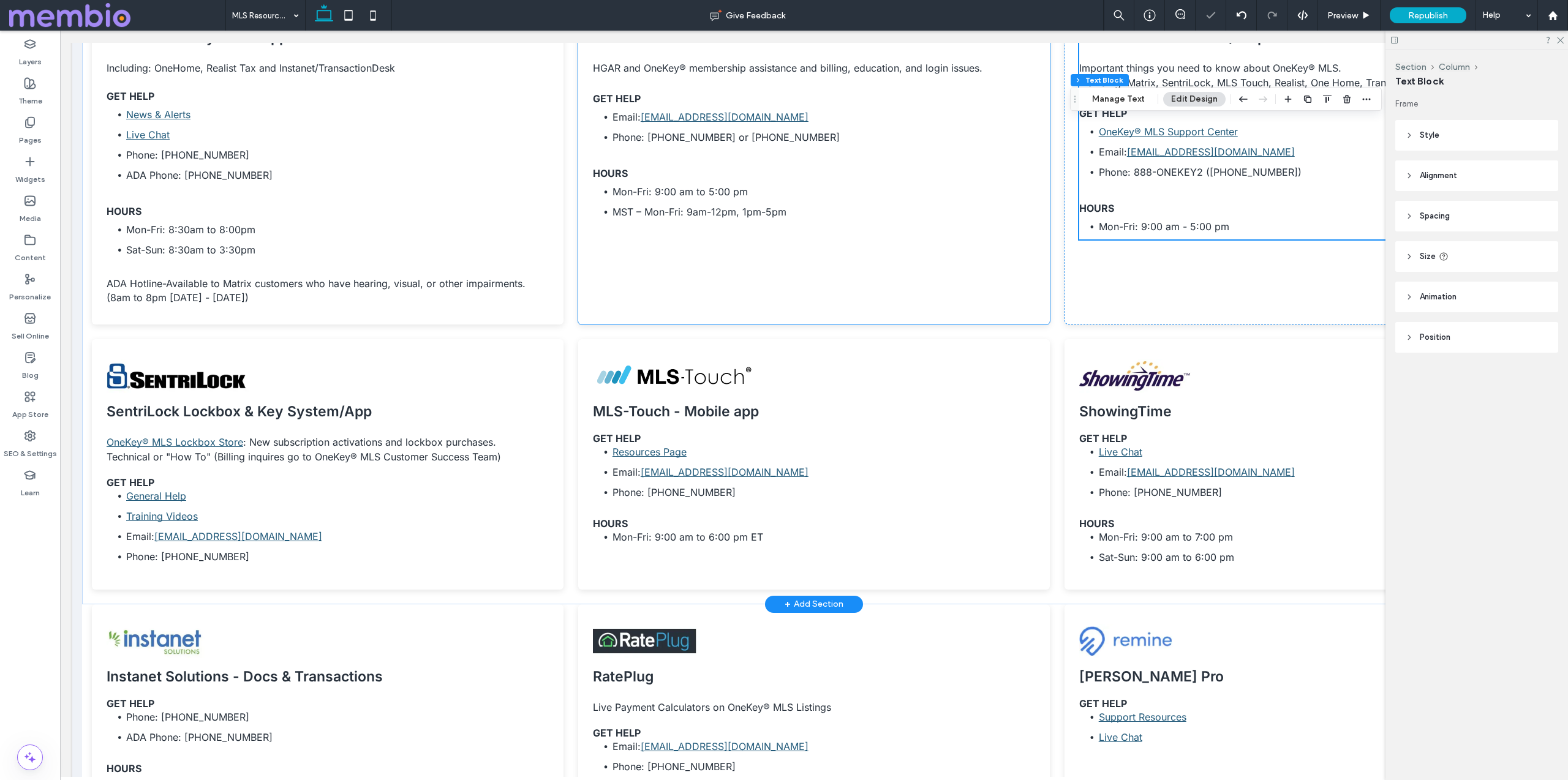
scroll to position [679, 0]
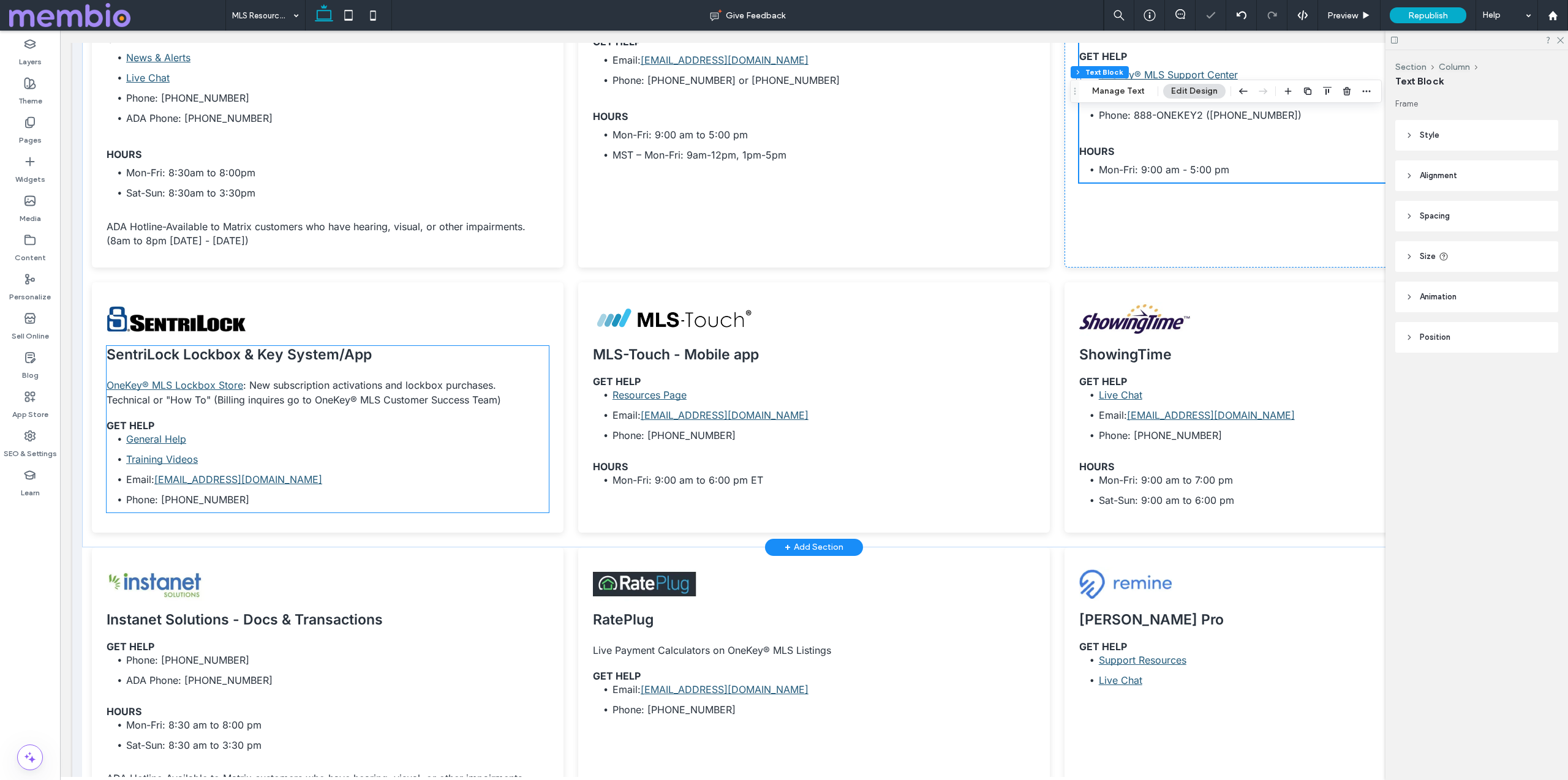
click at [319, 422] on h6 "GET HELP" at bounding box center [327, 425] width 442 height 12
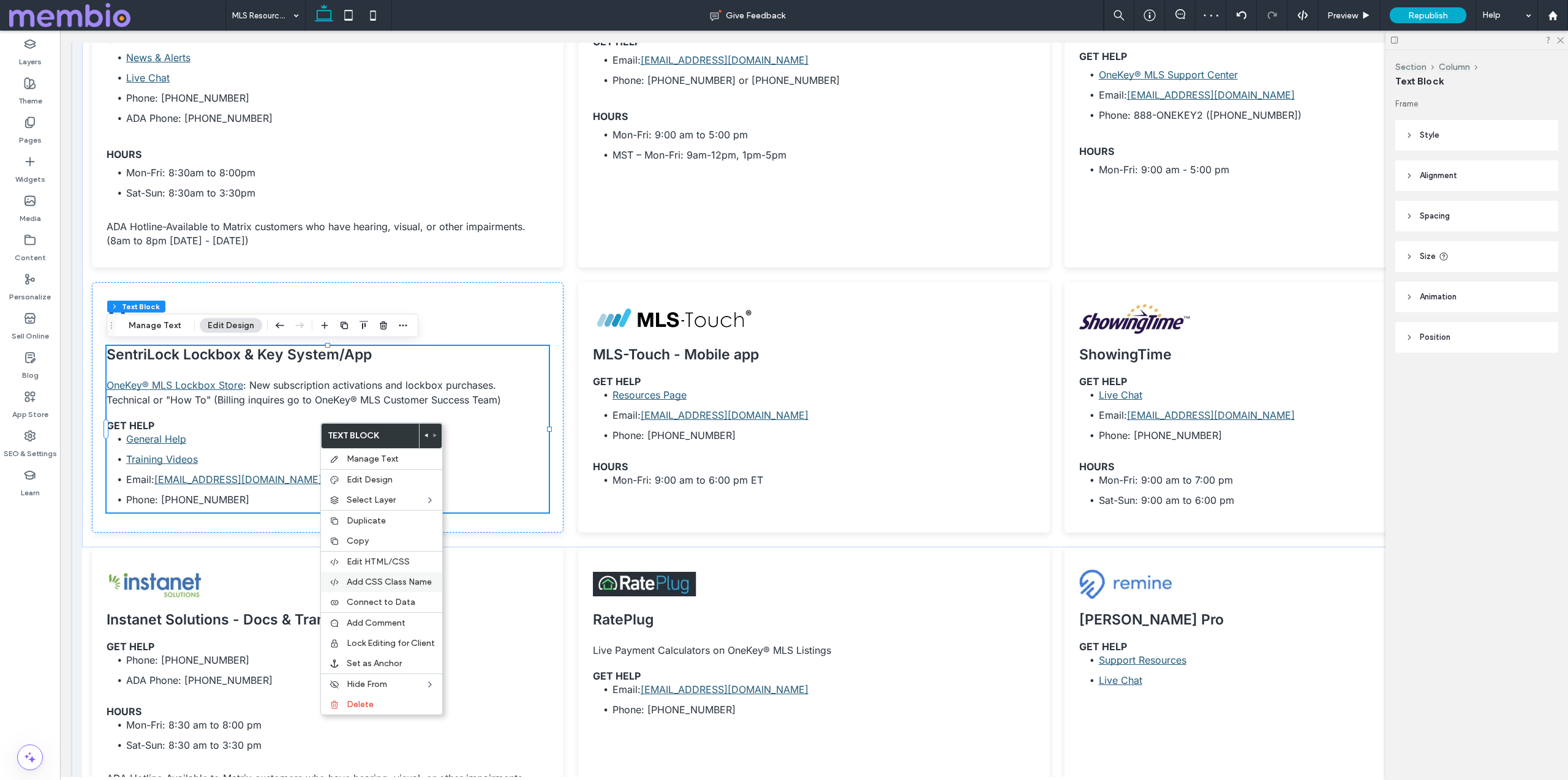
click at [409, 578] on span "Add CSS Class Name" at bounding box center [390, 582] width 85 height 10
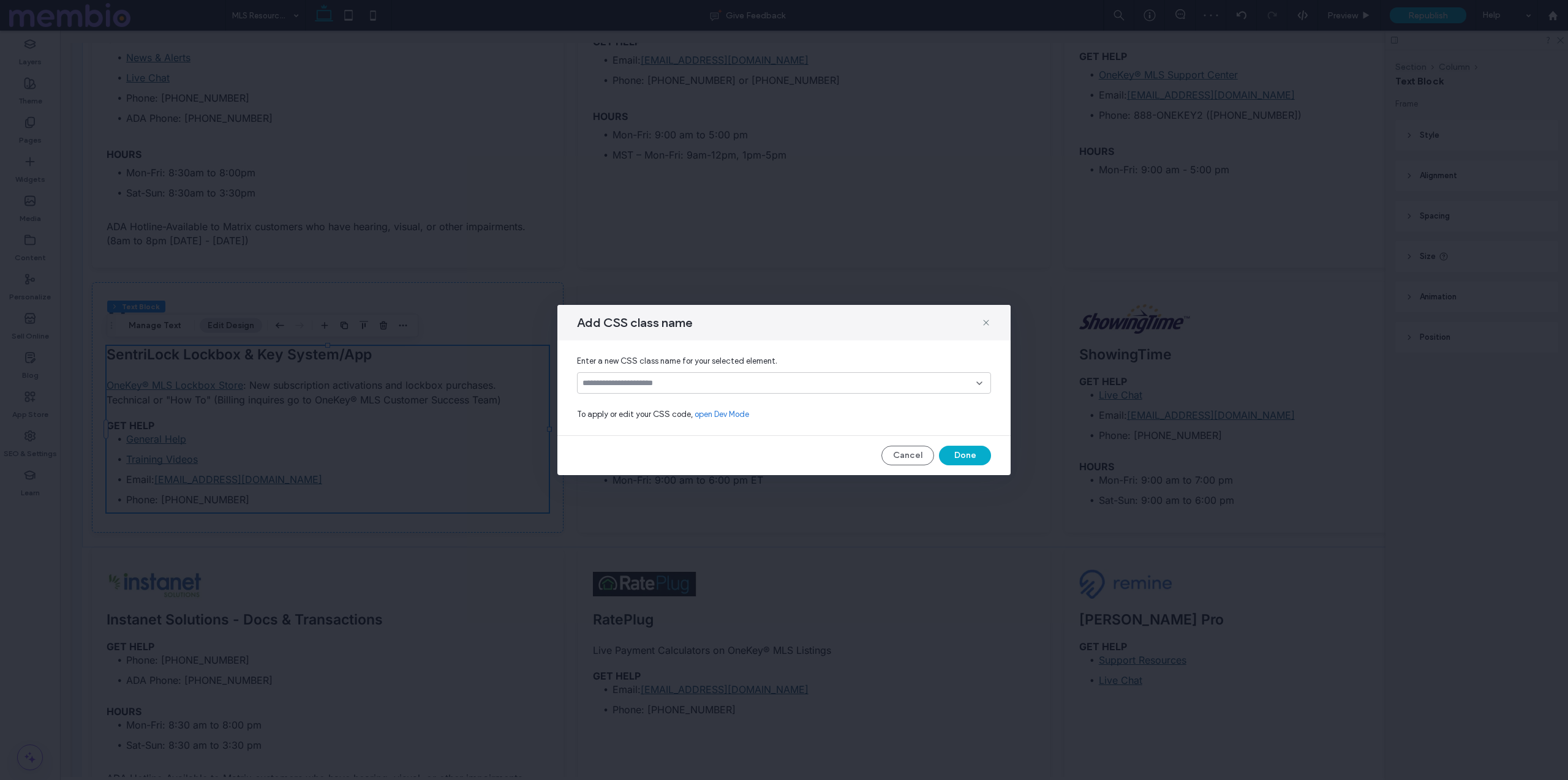
click at [682, 385] on input at bounding box center [779, 383] width 394 height 10
click at [656, 428] on span "custom-h6-spacing" at bounding box center [637, 426] width 73 height 12
click at [972, 459] on button "Done" at bounding box center [965, 455] width 52 height 20
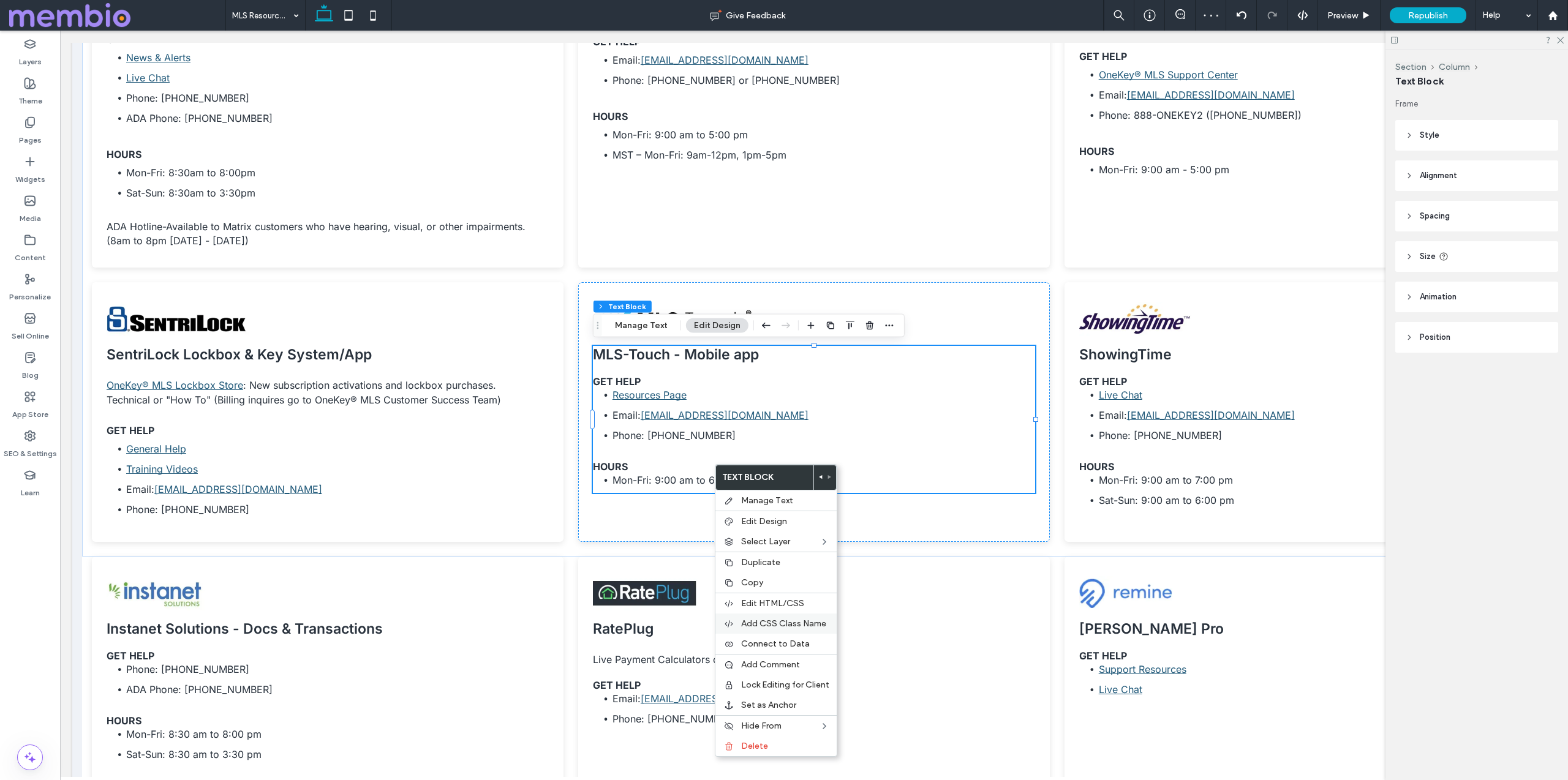
click at [772, 627] on span "Add CSS Class Name" at bounding box center [784, 623] width 85 height 10
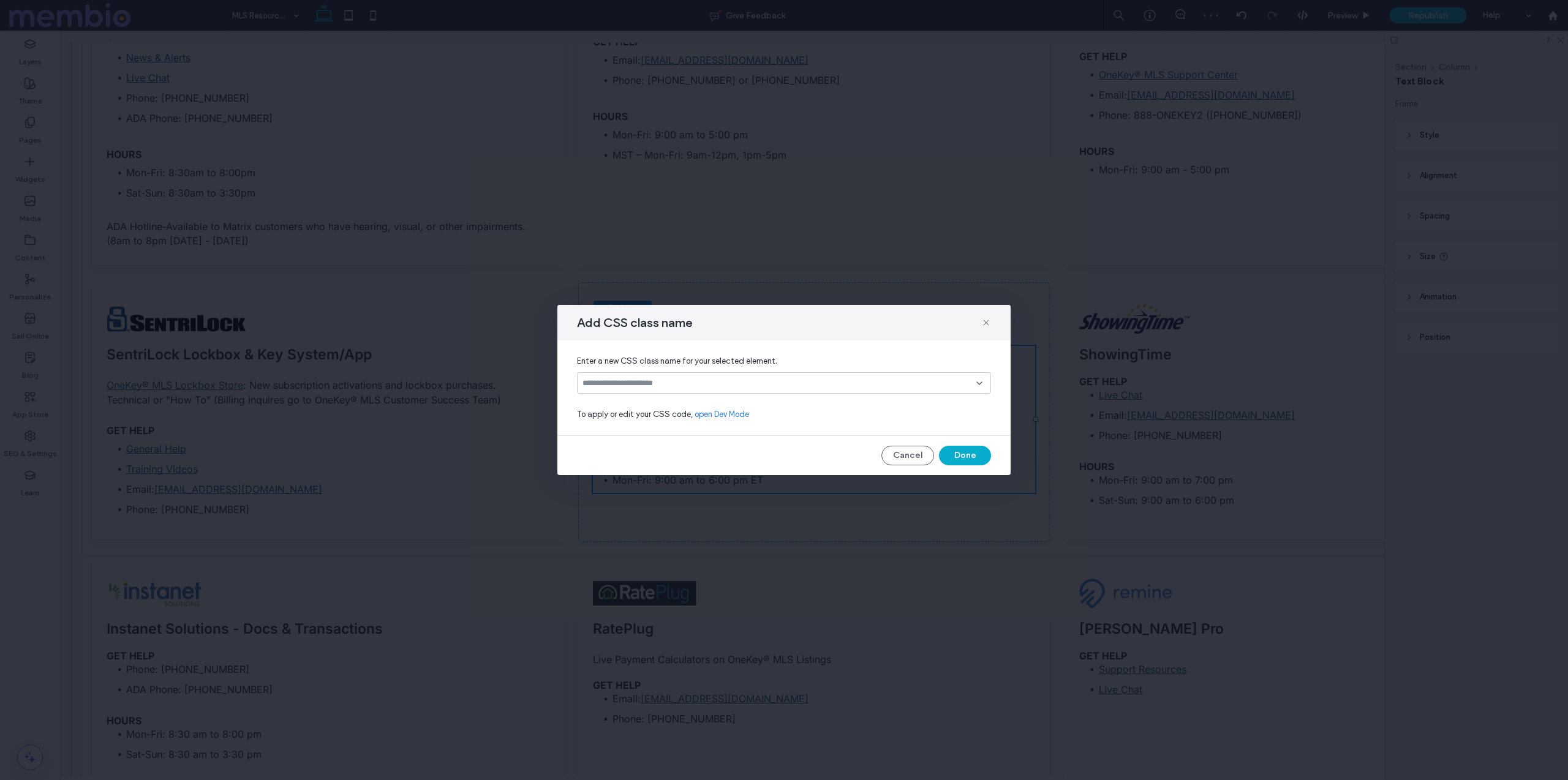
click at [735, 379] on input at bounding box center [779, 383] width 394 height 10
click at [612, 429] on span "custom-h6-spacing" at bounding box center [637, 426] width 73 height 12
click at [975, 459] on button "Done" at bounding box center [965, 455] width 52 height 20
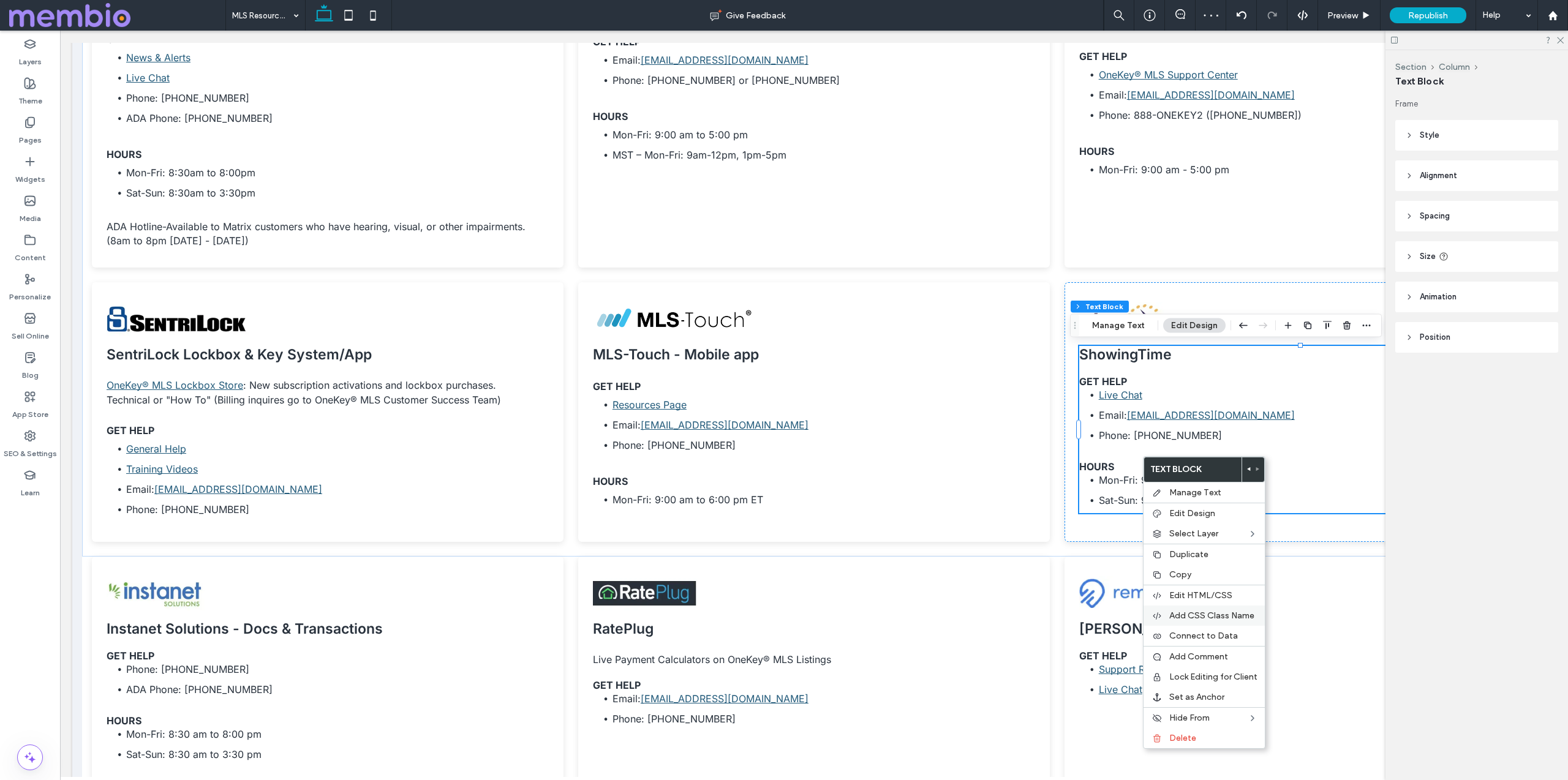
click at [1168, 612] on div "Add CSS Class Name" at bounding box center [1204, 616] width 122 height 20
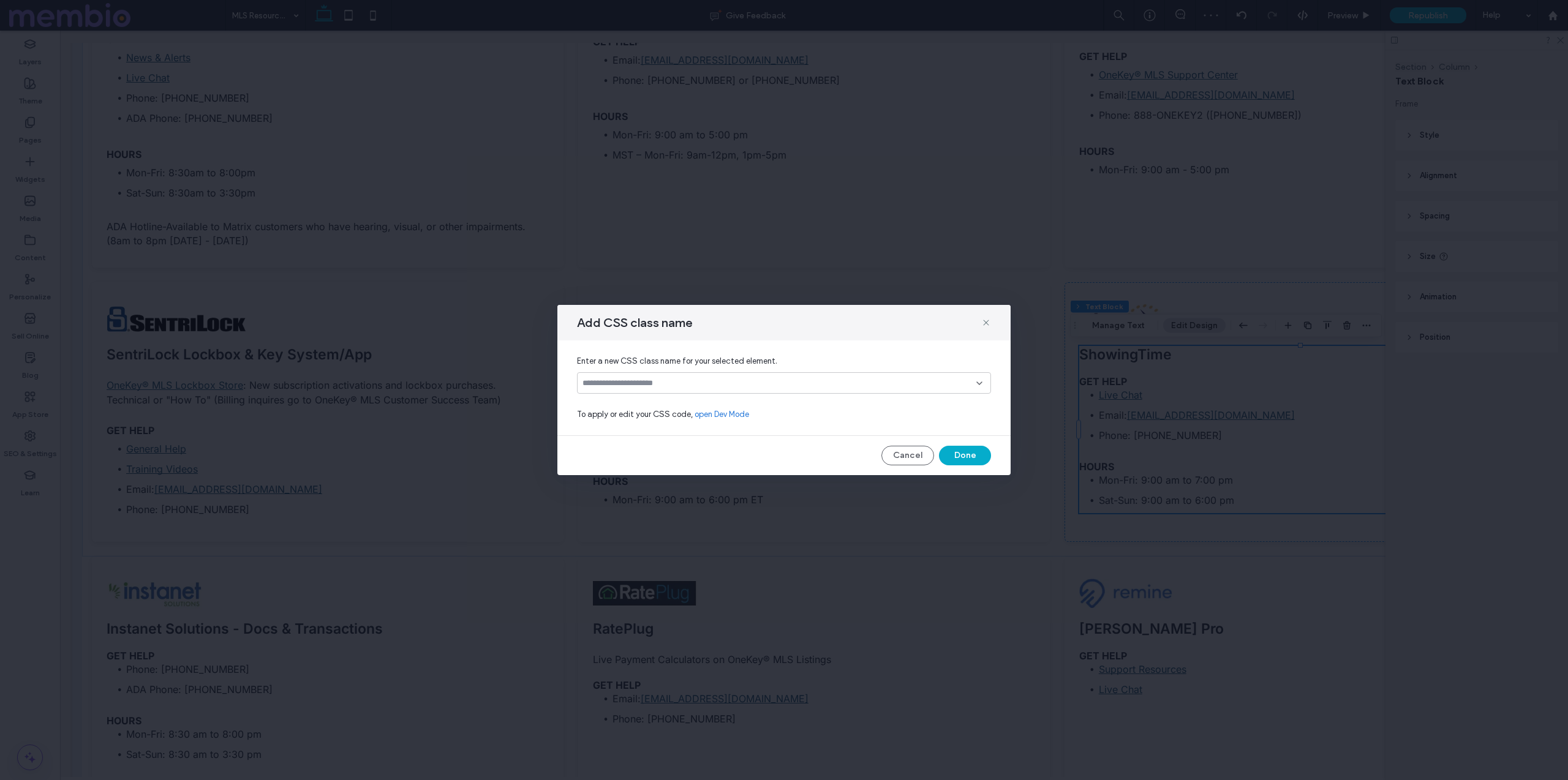
click at [667, 376] on div at bounding box center [784, 383] width 414 height 22
click at [677, 429] on div "custom-h6-spacing" at bounding box center [788, 426] width 385 height 22
click at [984, 461] on button "Done" at bounding box center [965, 455] width 52 height 20
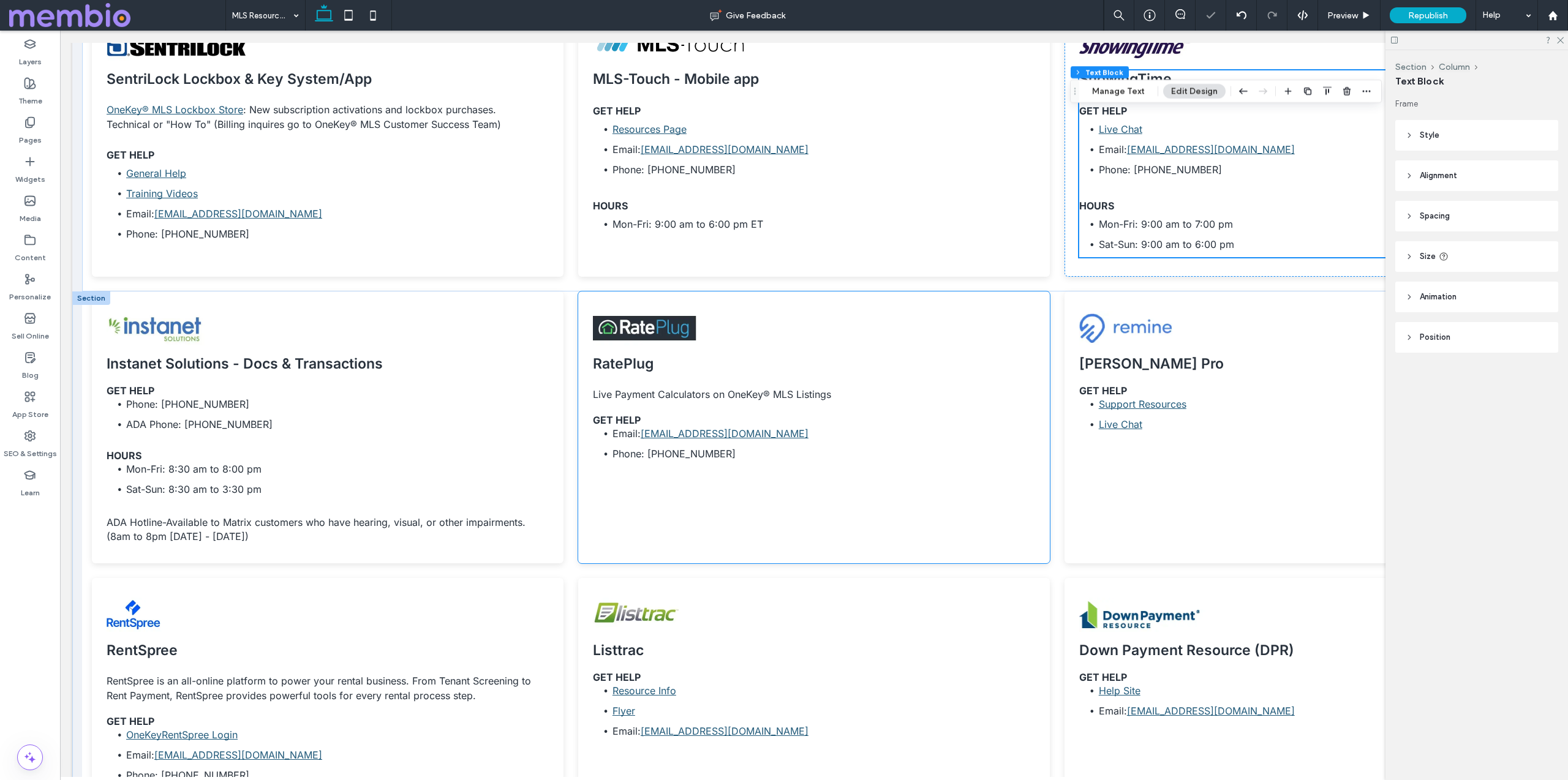
scroll to position [991, 0]
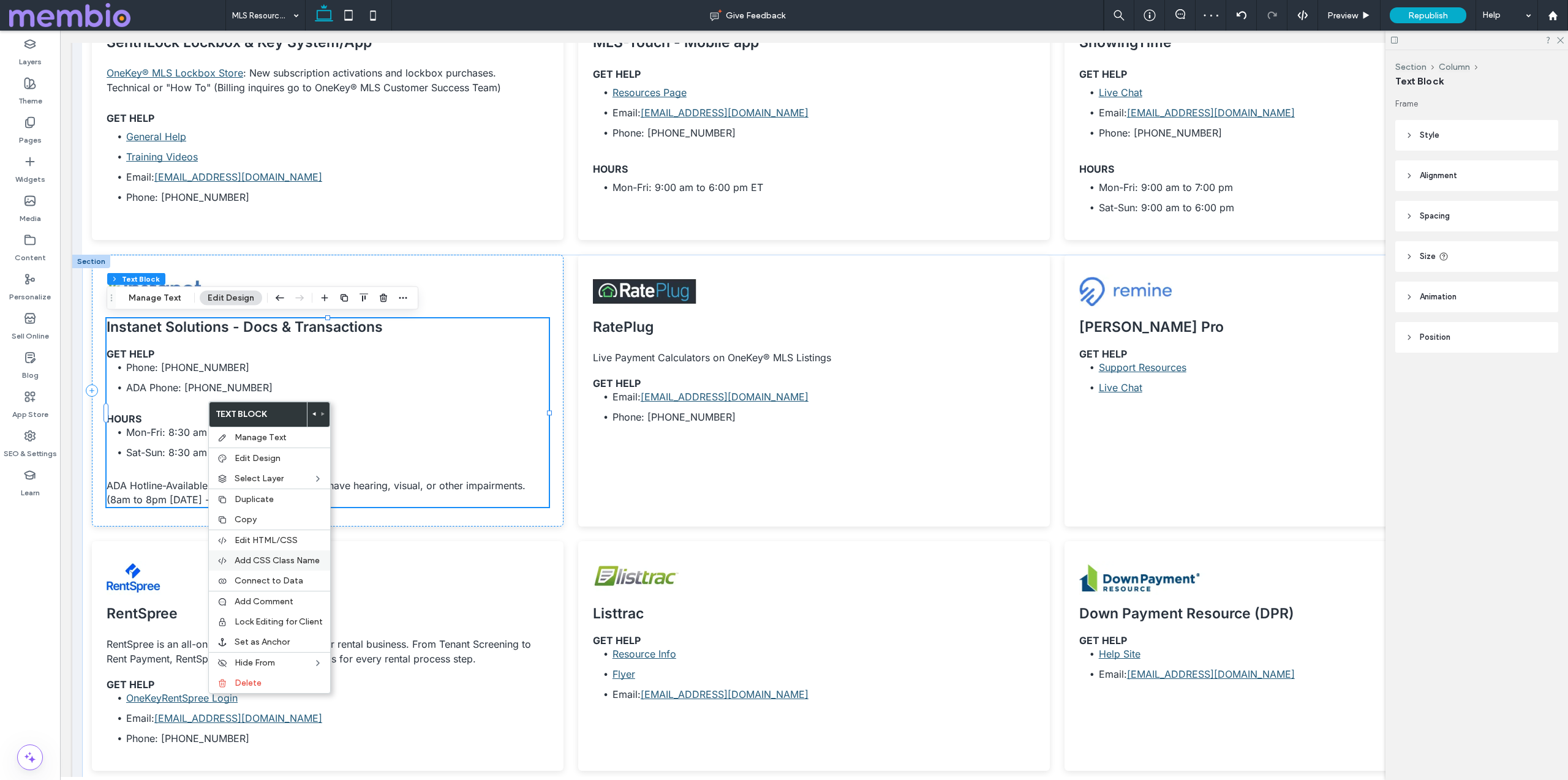
click at [320, 552] on div "Add CSS Class Name" at bounding box center [269, 561] width 122 height 20
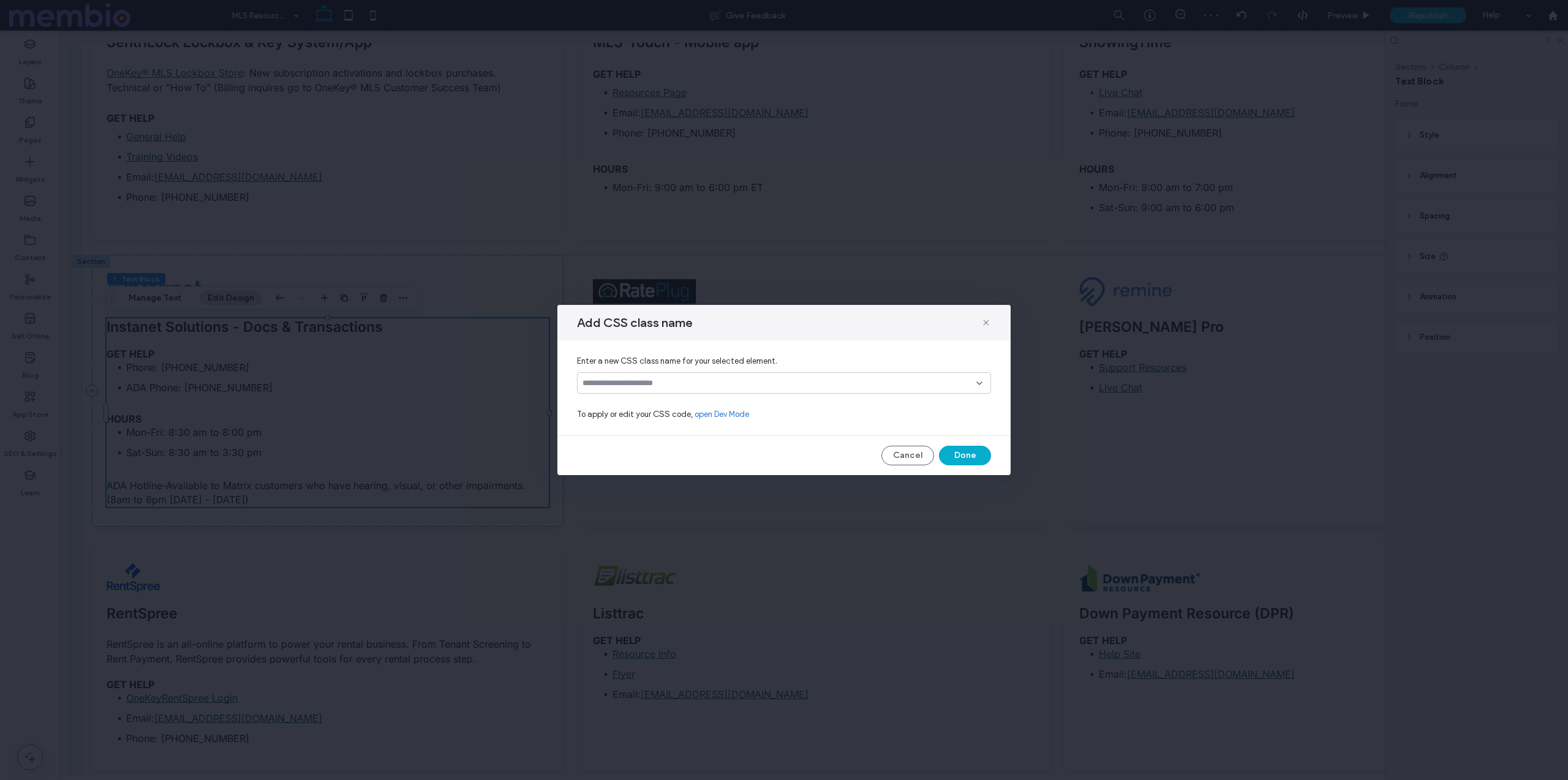
click at [646, 386] on input at bounding box center [779, 383] width 394 height 10
click at [655, 431] on span "custom-h6-spacing" at bounding box center [637, 426] width 73 height 12
click at [962, 451] on button "Done" at bounding box center [965, 455] width 52 height 20
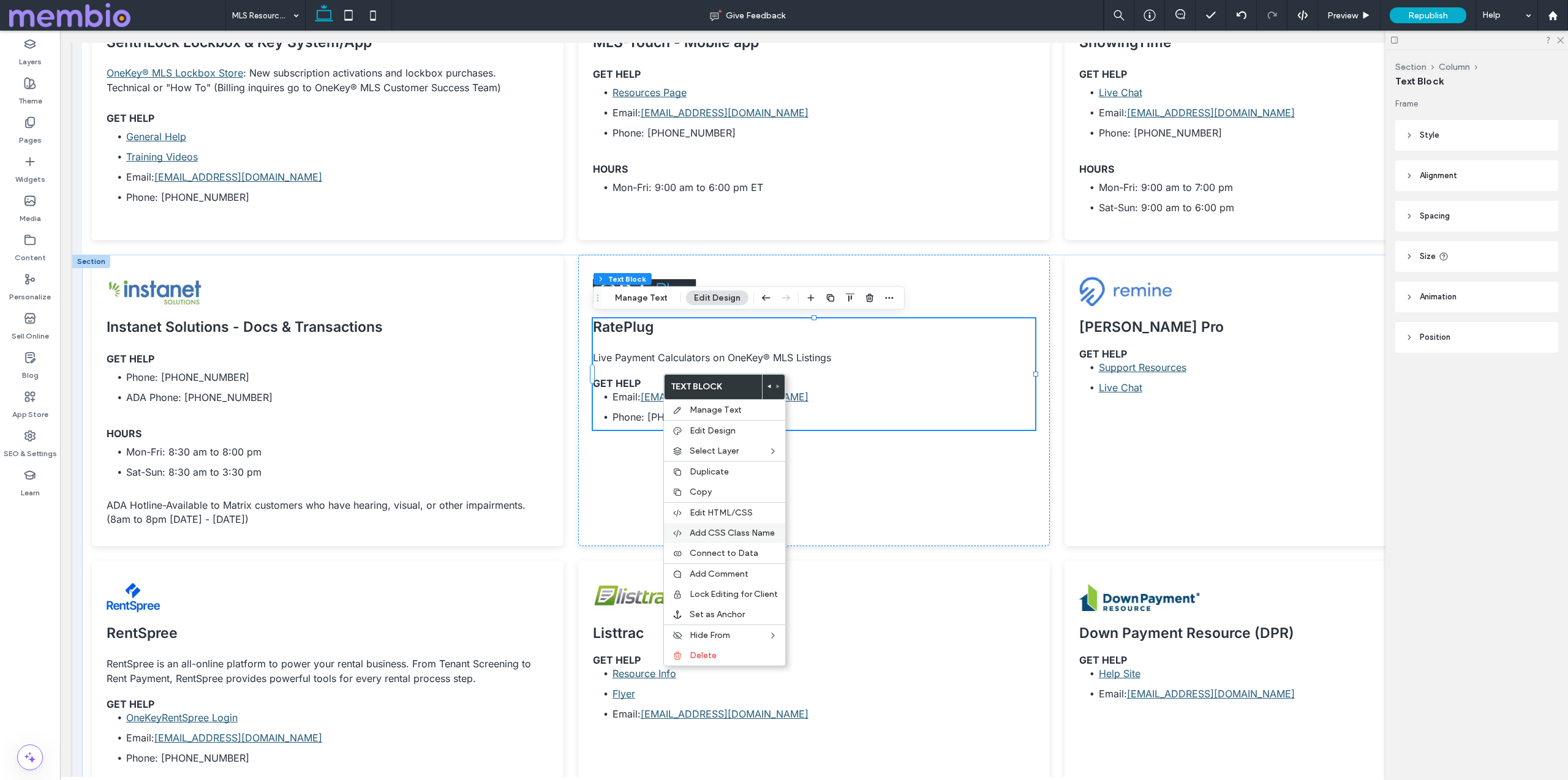
click at [732, 538] on span "Add CSS Class Name" at bounding box center [732, 533] width 85 height 10
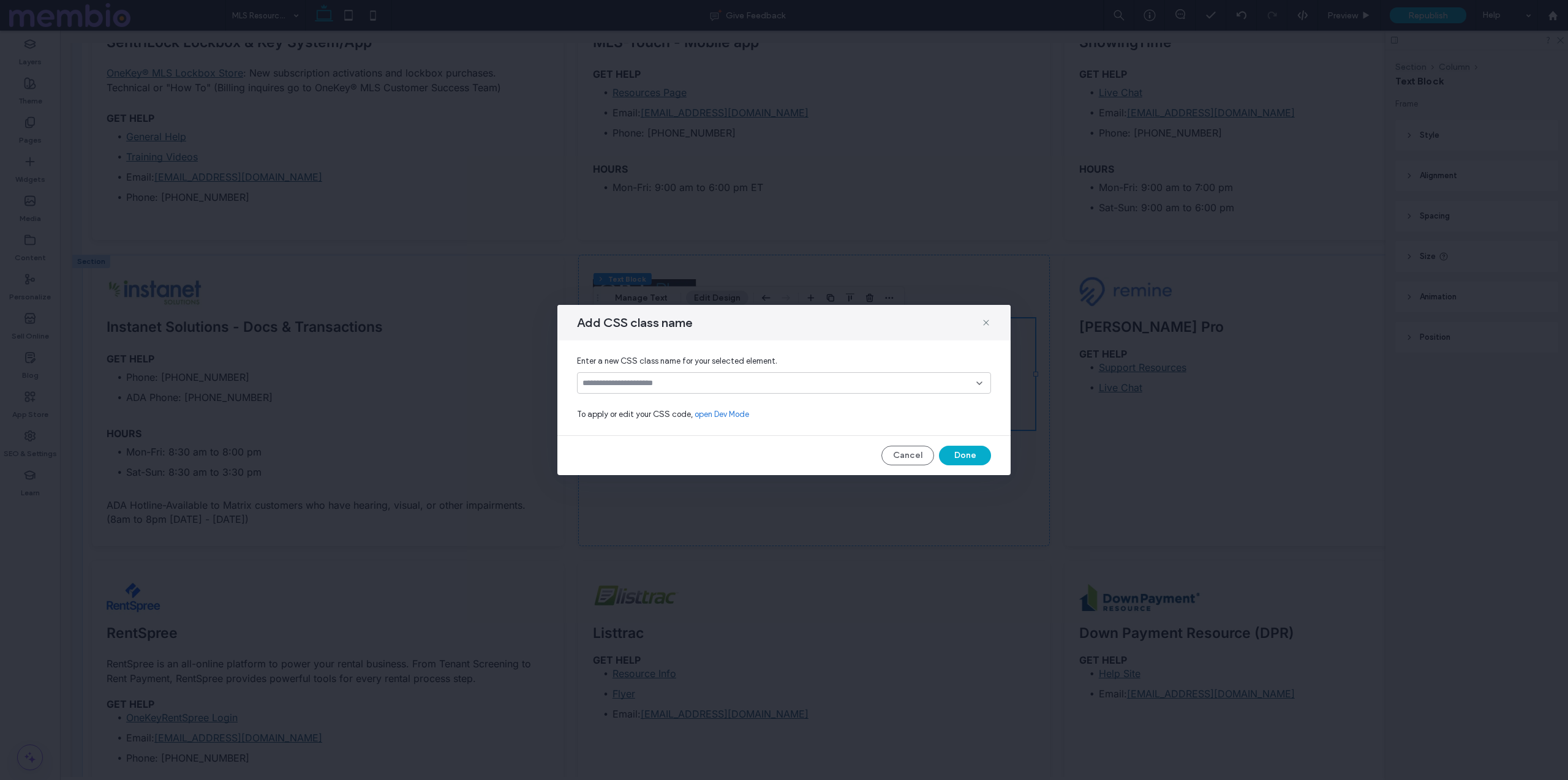
click at [633, 380] on input at bounding box center [779, 383] width 394 height 10
click at [625, 421] on span "custom-h6-spacing" at bounding box center [637, 426] width 73 height 12
click at [964, 463] on button "Done" at bounding box center [965, 455] width 52 height 20
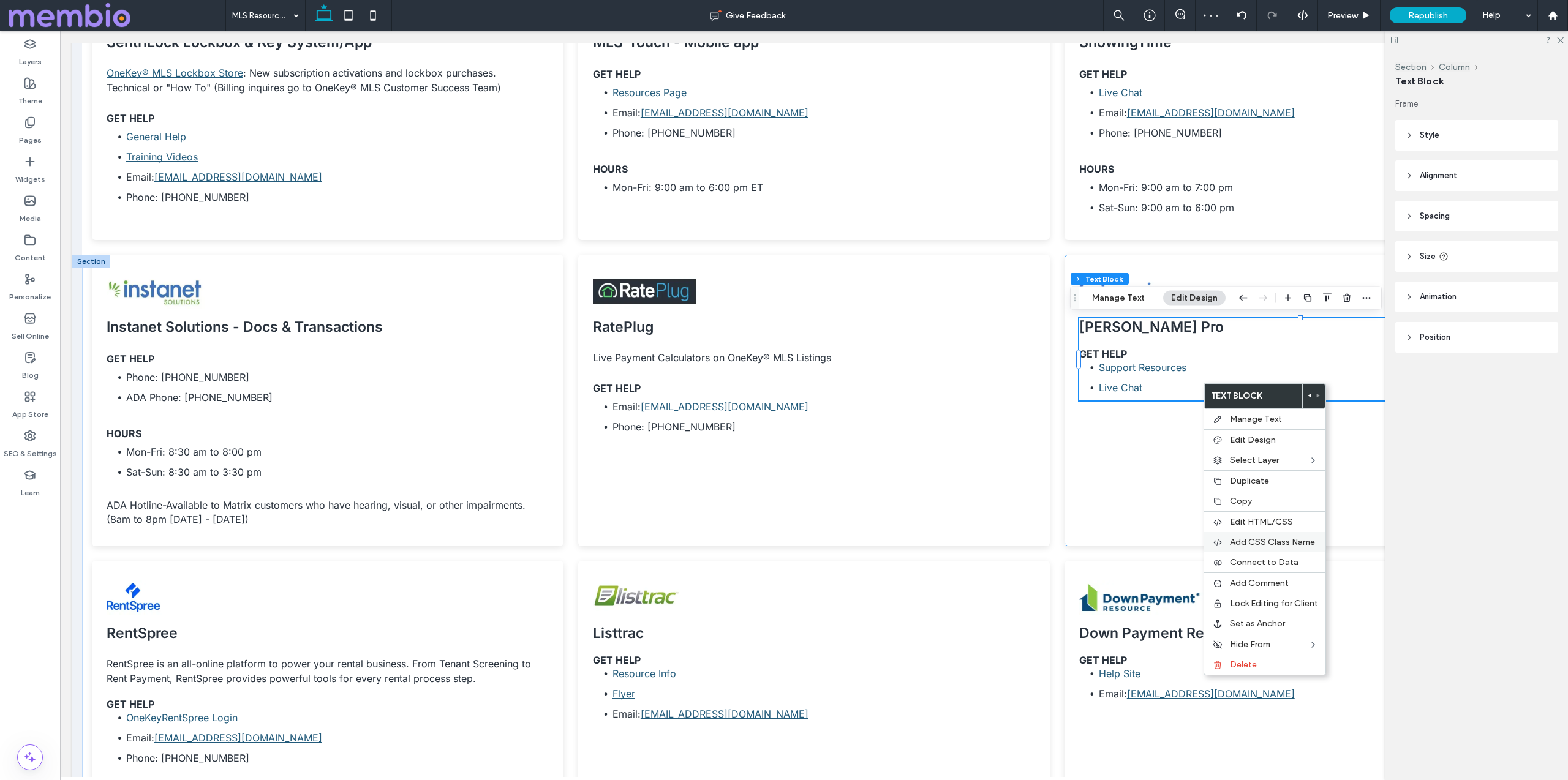
click at [1265, 545] on span "Add CSS Class Name" at bounding box center [1273, 542] width 85 height 10
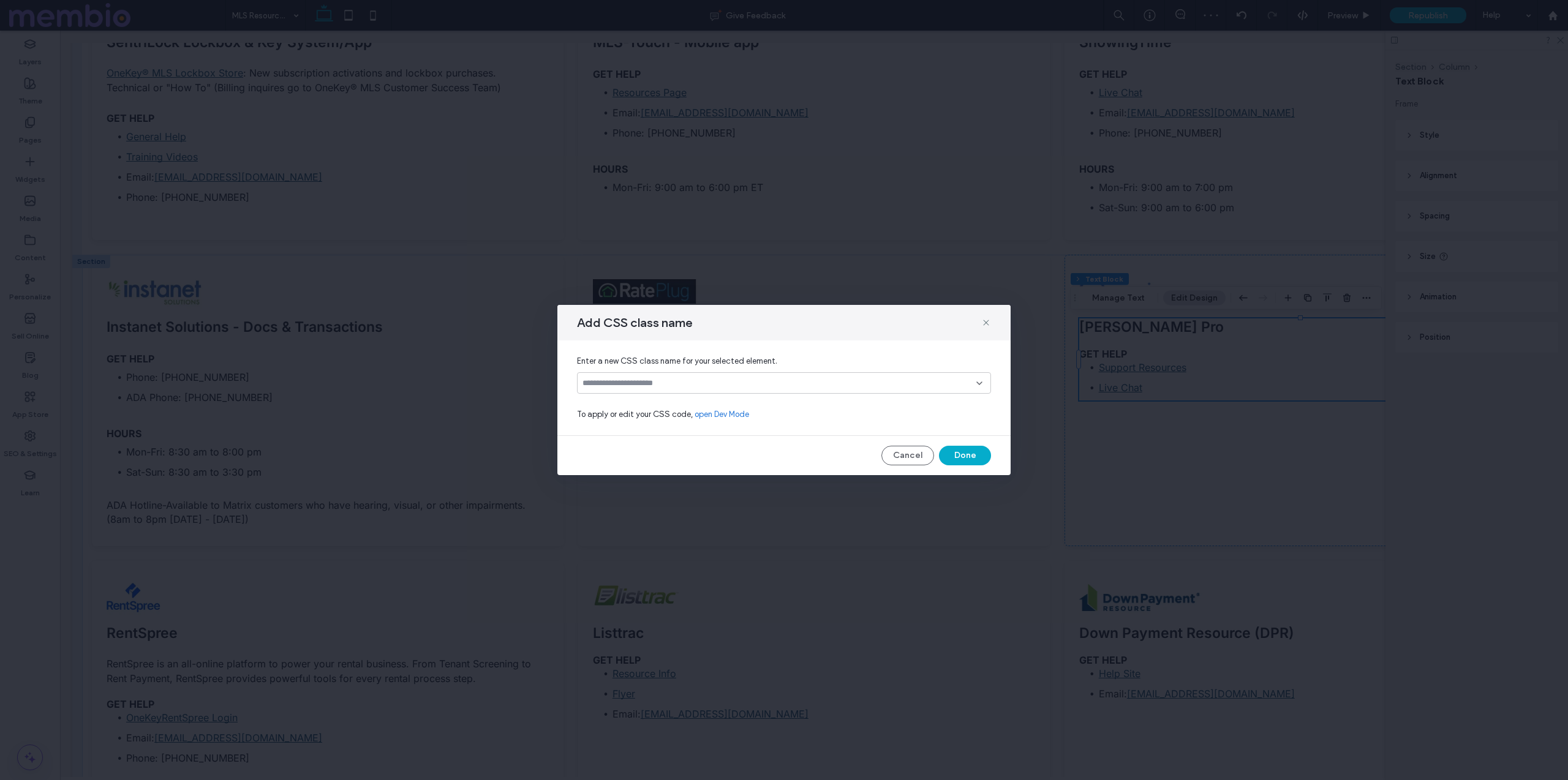
click at [668, 386] on input at bounding box center [779, 383] width 394 height 10
click at [671, 421] on span "custom-h6-spacing" at bounding box center [637, 426] width 73 height 12
click at [954, 457] on button "Done" at bounding box center [965, 455] width 52 height 20
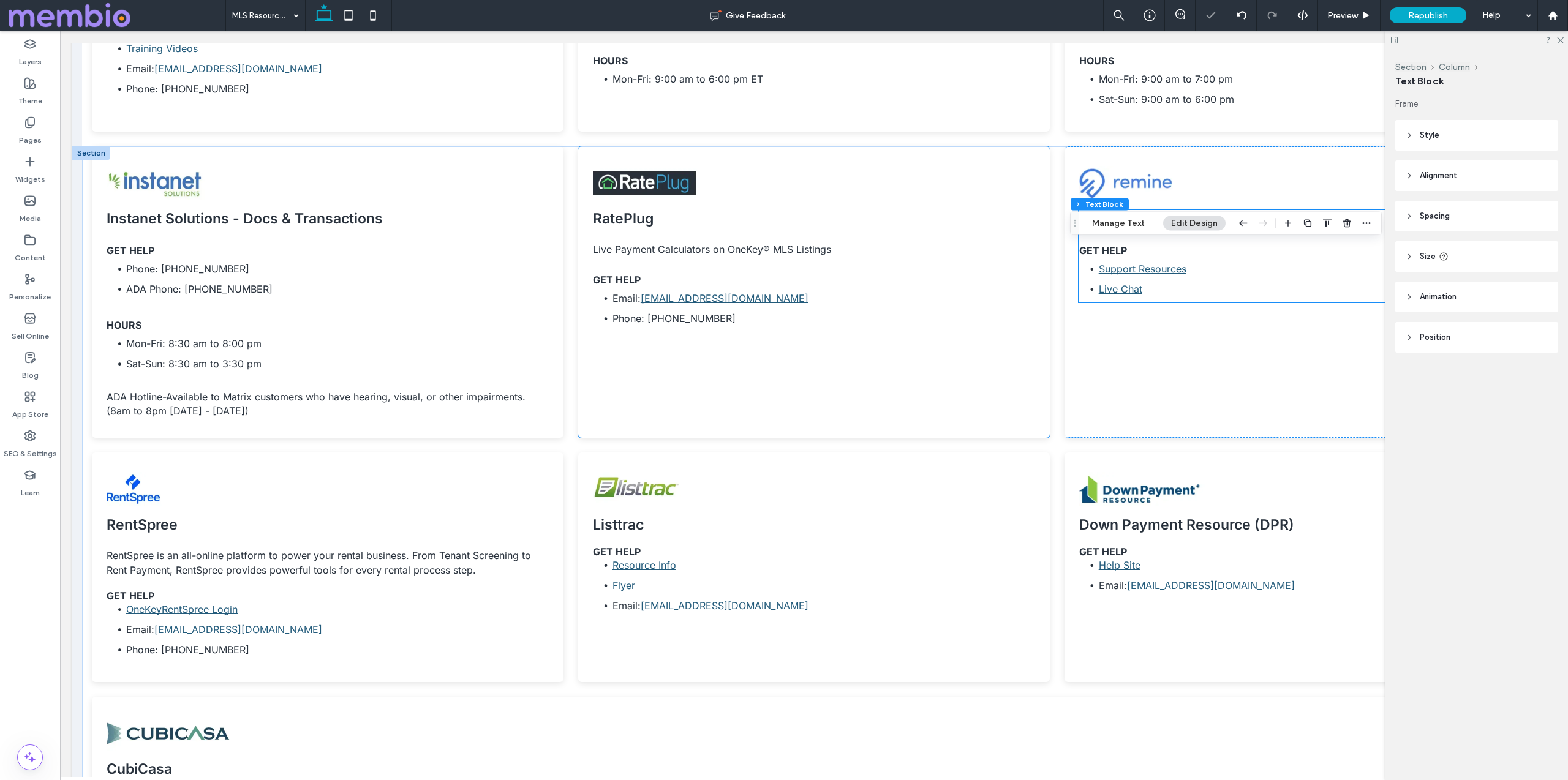
scroll to position [1262, 0]
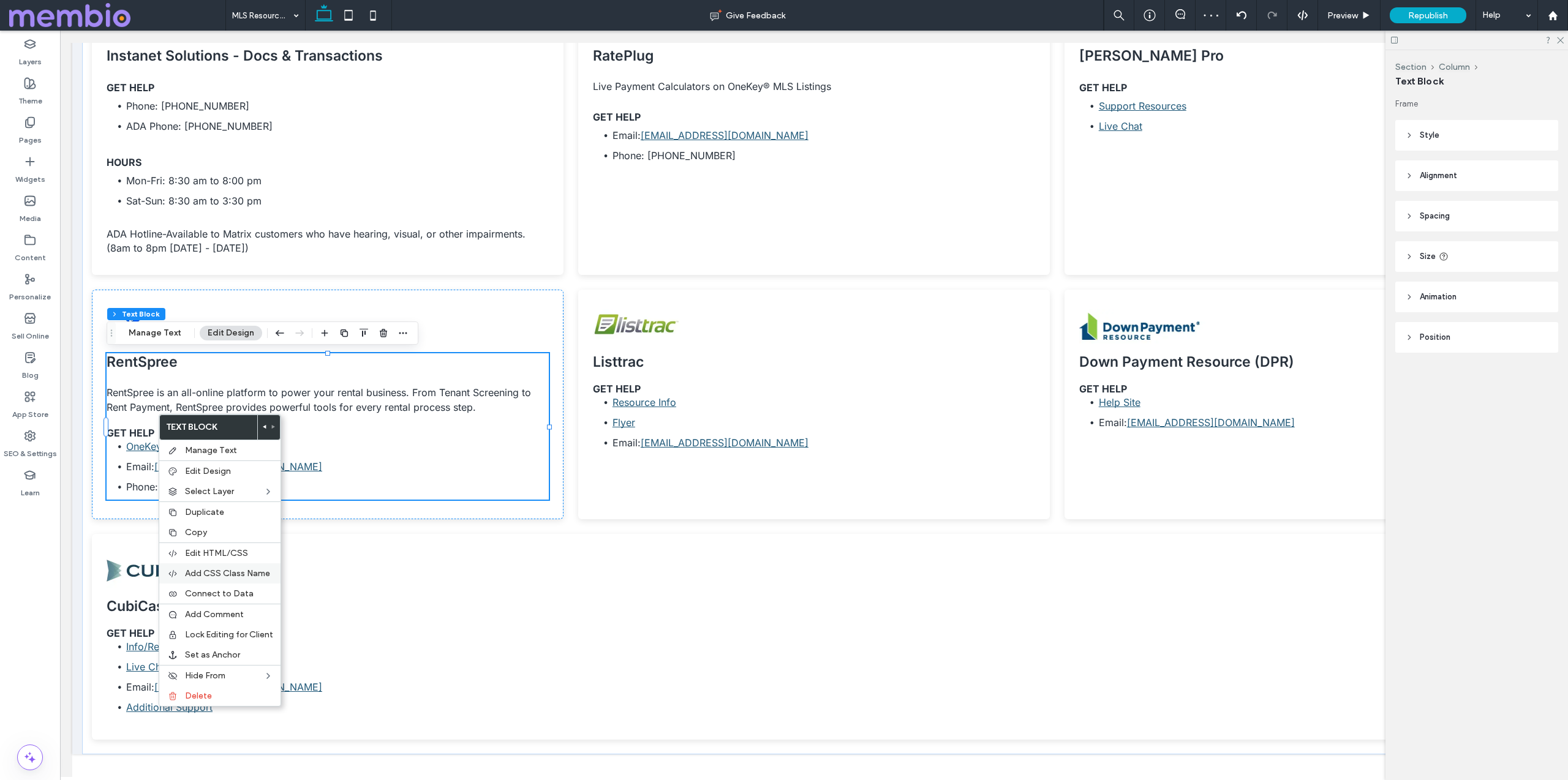
click at [256, 578] on span "Add CSS Class Name" at bounding box center [228, 573] width 85 height 10
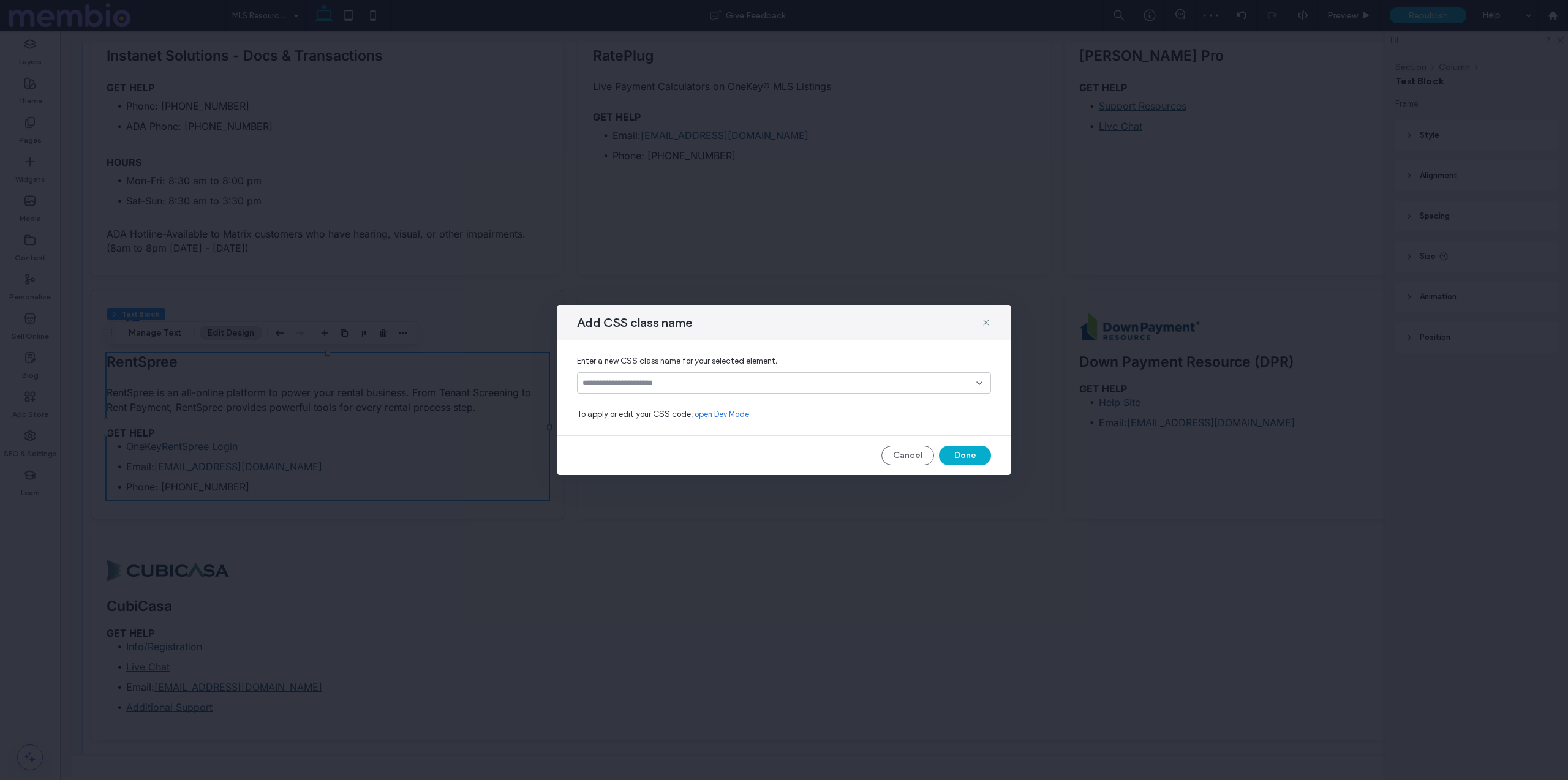
click at [658, 381] on input at bounding box center [779, 383] width 394 height 10
click at [661, 421] on span "custom-h6-spacing" at bounding box center [637, 426] width 73 height 12
click at [962, 455] on button "Done" at bounding box center [965, 455] width 52 height 20
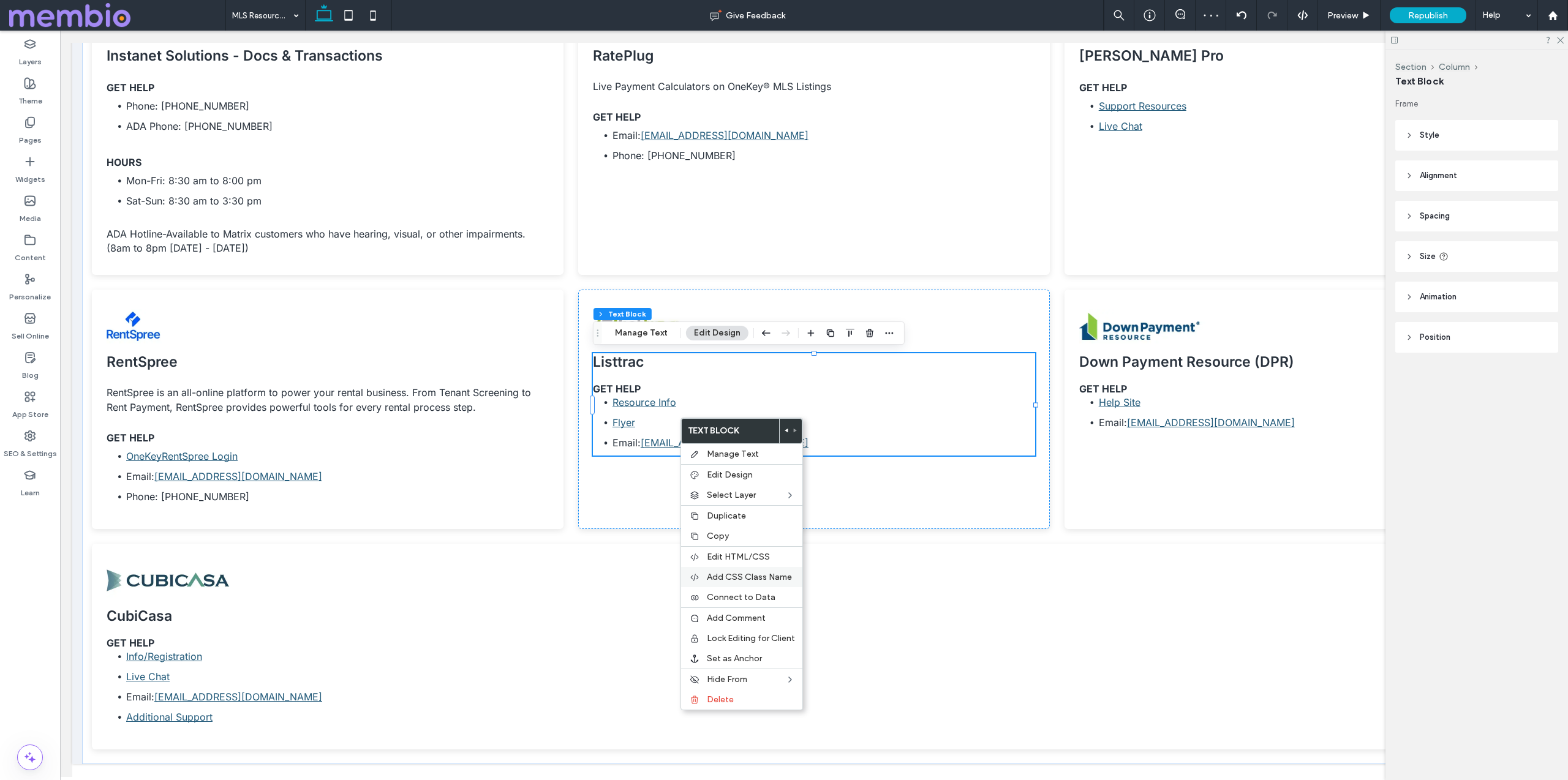
click at [768, 581] on span "Add CSS Class Name" at bounding box center [749, 577] width 85 height 10
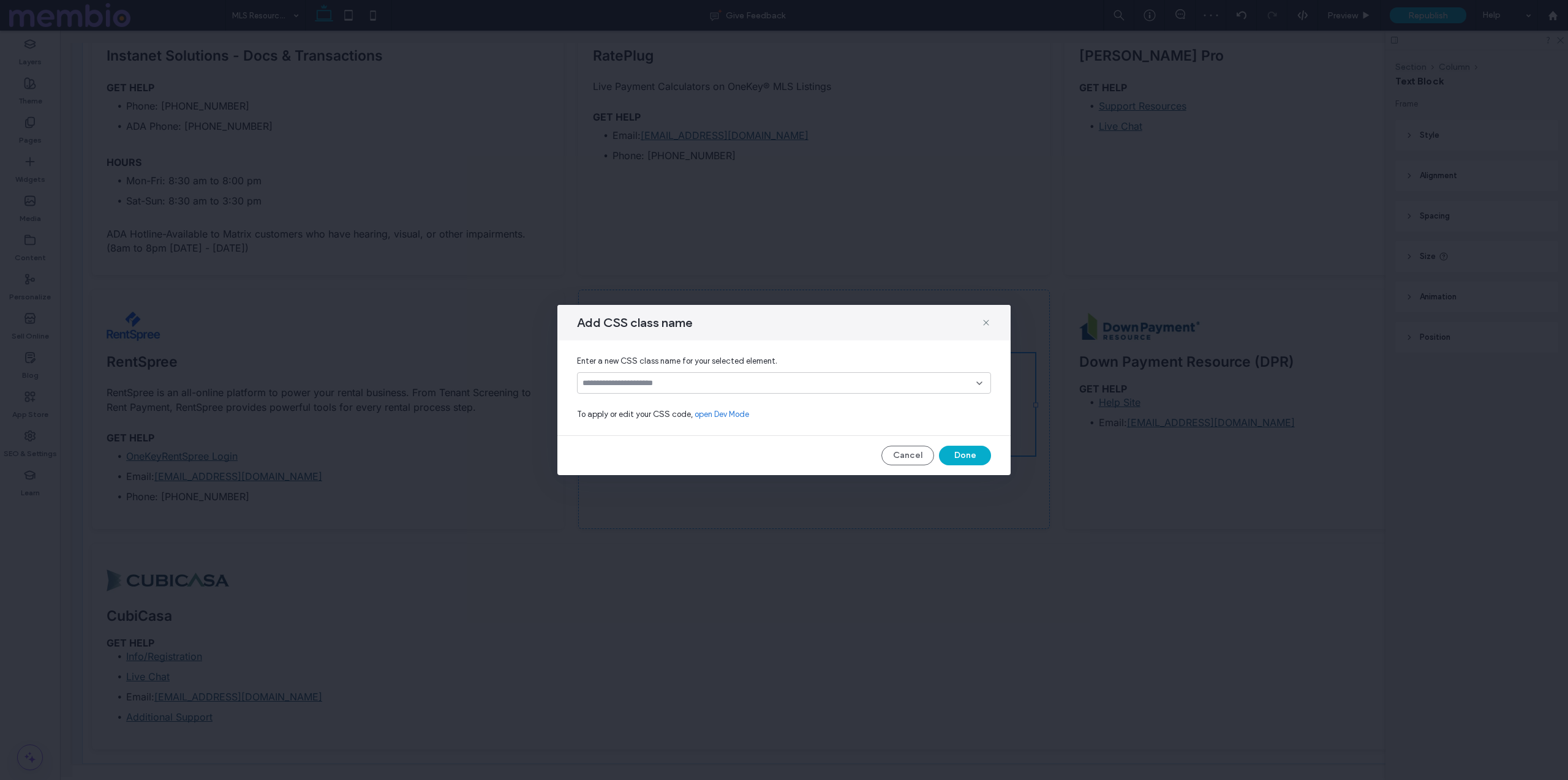
click at [793, 384] on input at bounding box center [779, 383] width 394 height 10
click at [710, 423] on div "custom-h6-spacing" at bounding box center [788, 426] width 385 height 22
click at [964, 461] on button "Done" at bounding box center [965, 455] width 52 height 20
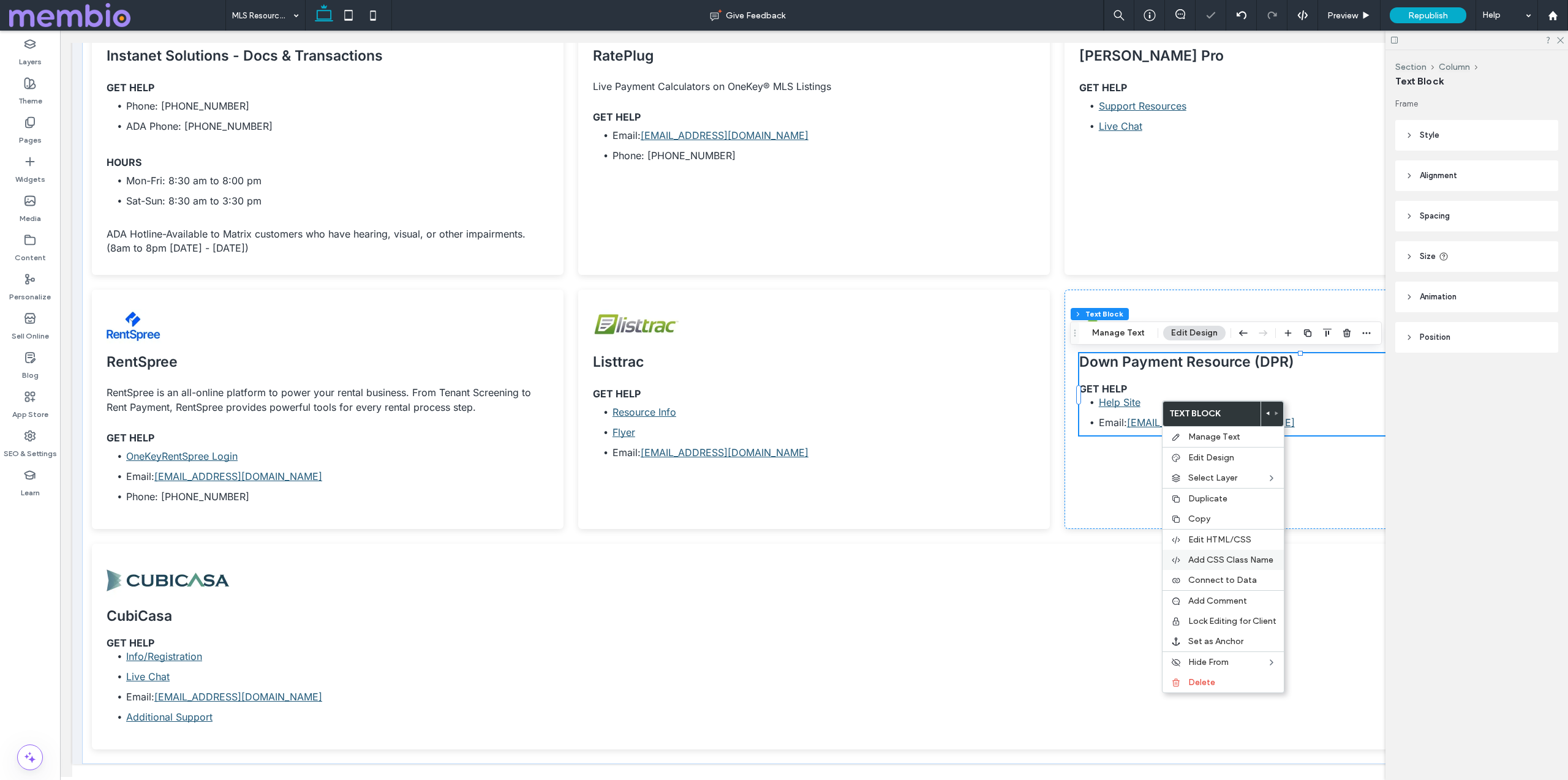
click at [1237, 555] on span "Add CSS Class Name" at bounding box center [1231, 560] width 85 height 10
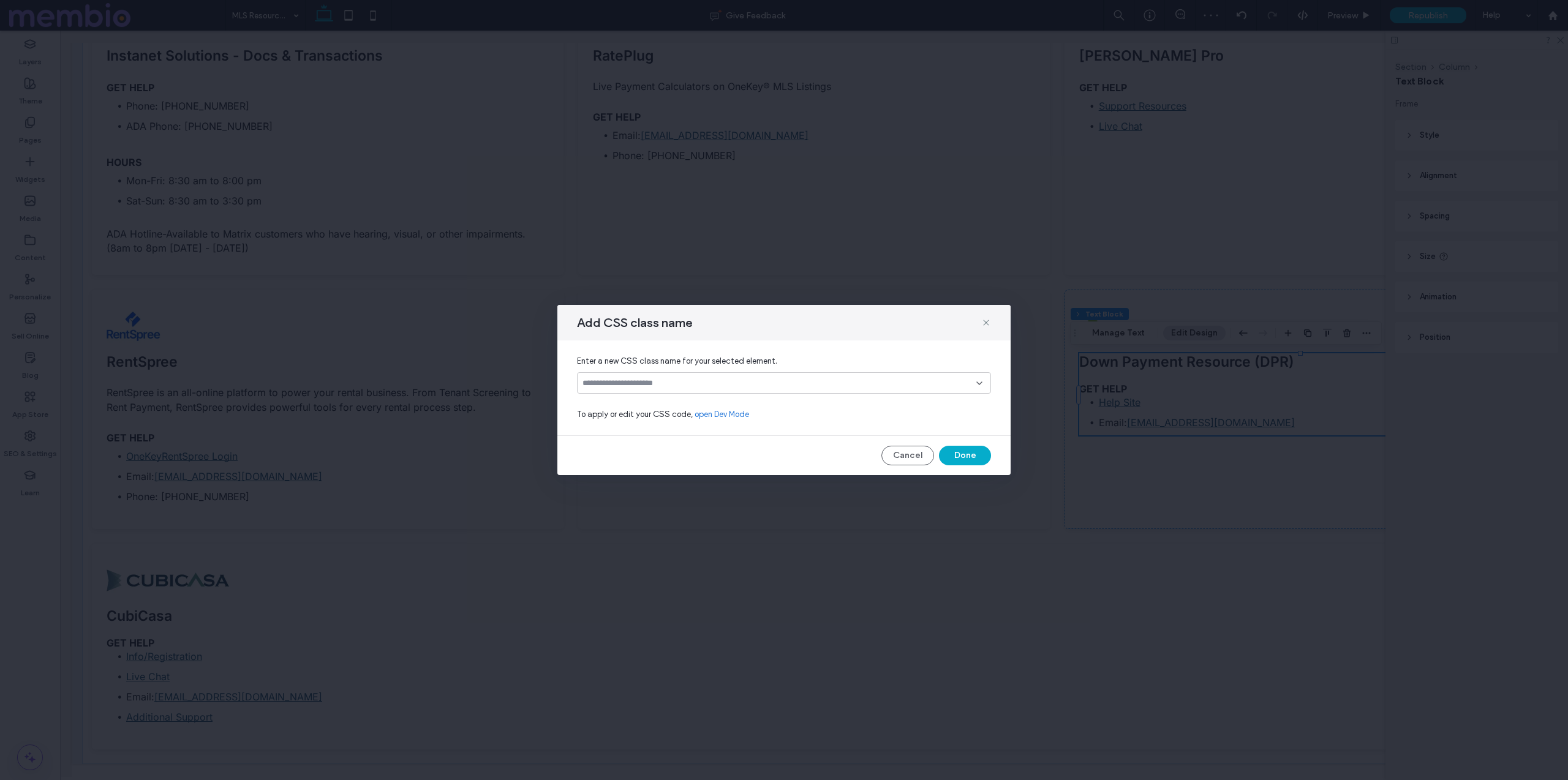
click at [671, 384] on input at bounding box center [779, 383] width 394 height 10
click at [675, 422] on div "custom-h6-spacing" at bounding box center [788, 426] width 385 height 22
click at [955, 452] on button "Done" at bounding box center [965, 455] width 52 height 20
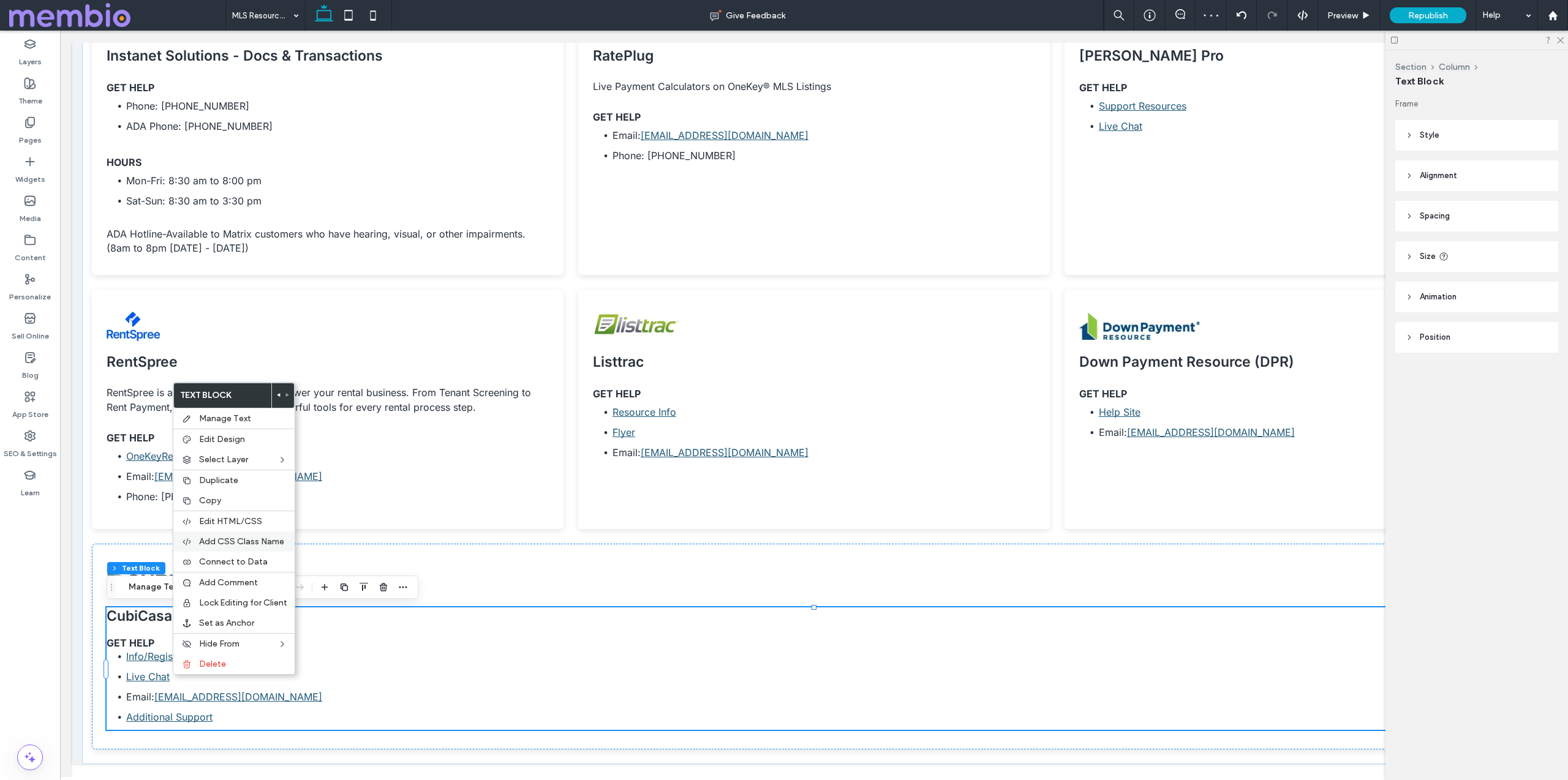
click at [222, 535] on div "Add CSS Class Name" at bounding box center [234, 541] width 122 height 20
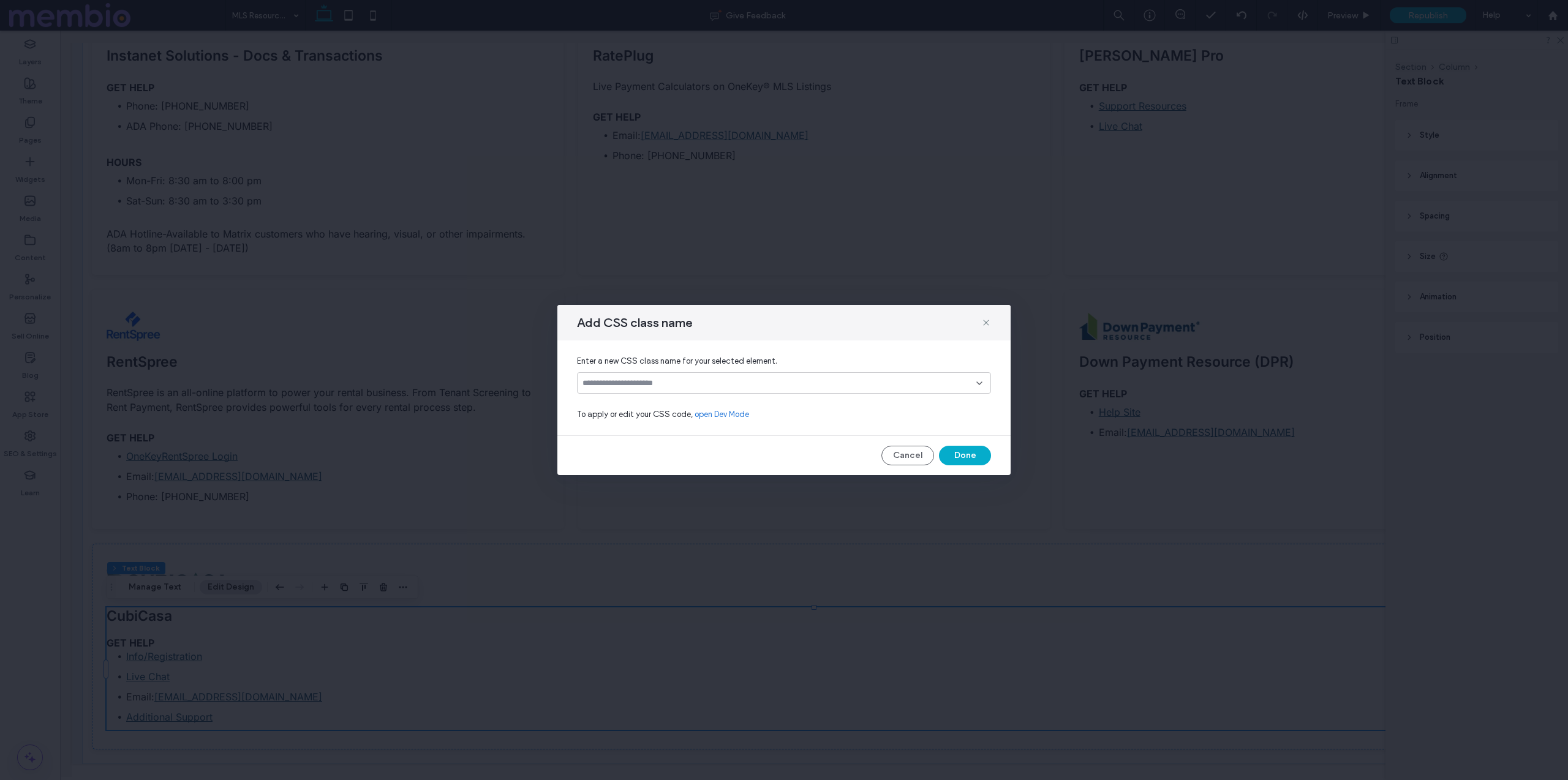
click at [682, 379] on input at bounding box center [779, 383] width 394 height 10
click at [645, 417] on div "custom-h6-spacing" at bounding box center [788, 426] width 385 height 22
drag, startPoint x: 980, startPoint y: 451, endPoint x: 921, endPoint y: 419, distance: 67.1
click at [980, 451] on button "Done" at bounding box center [965, 455] width 52 height 20
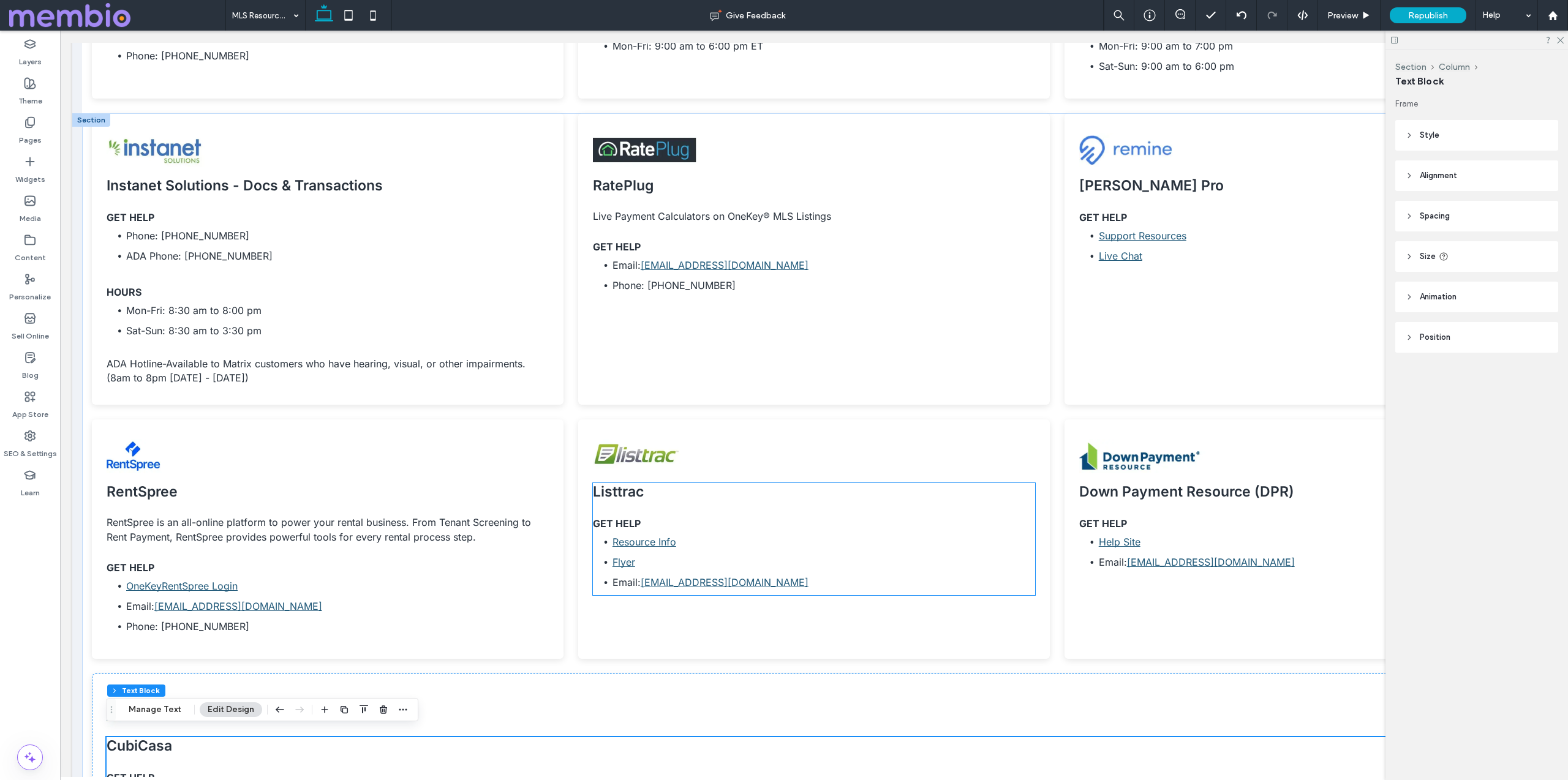
scroll to position [1118, 0]
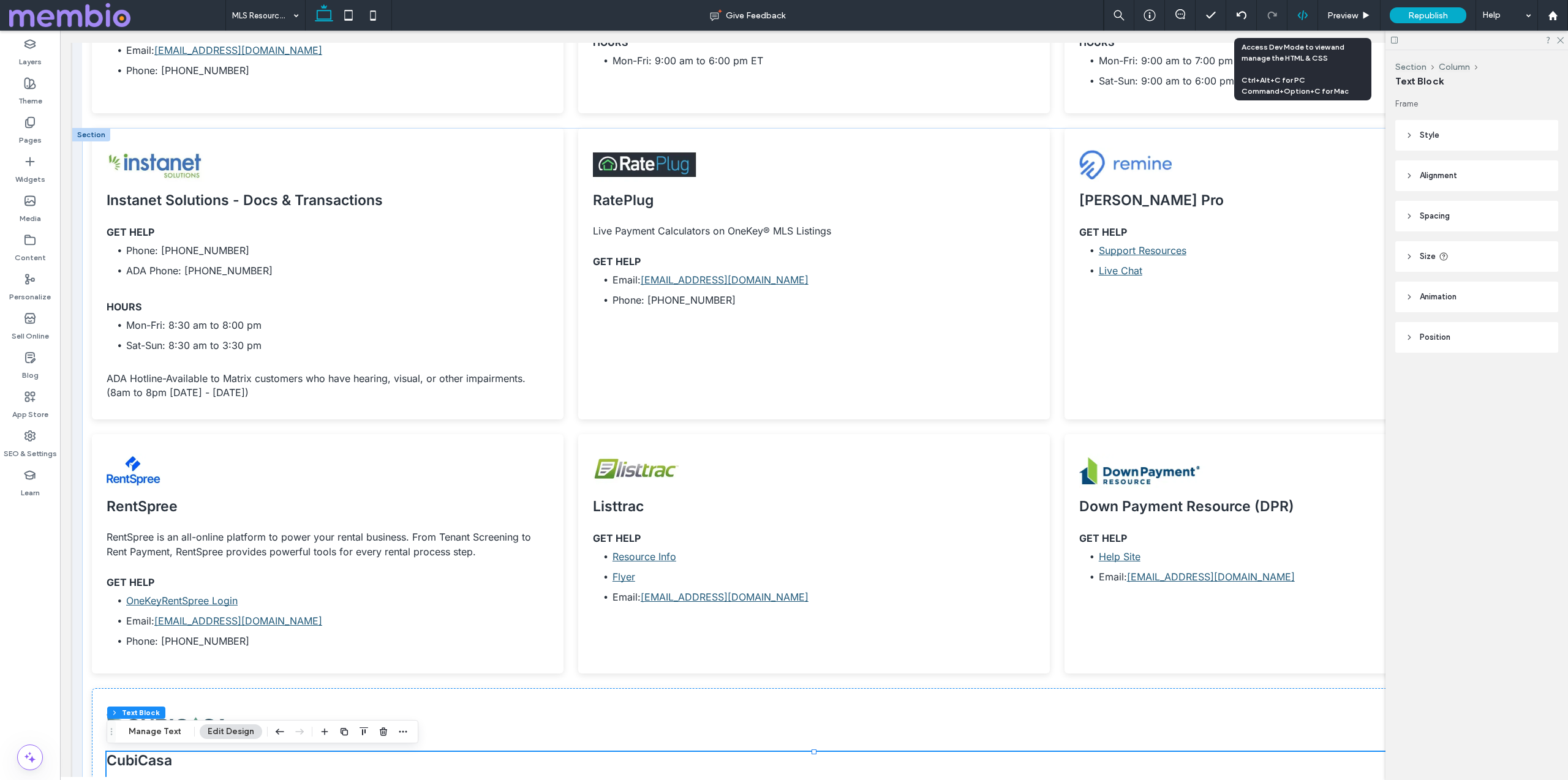
click at [1304, 18] on use at bounding box center [1302, 15] width 10 height 10
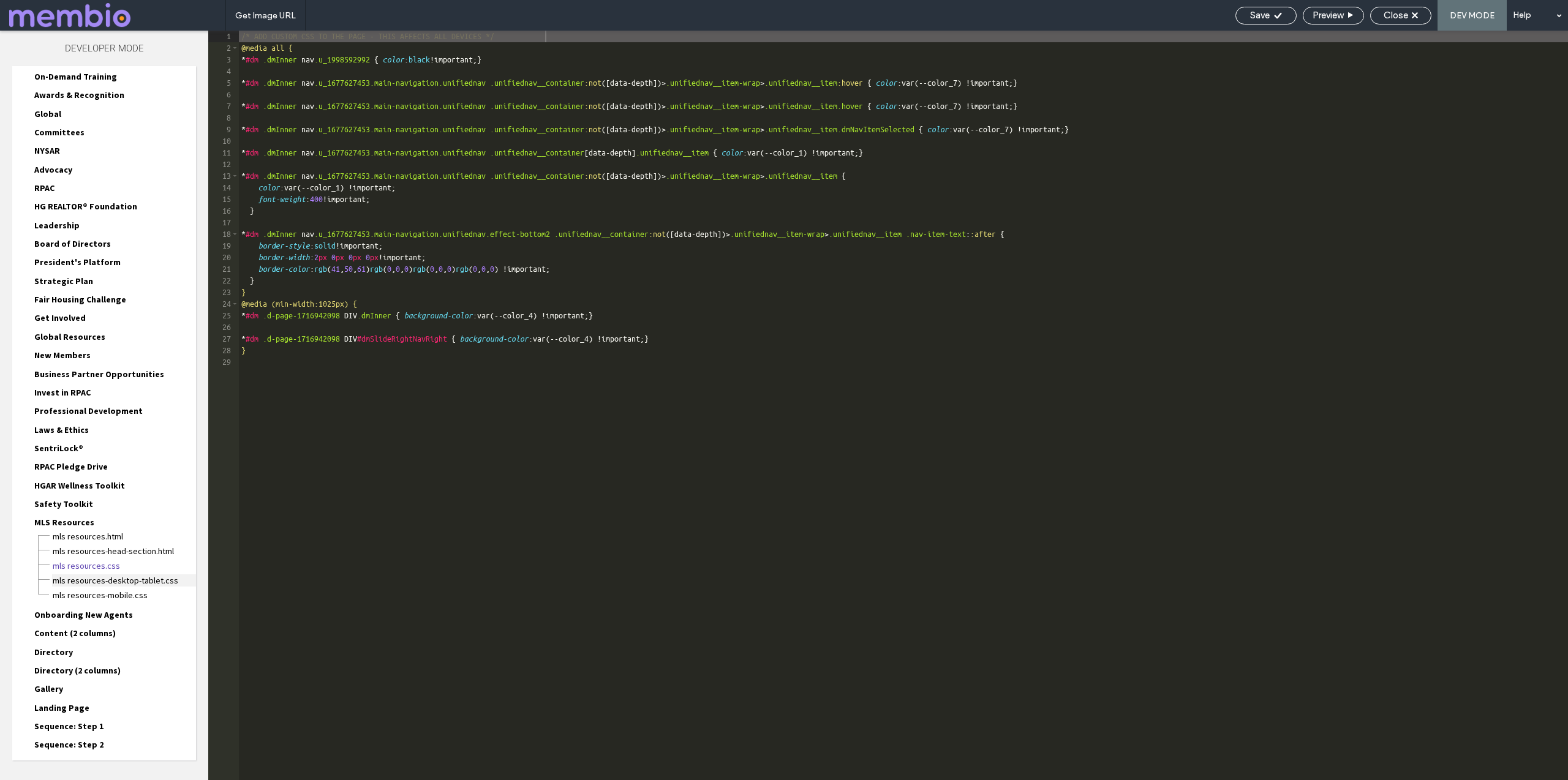
scroll to position [172, 0]
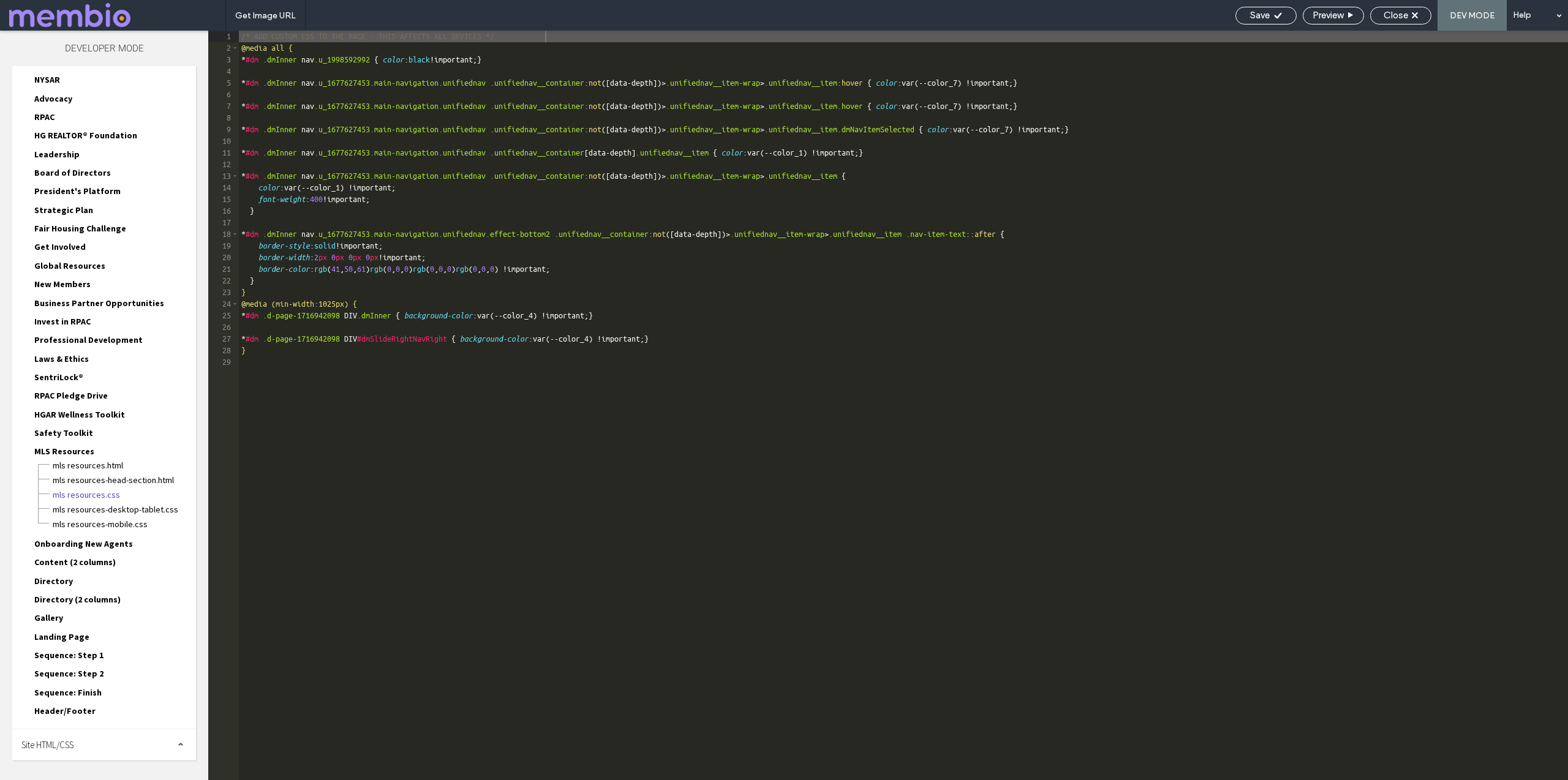
click at [57, 740] on span "Site HTML/CSS" at bounding box center [48, 744] width 52 height 11
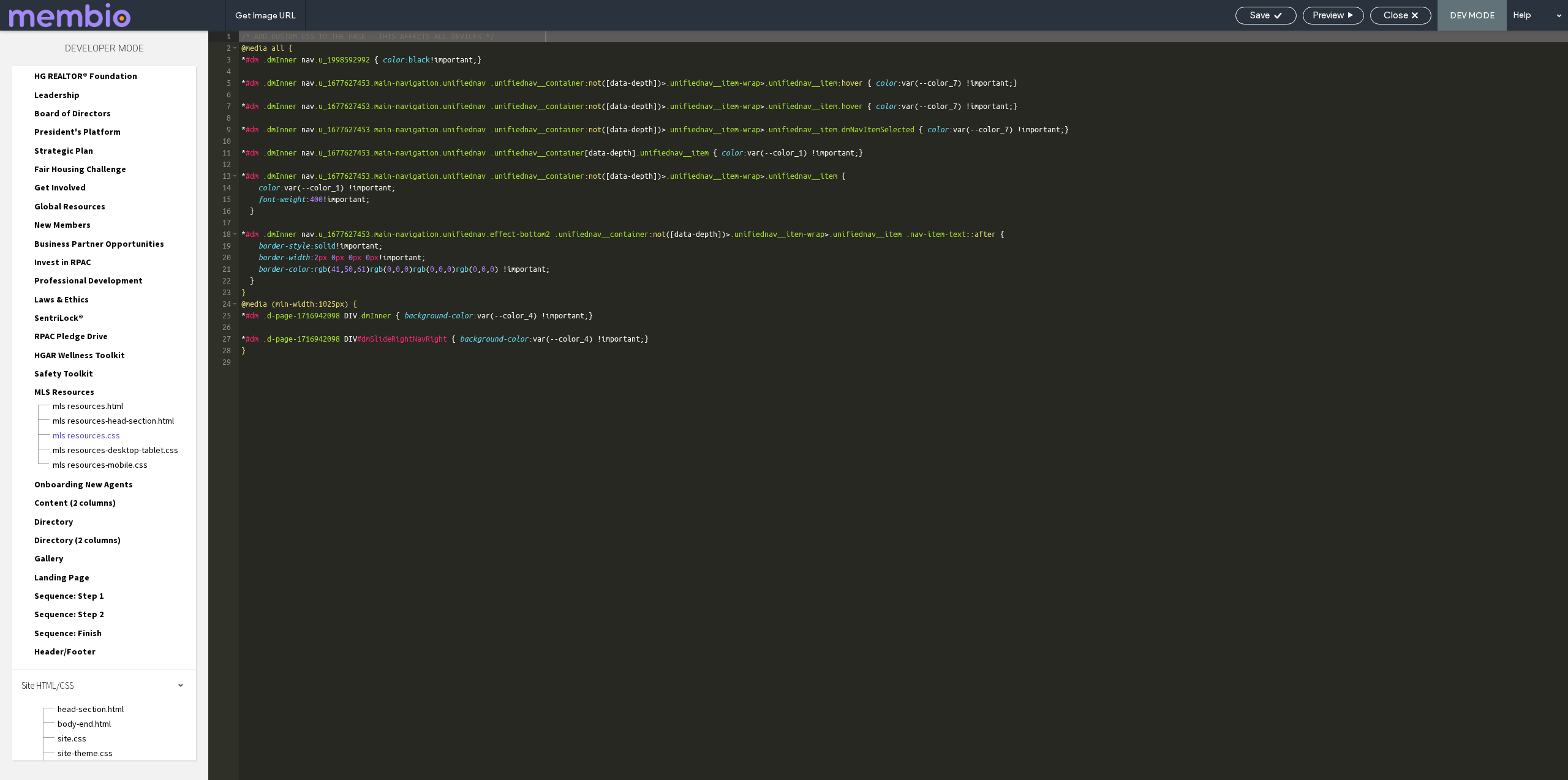
scroll to position [283, 0]
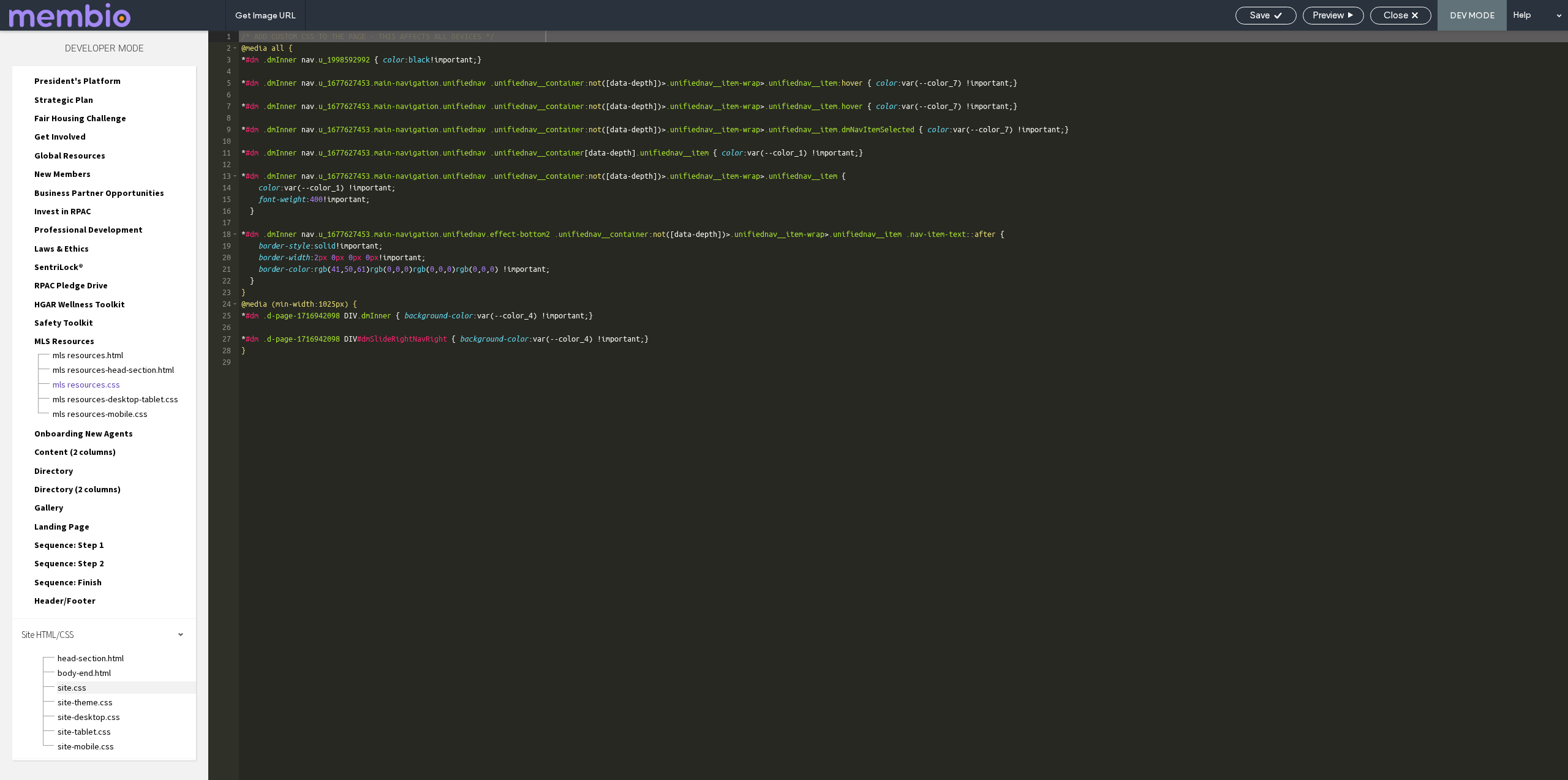
click at [67, 692] on span "site.css" at bounding box center [126, 687] width 139 height 12
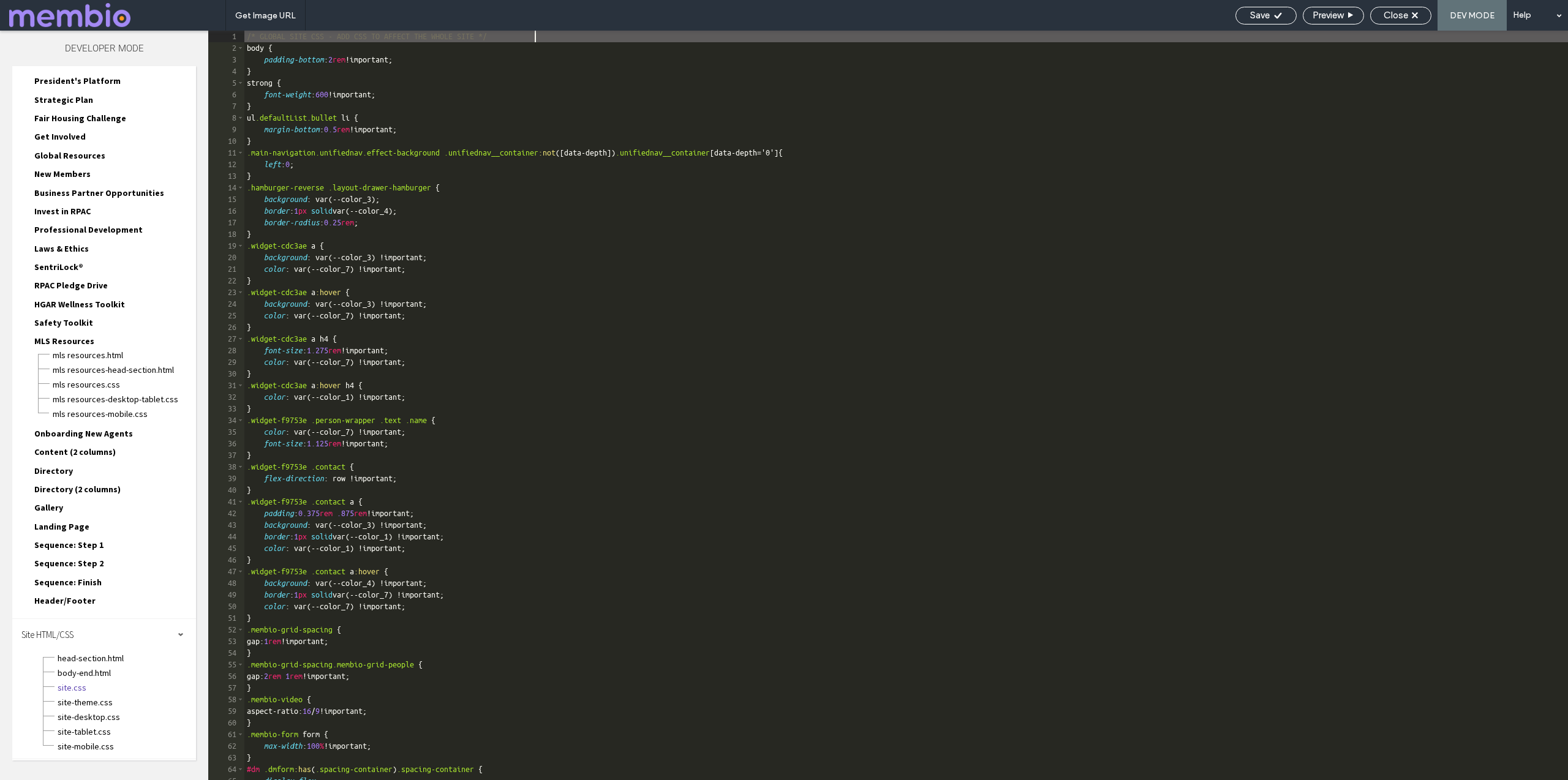
scroll to position [0, 0]
click at [1421, 13] on div "Close" at bounding box center [1401, 15] width 60 height 11
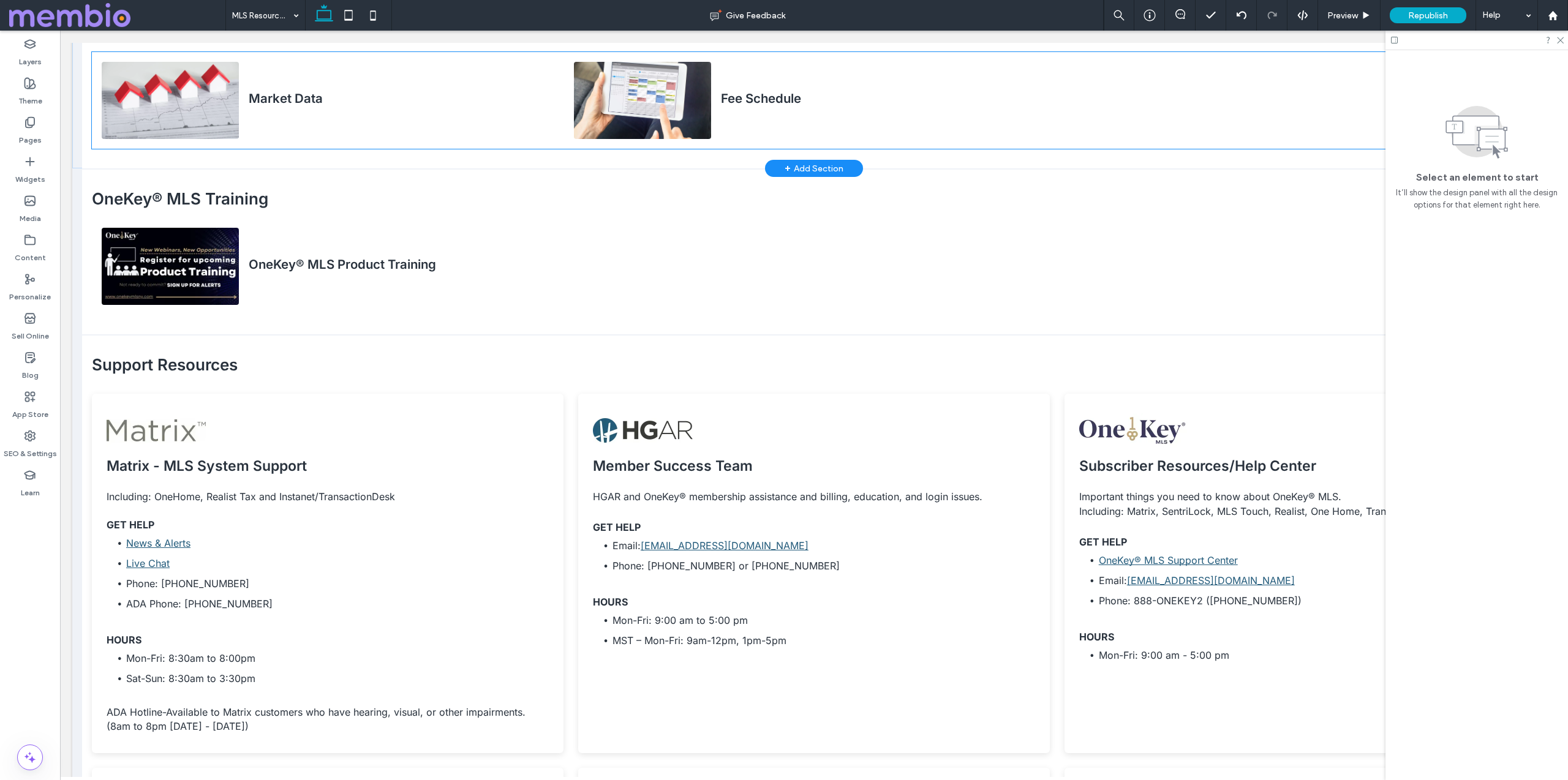
scroll to position [225, 0]
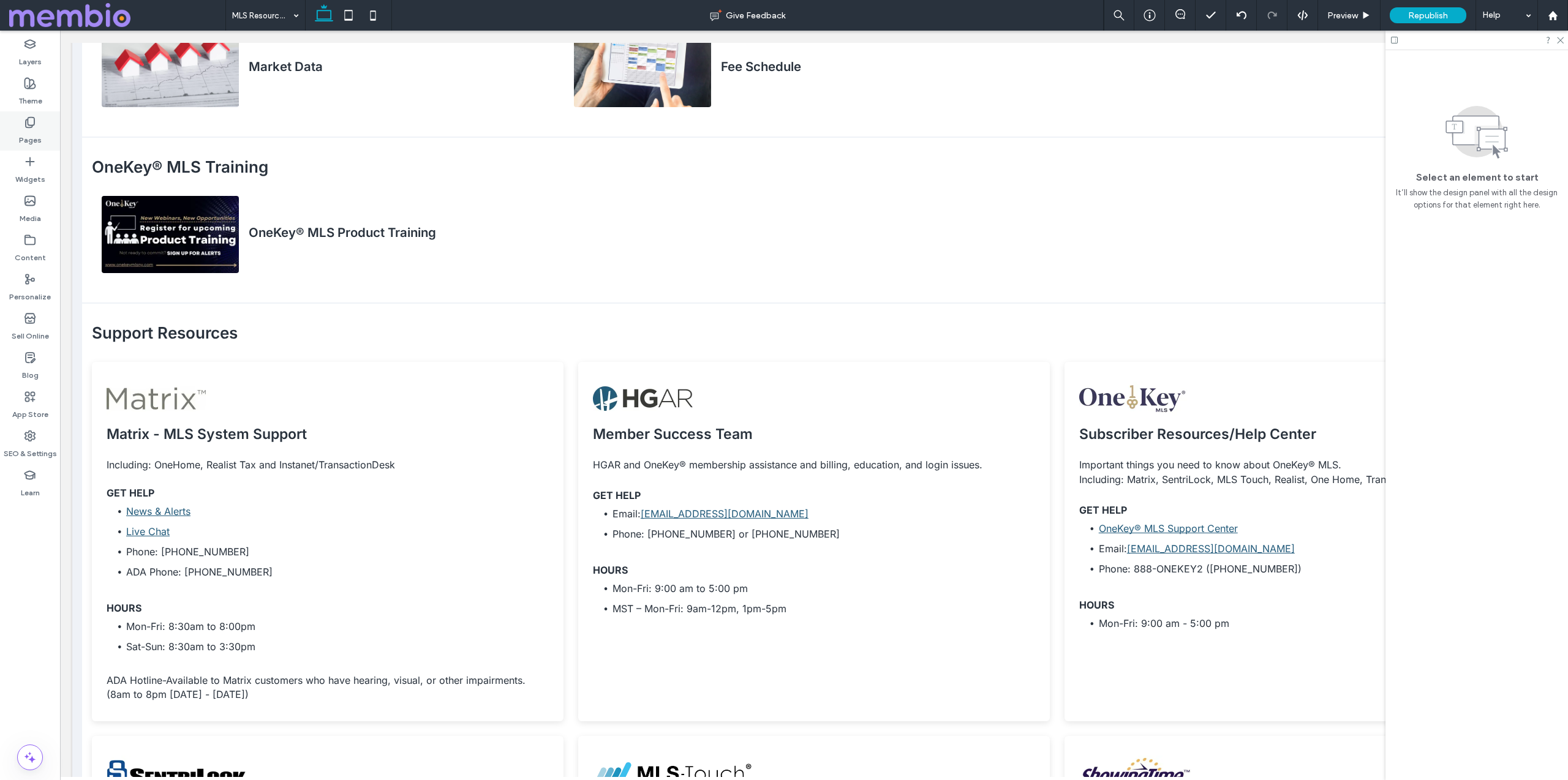
click at [36, 139] on label "Pages" at bounding box center [31, 137] width 23 height 17
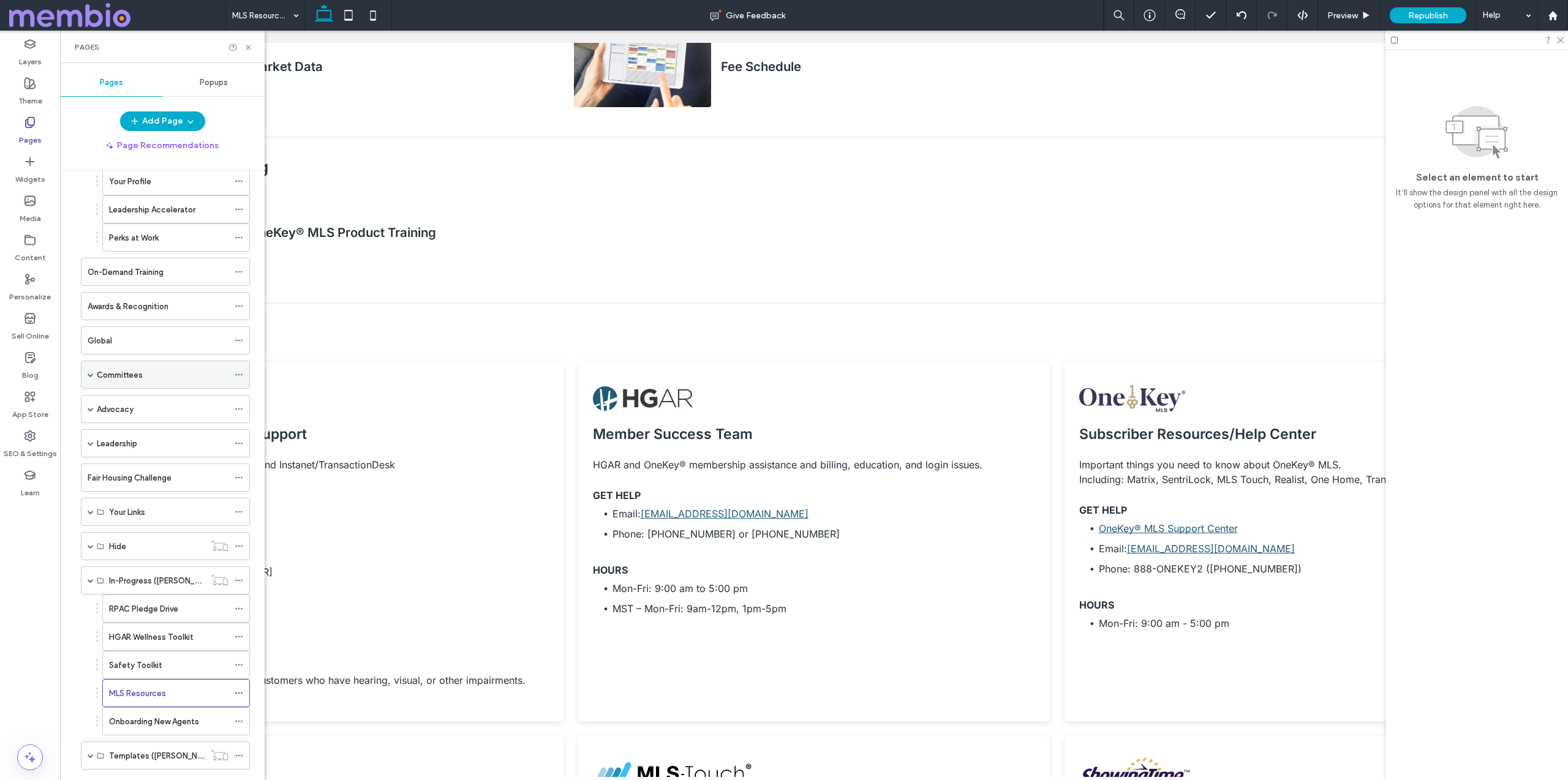
scroll to position [79, 0]
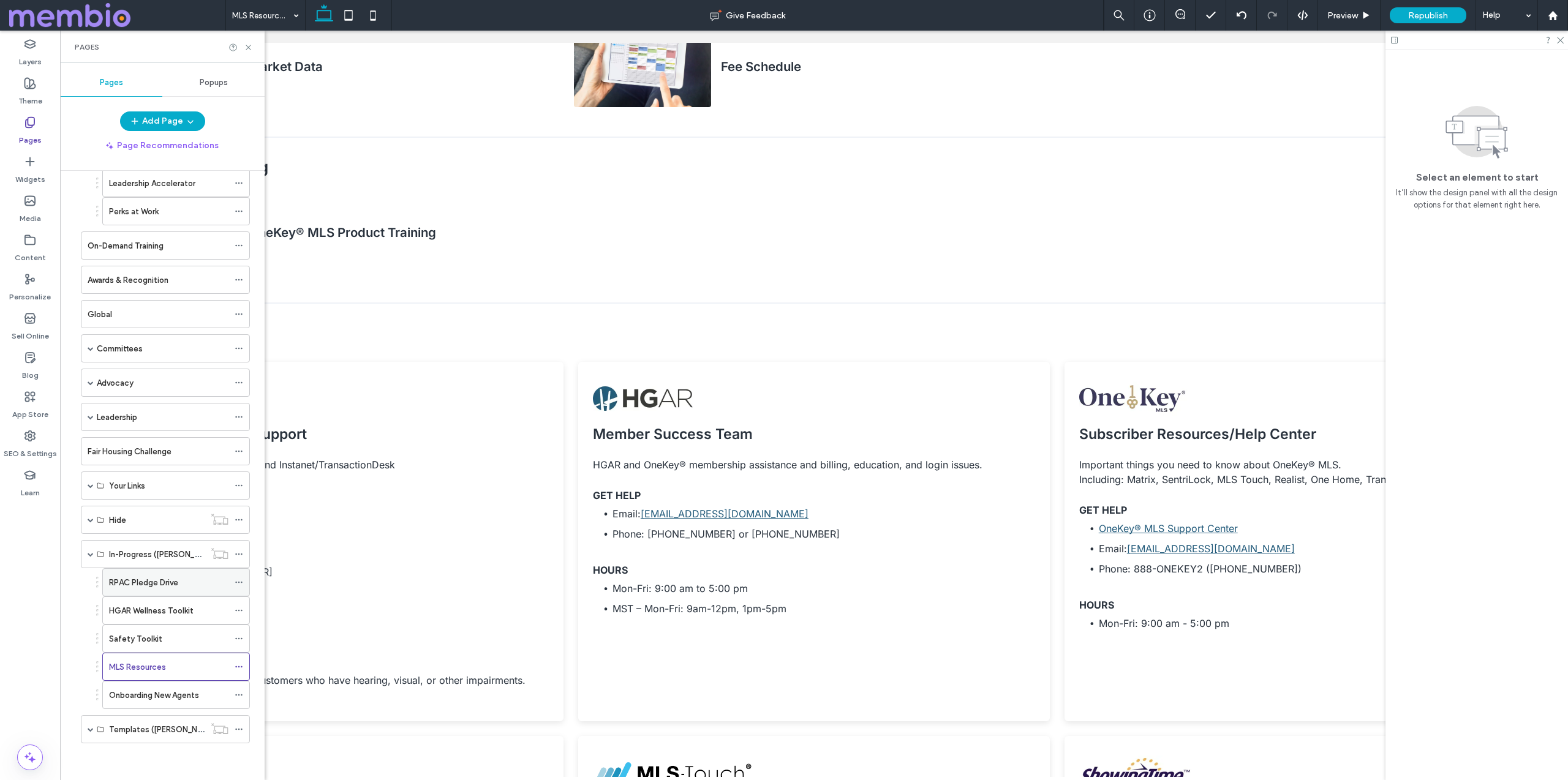
click at [170, 585] on label "RPAC Pledge Drive" at bounding box center [143, 583] width 69 height 22
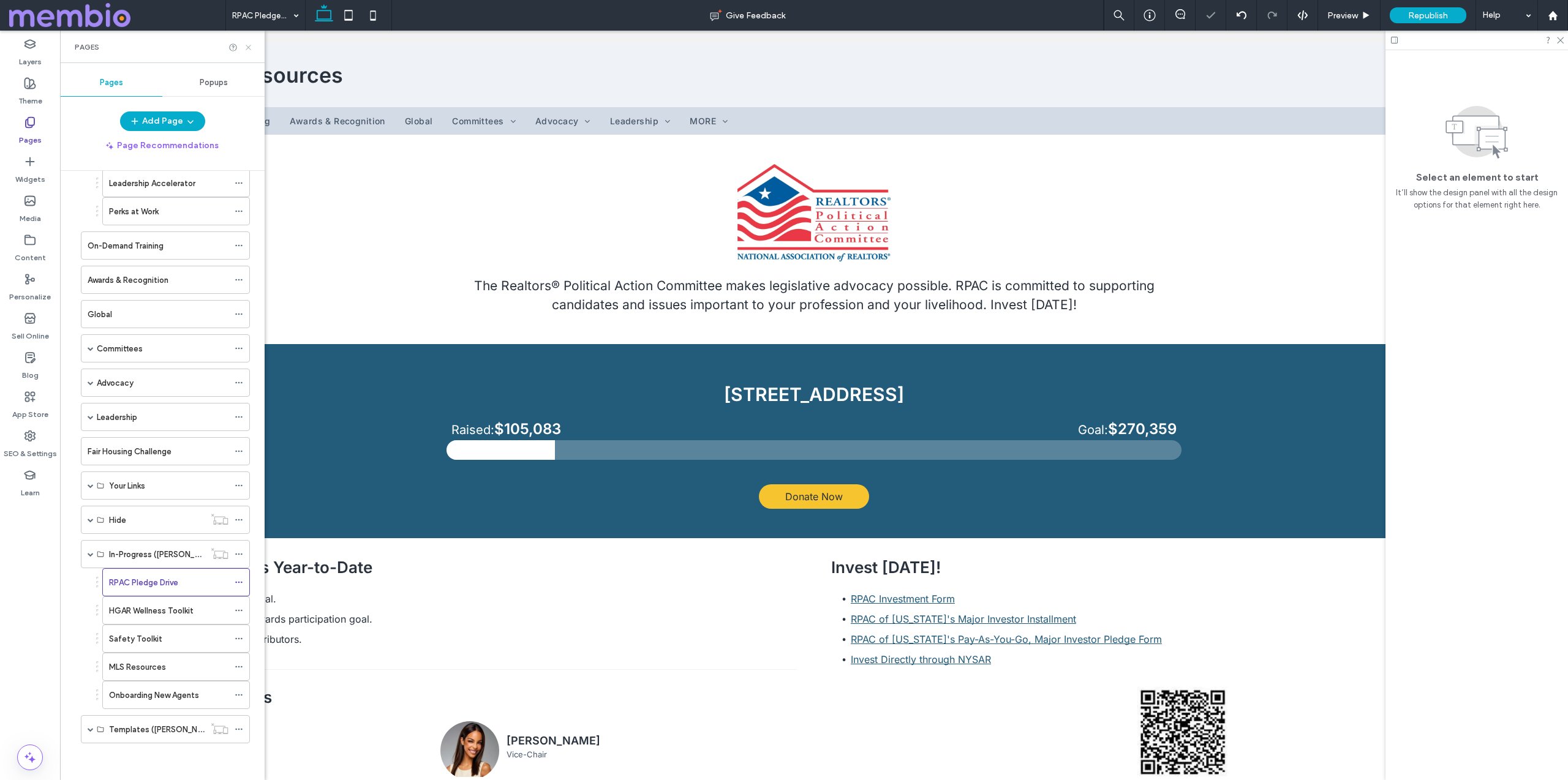
click at [247, 44] on icon at bounding box center [248, 47] width 9 height 9
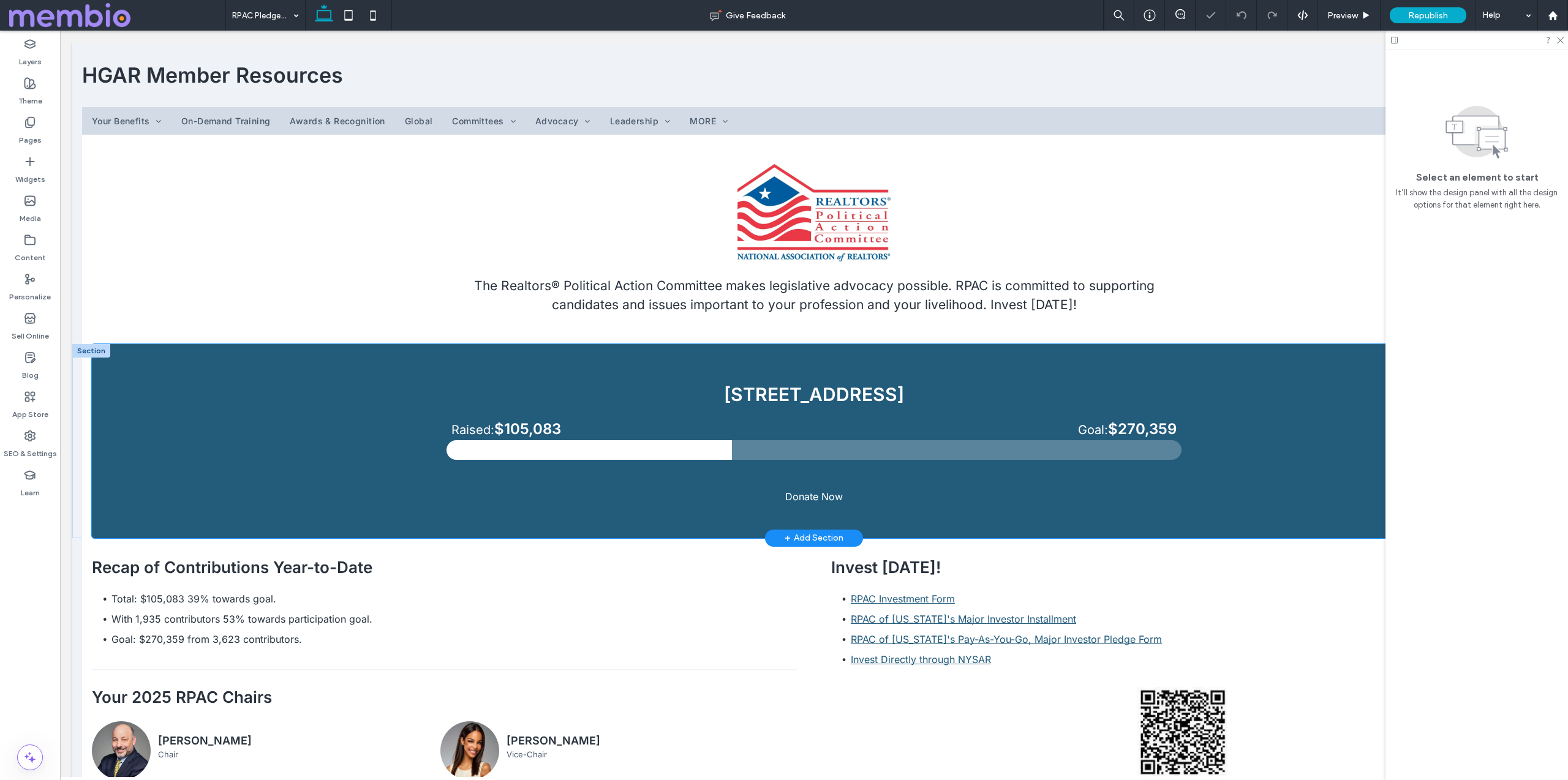
click at [806, 500] on span "Donate Now" at bounding box center [814, 496] width 57 height 12
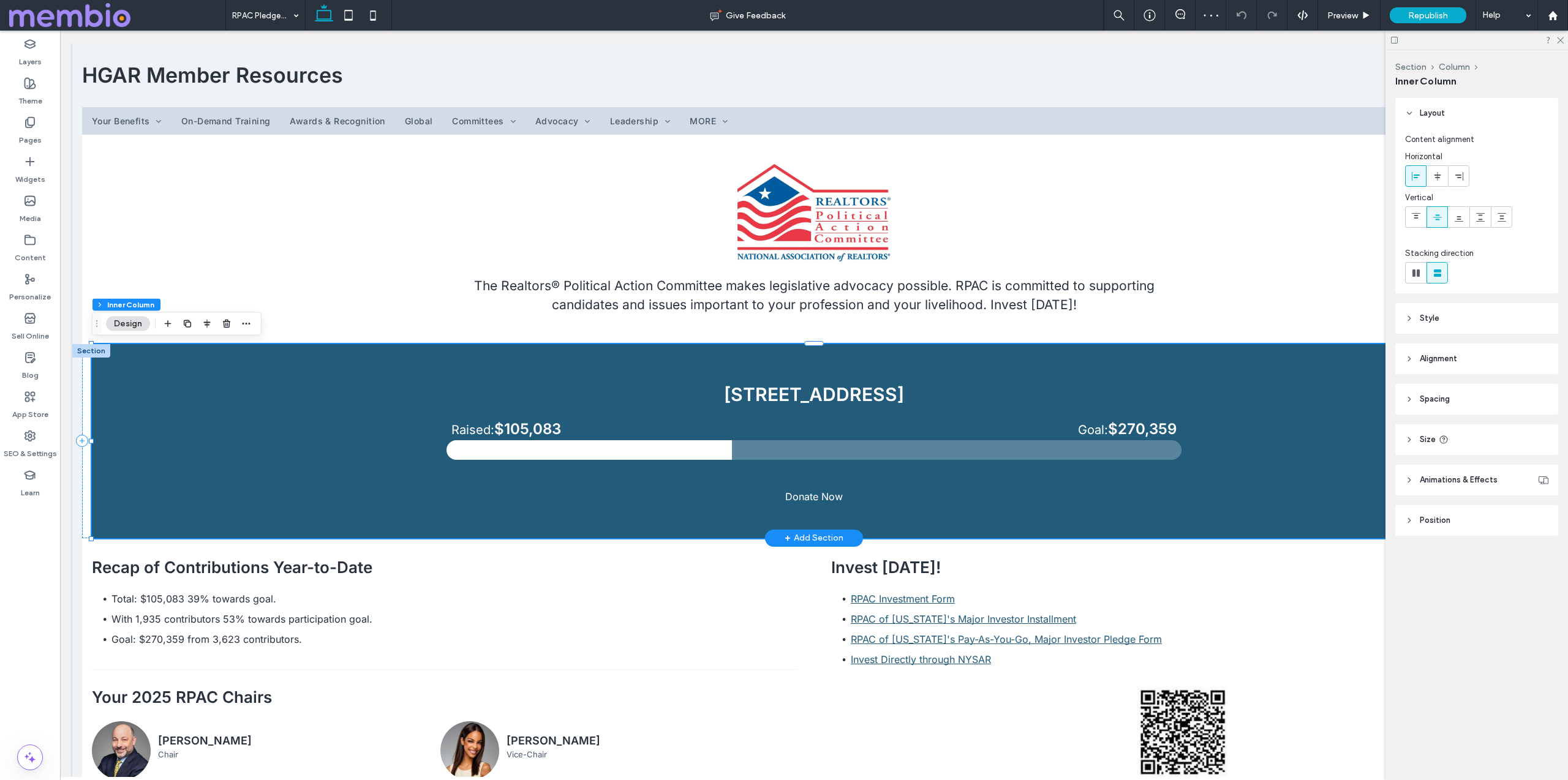
click at [806, 500] on span "Donate Now" at bounding box center [814, 496] width 57 height 12
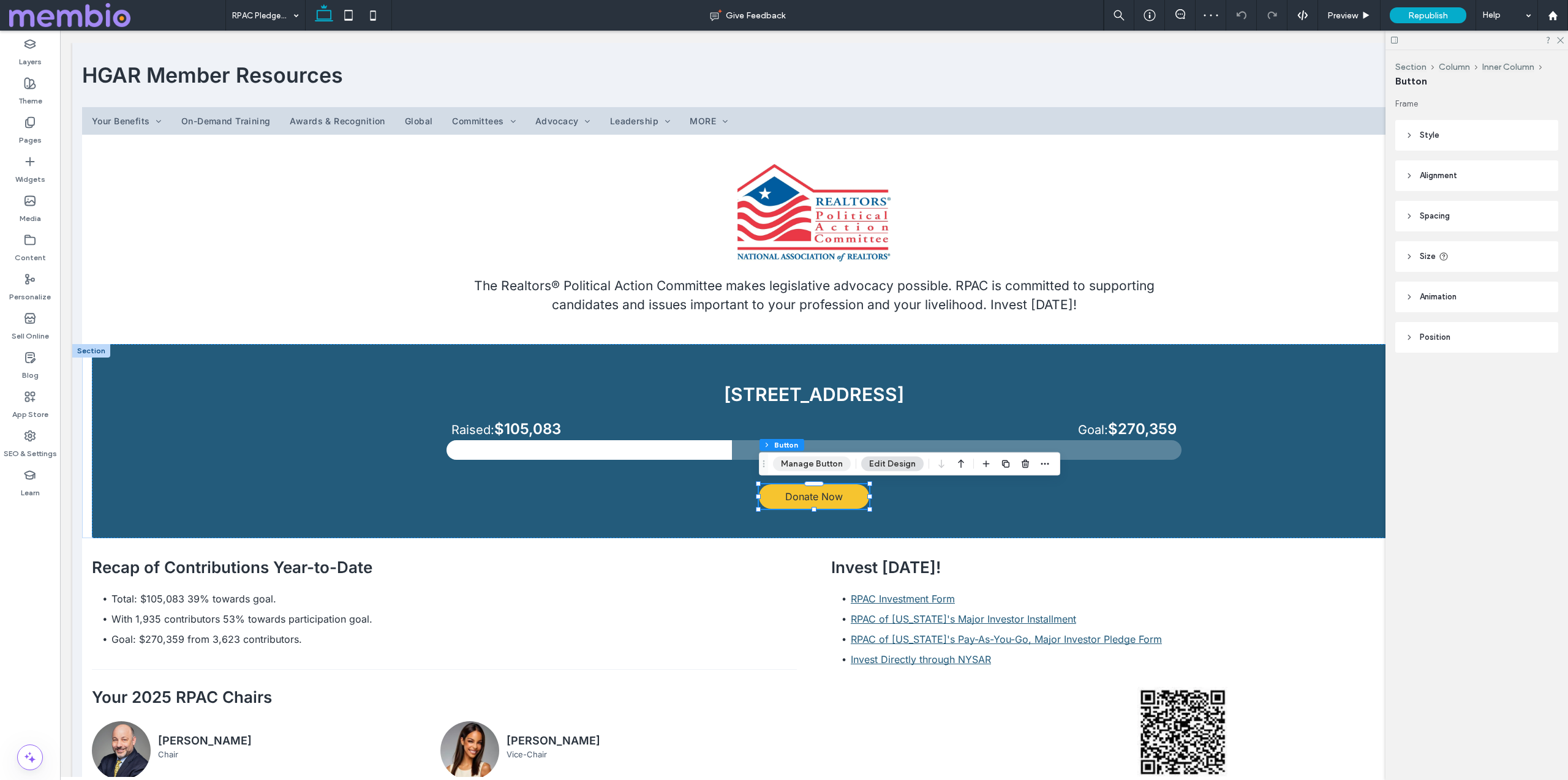
click at [803, 465] on button "Manage Button" at bounding box center [812, 464] width 78 height 15
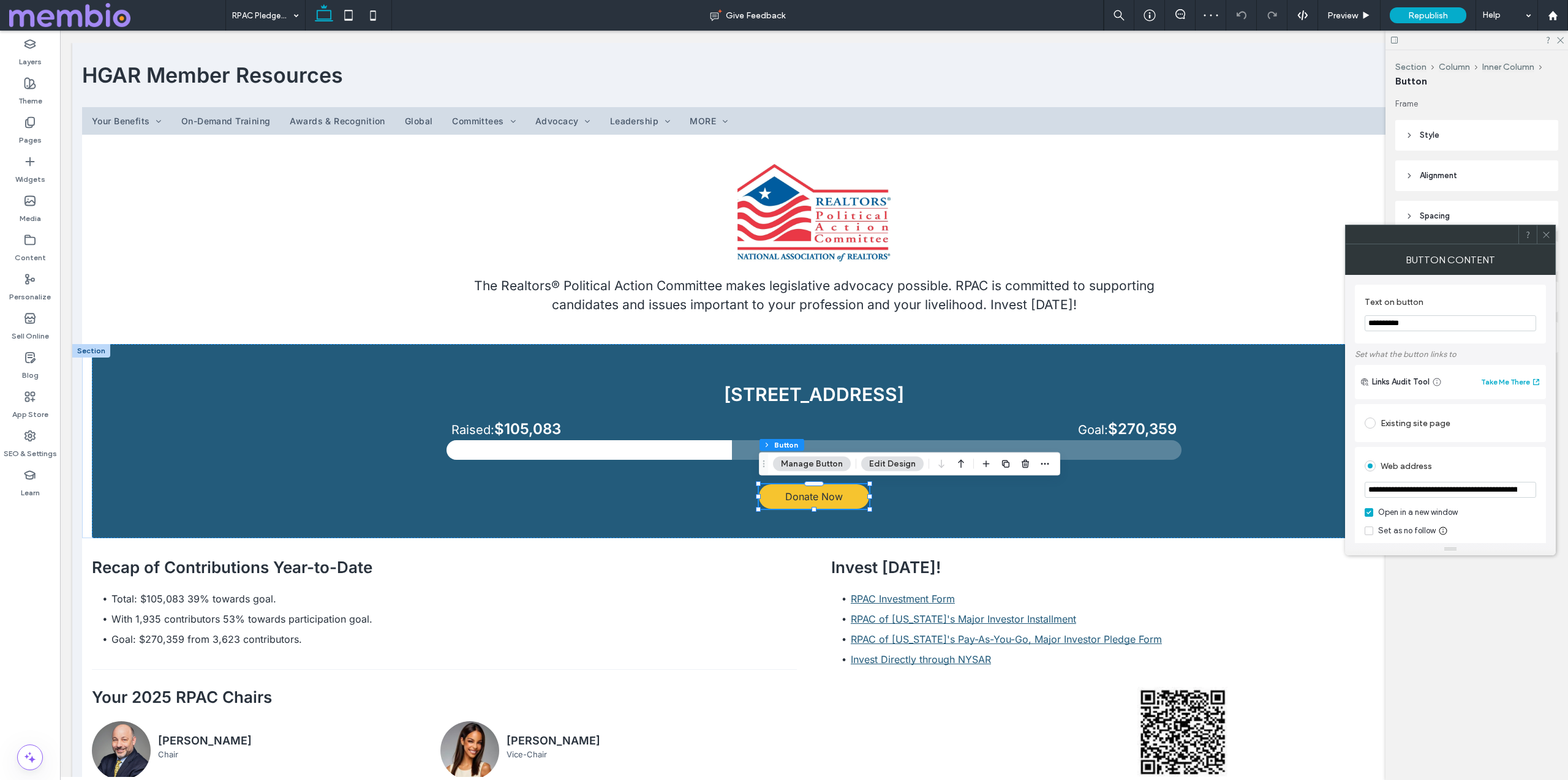
click at [895, 465] on button "Edit Design" at bounding box center [893, 464] width 62 height 15
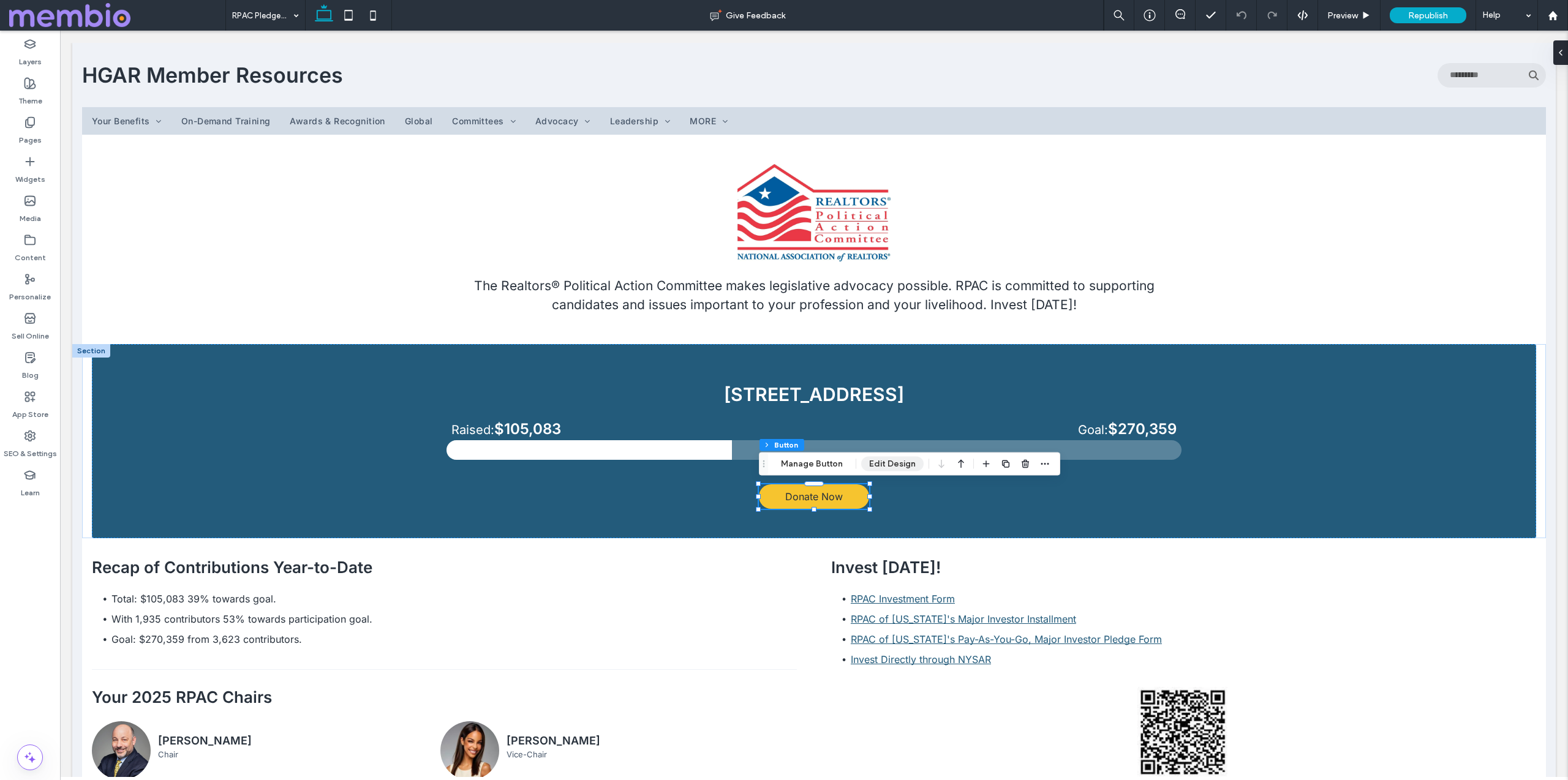
click at [898, 468] on button "Edit Design" at bounding box center [893, 464] width 62 height 15
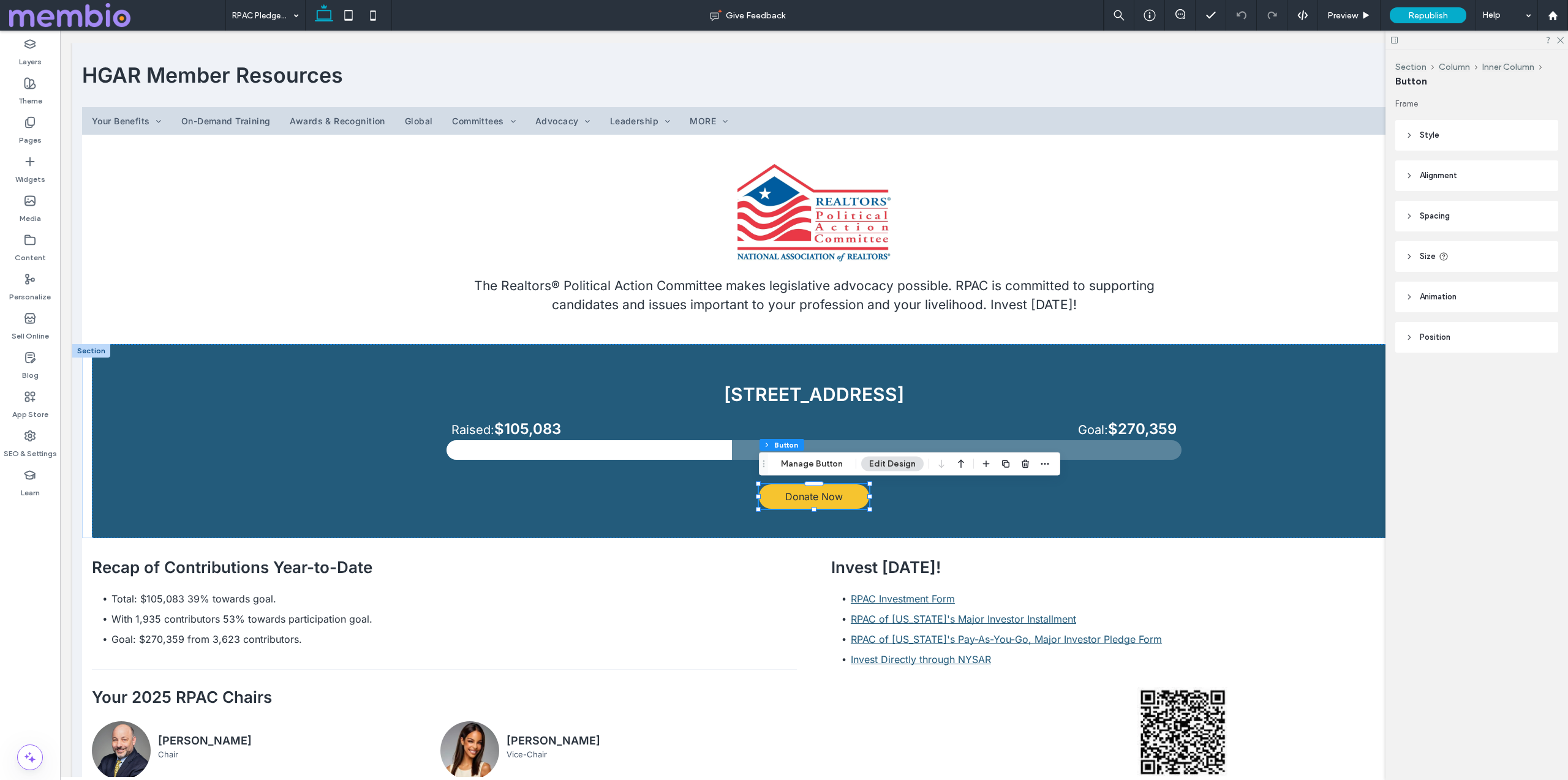
click at [1423, 139] on span "Style" at bounding box center [1429, 135] width 20 height 12
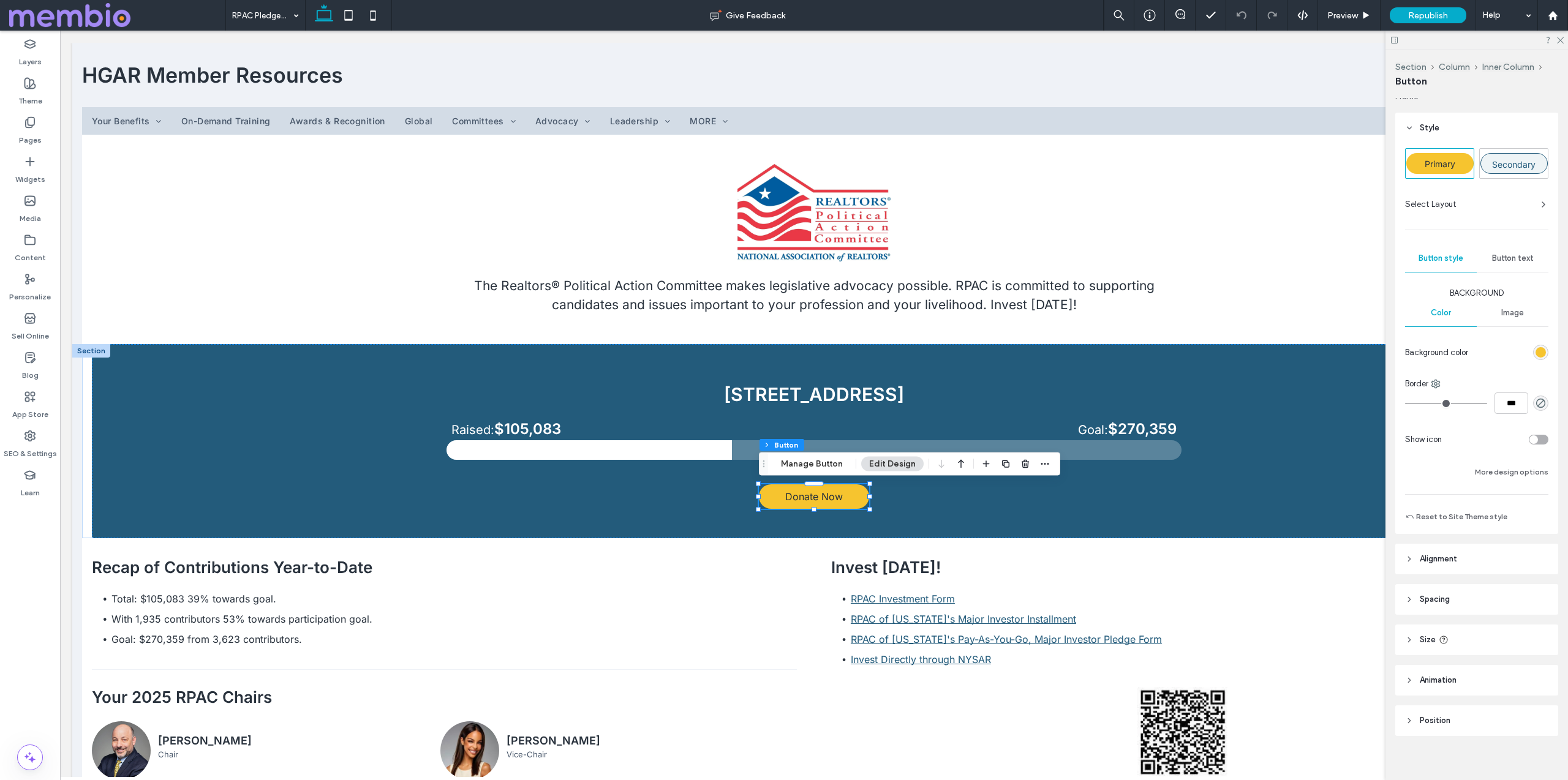
scroll to position [17, 0]
click at [1511, 462] on button "More design options" at bounding box center [1511, 462] width 73 height 15
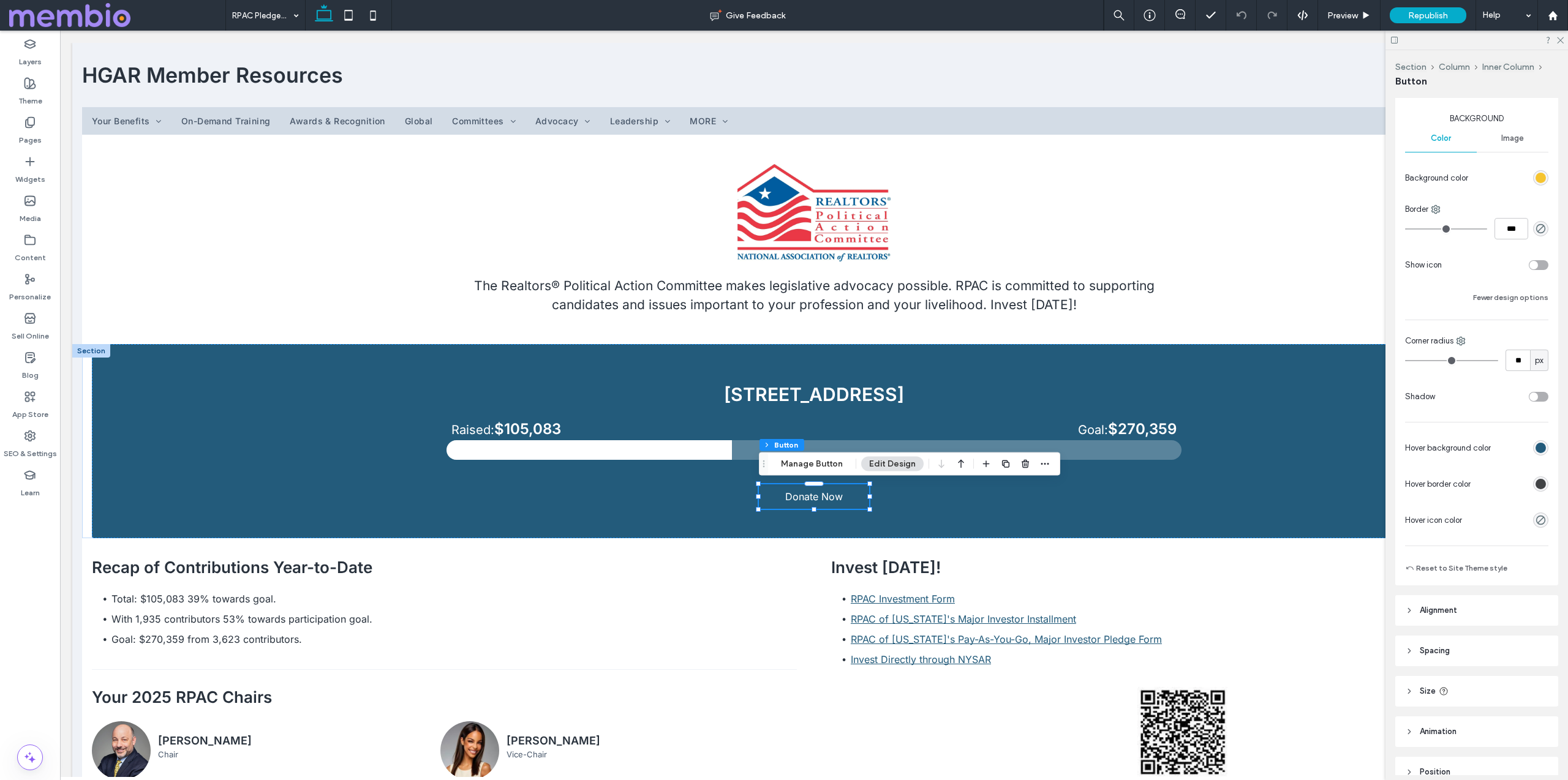
scroll to position [183, 0]
click at [1543, 449] on div "rgb(35, 91, 123)" at bounding box center [1541, 447] width 10 height 10
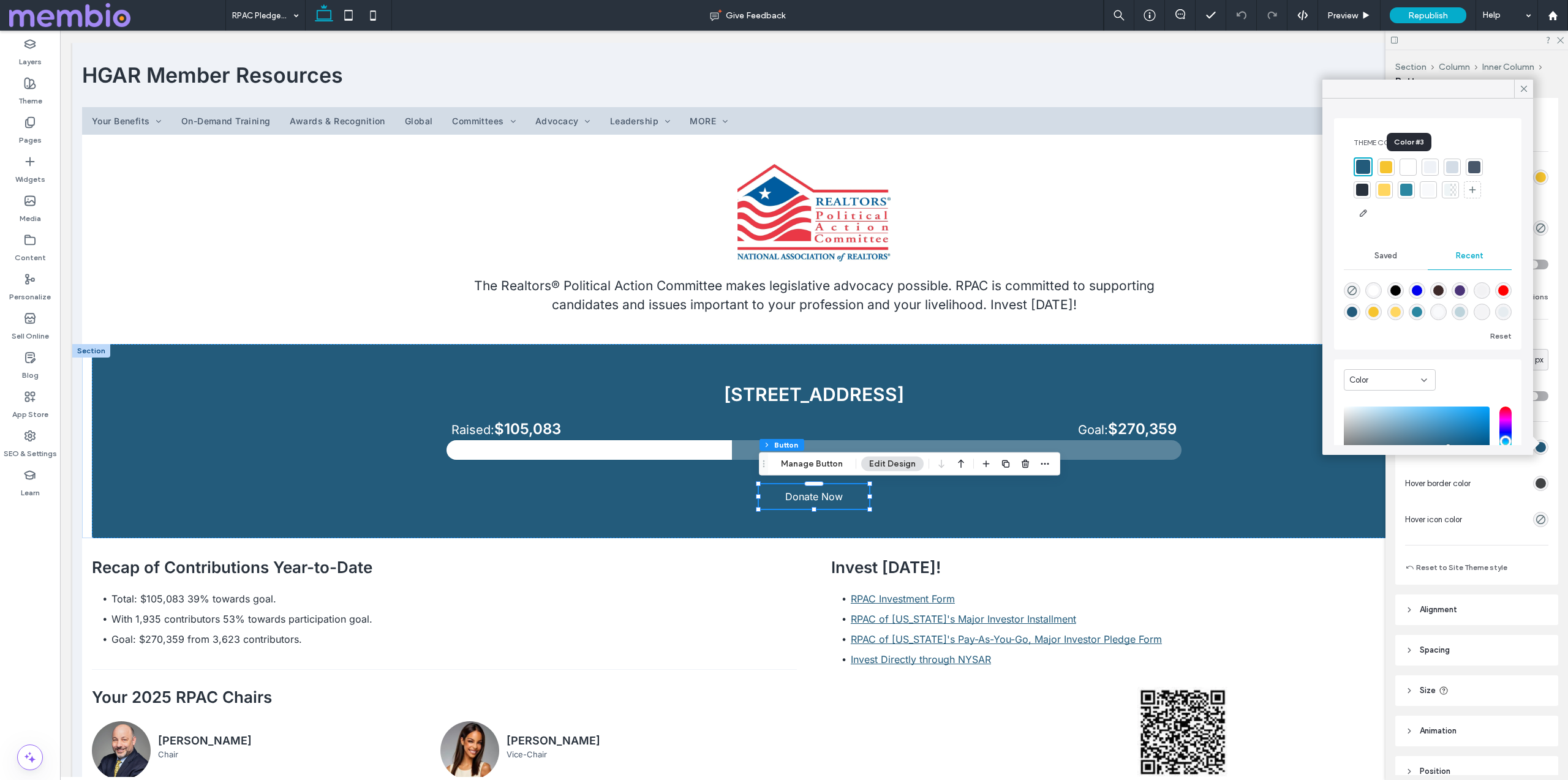
click at [1406, 166] on div at bounding box center [1408, 167] width 12 height 12
click at [1522, 88] on icon at bounding box center [1523, 88] width 11 height 11
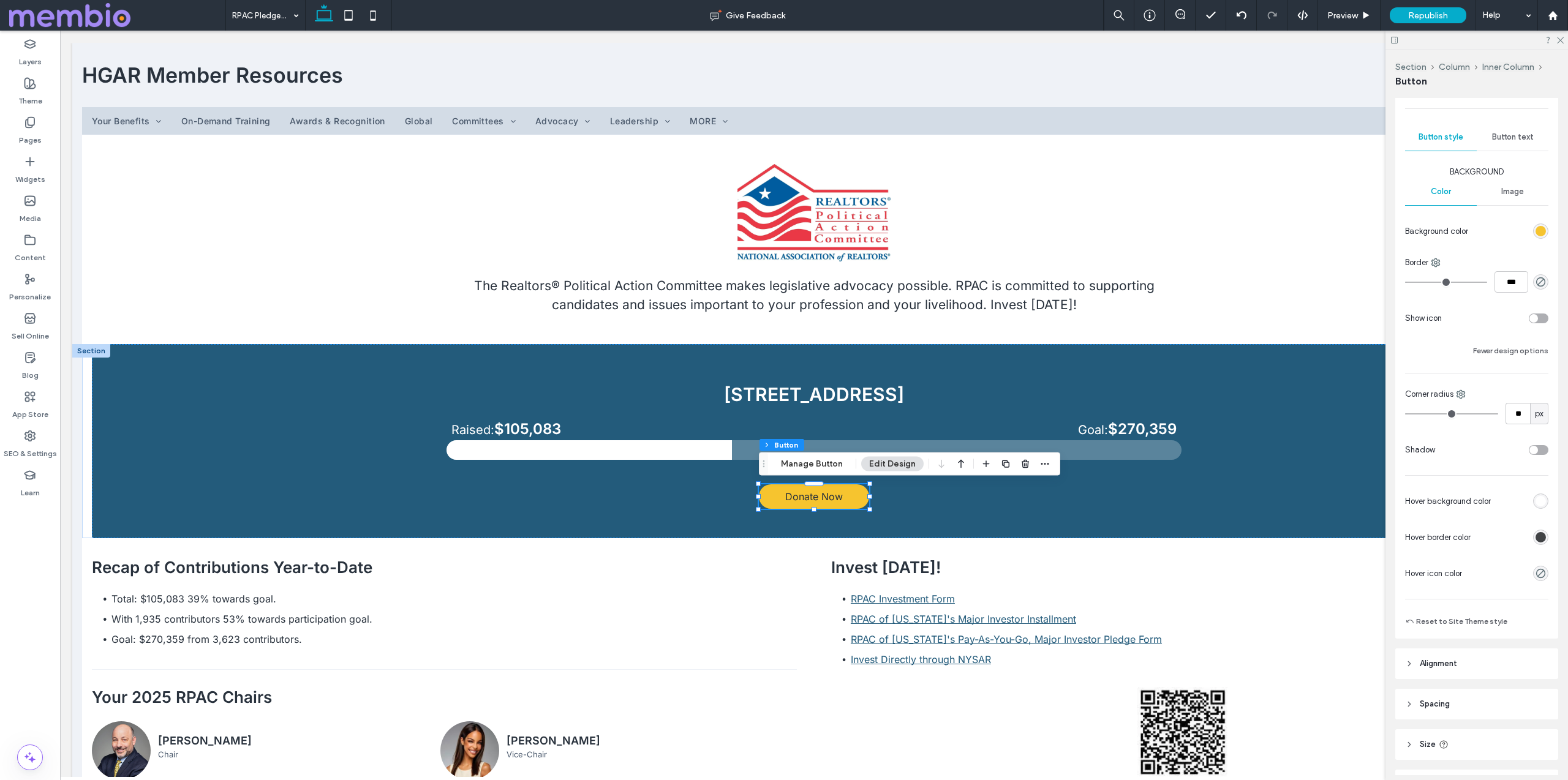
scroll to position [27, 0]
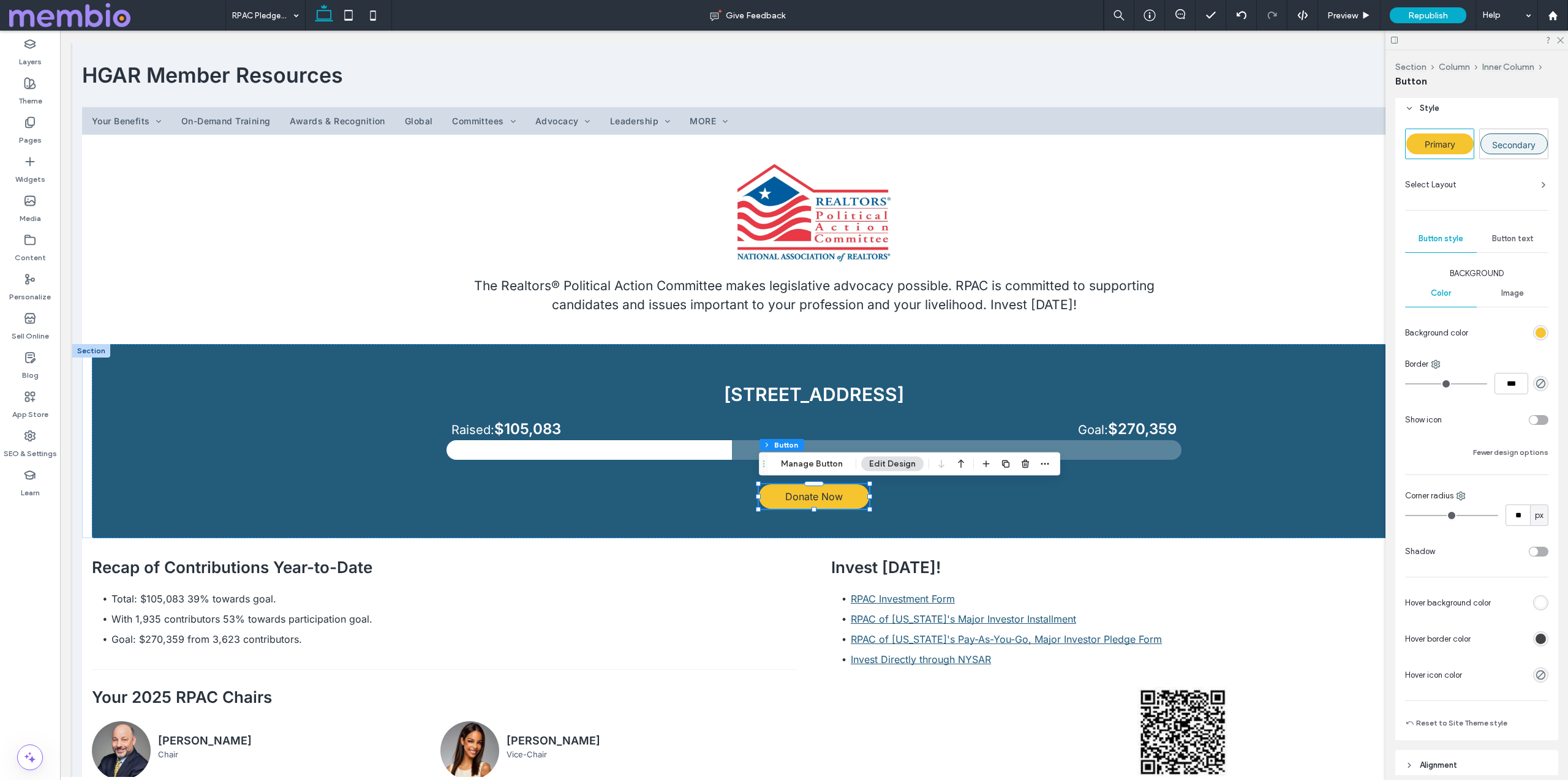
click at [1496, 242] on span "Button text" at bounding box center [1513, 239] width 41 height 10
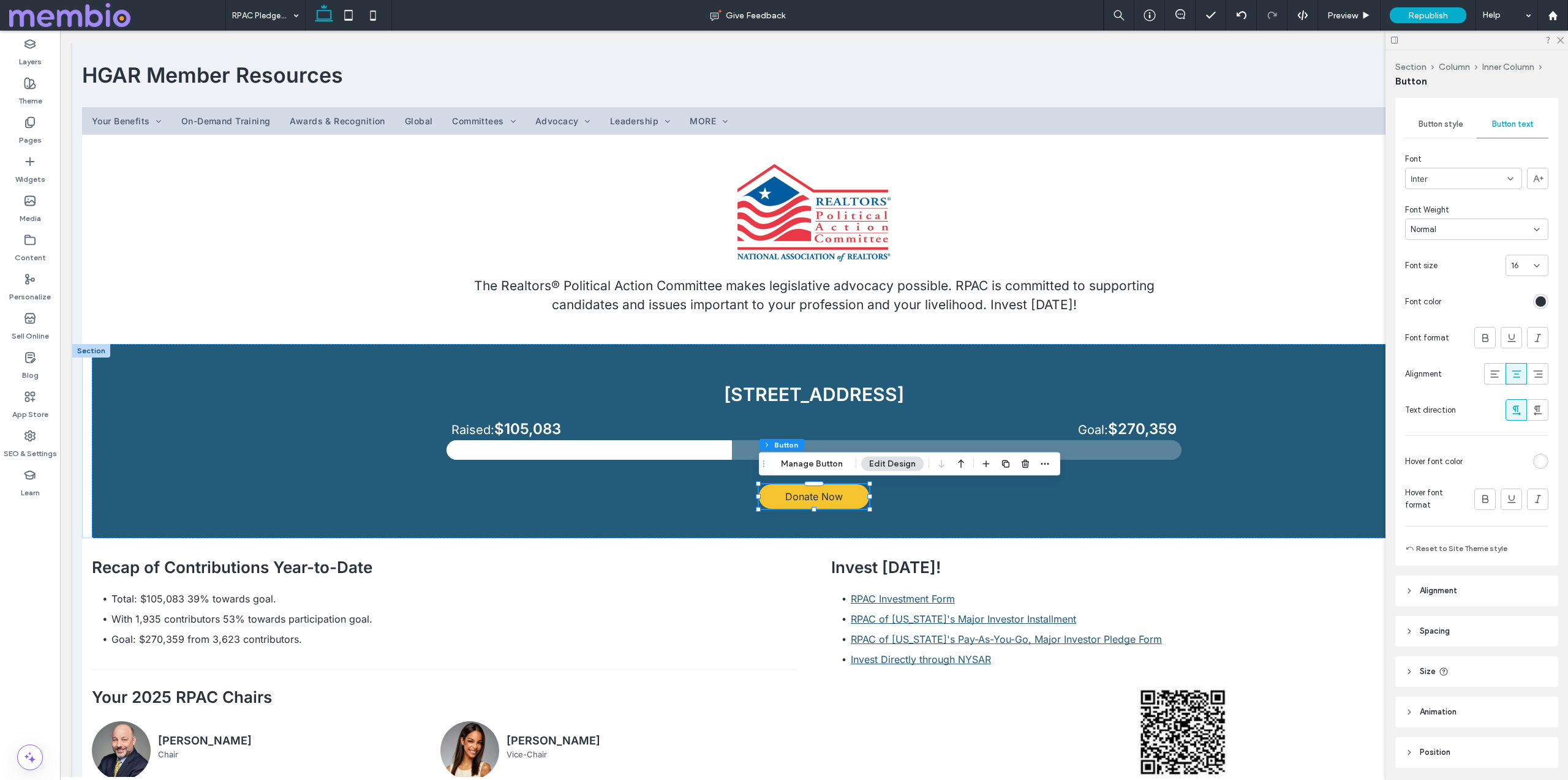
scroll to position [153, 0]
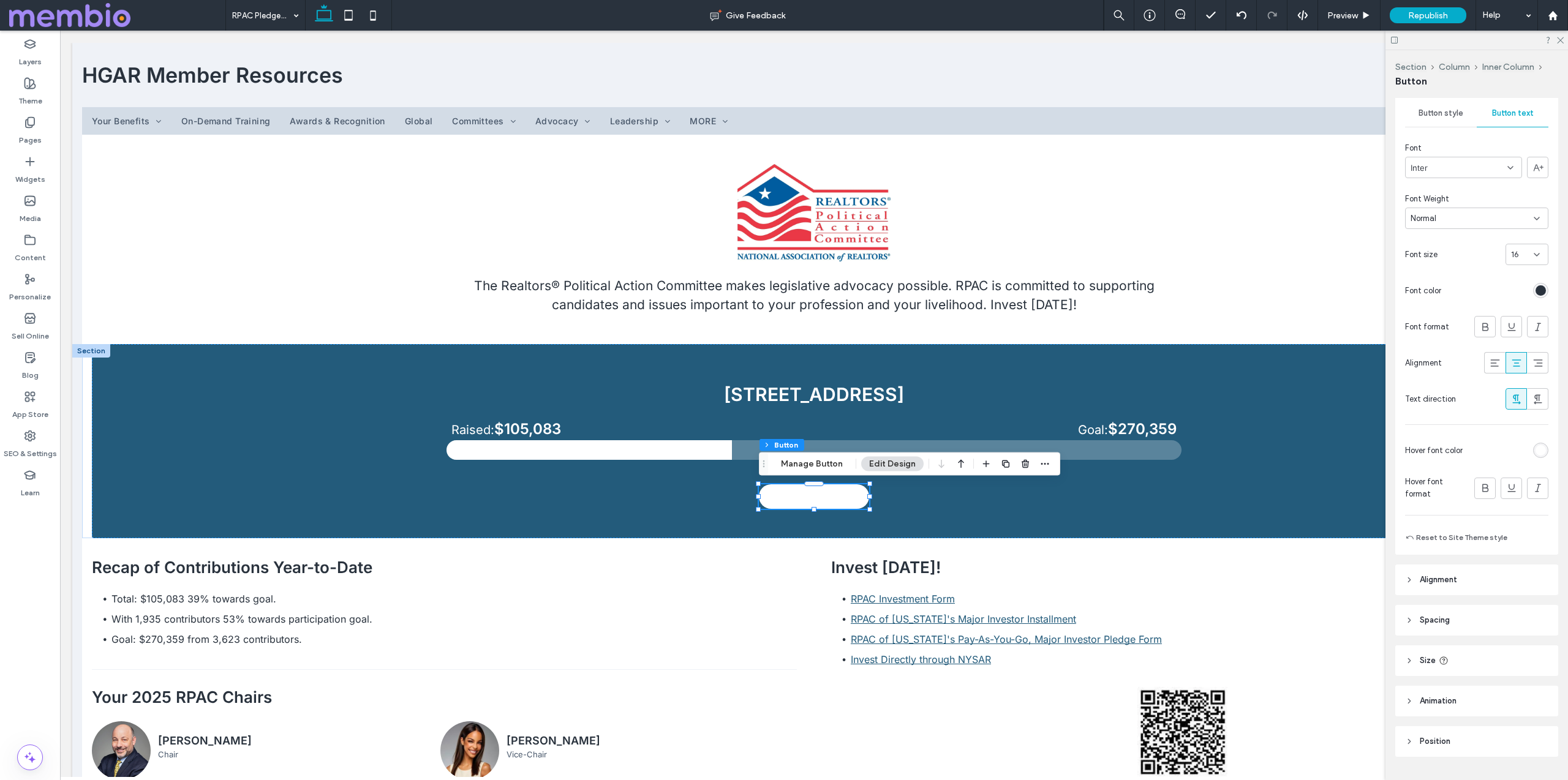
click at [1541, 448] on div "rgb(255, 255, 255)" at bounding box center [1541, 450] width 10 height 10
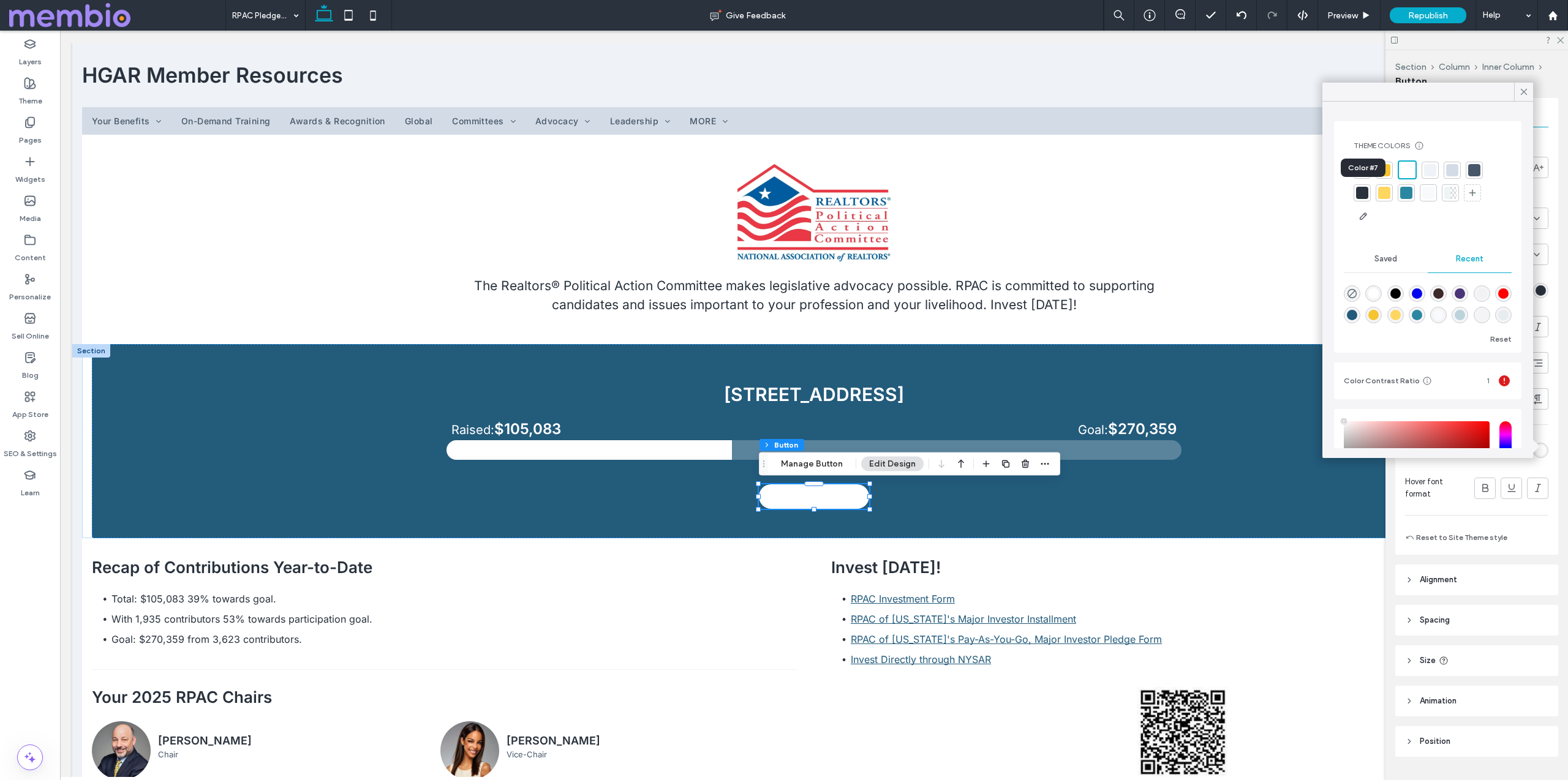
click at [1361, 191] on div at bounding box center [1362, 192] width 12 height 12
click at [1523, 88] on icon at bounding box center [1523, 92] width 11 height 11
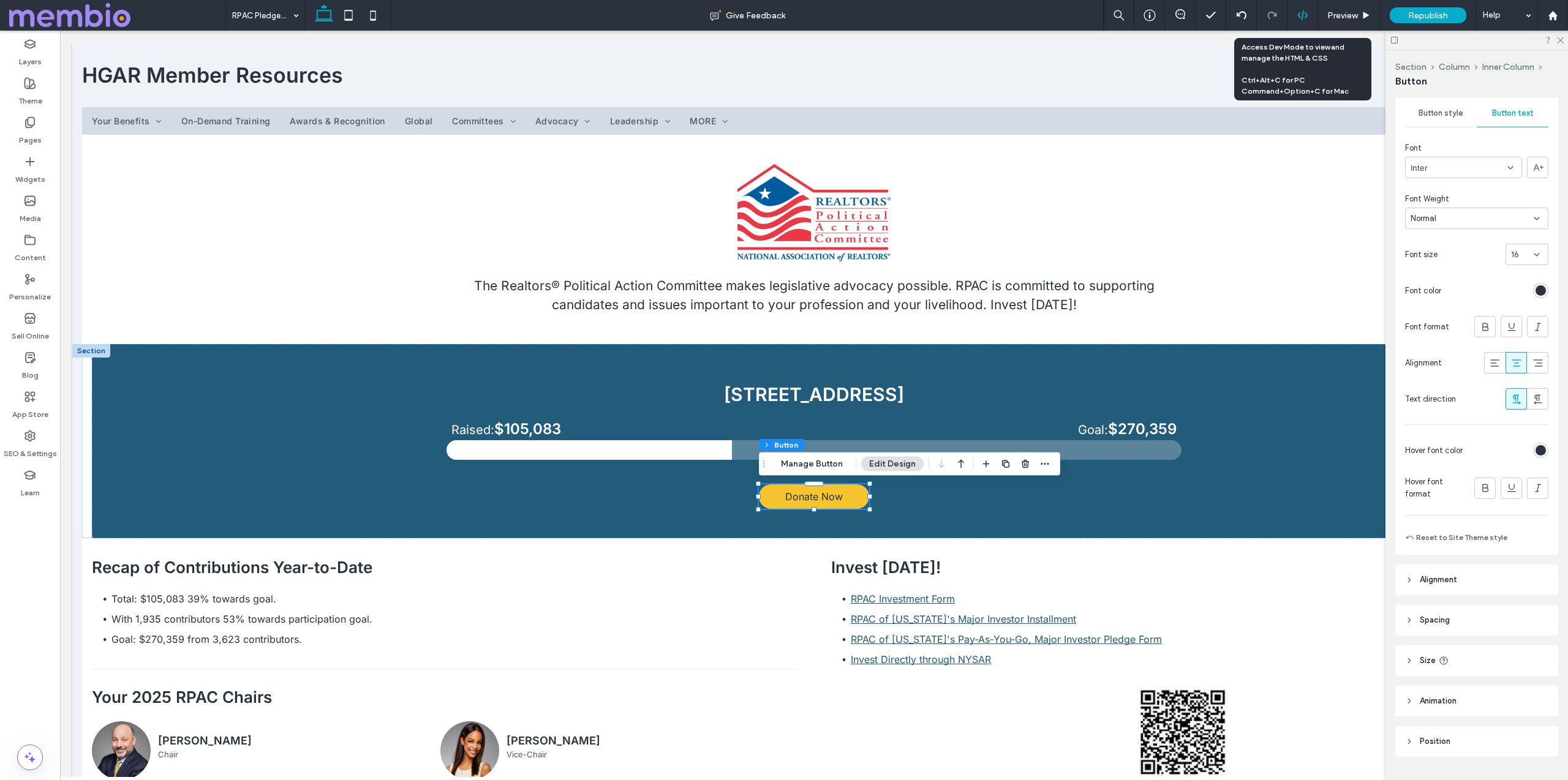
click at [1292, 13] on div at bounding box center [1302, 15] width 30 height 11
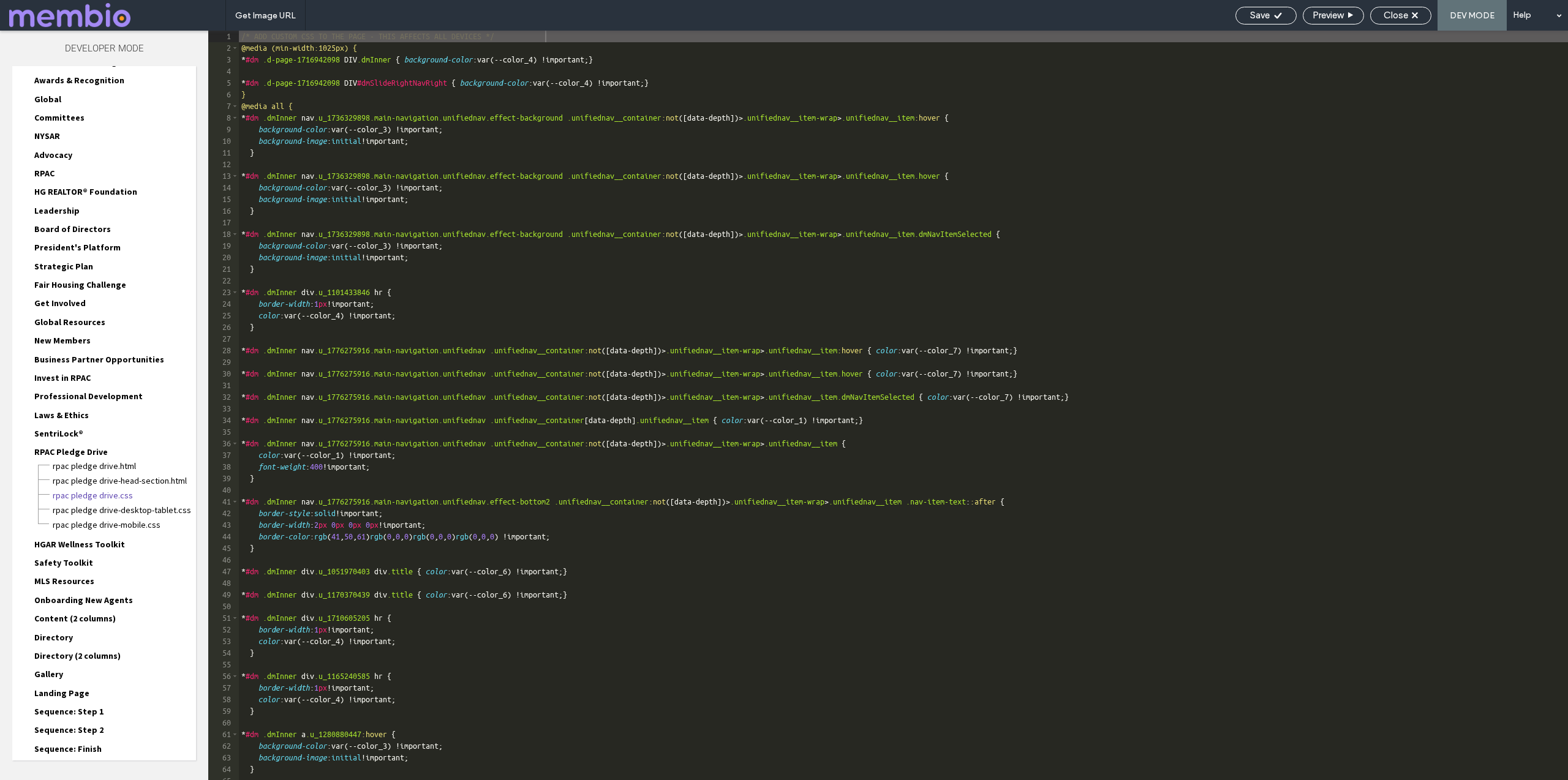
scroll to position [172, 0]
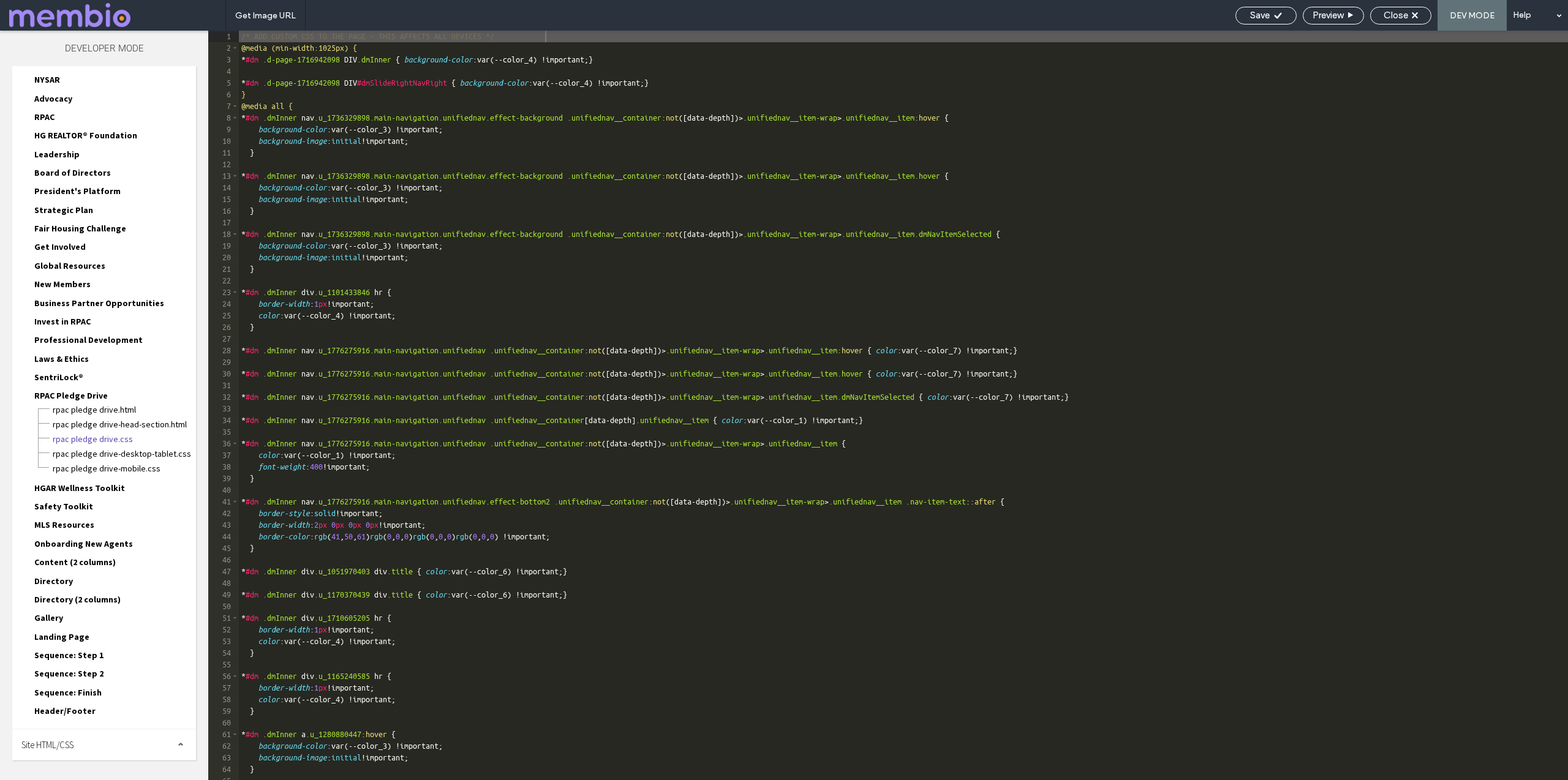
click at [55, 744] on span "Site HTML/CSS" at bounding box center [48, 744] width 52 height 11
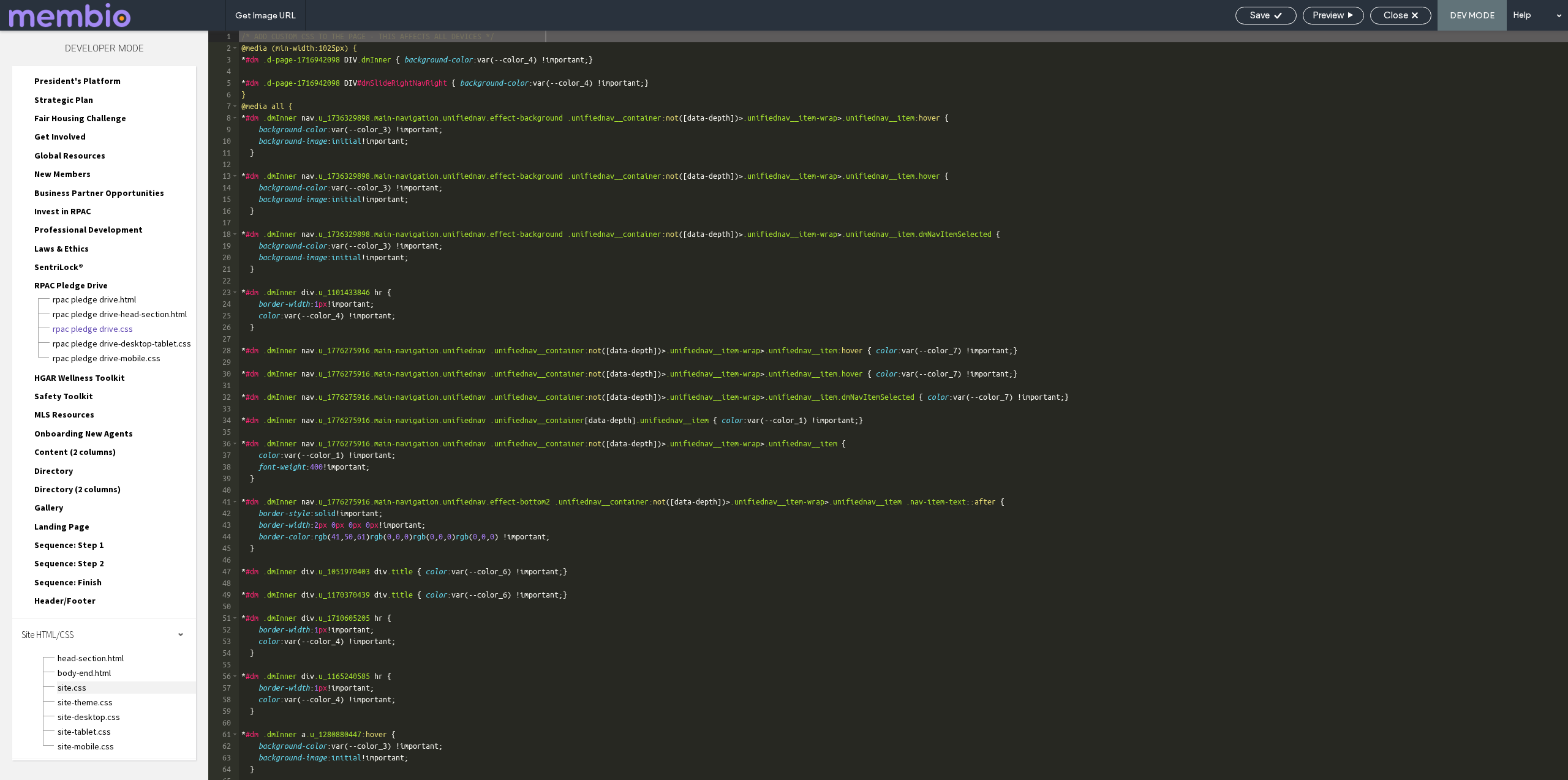
click at [72, 691] on span "site.css" at bounding box center [126, 687] width 139 height 12
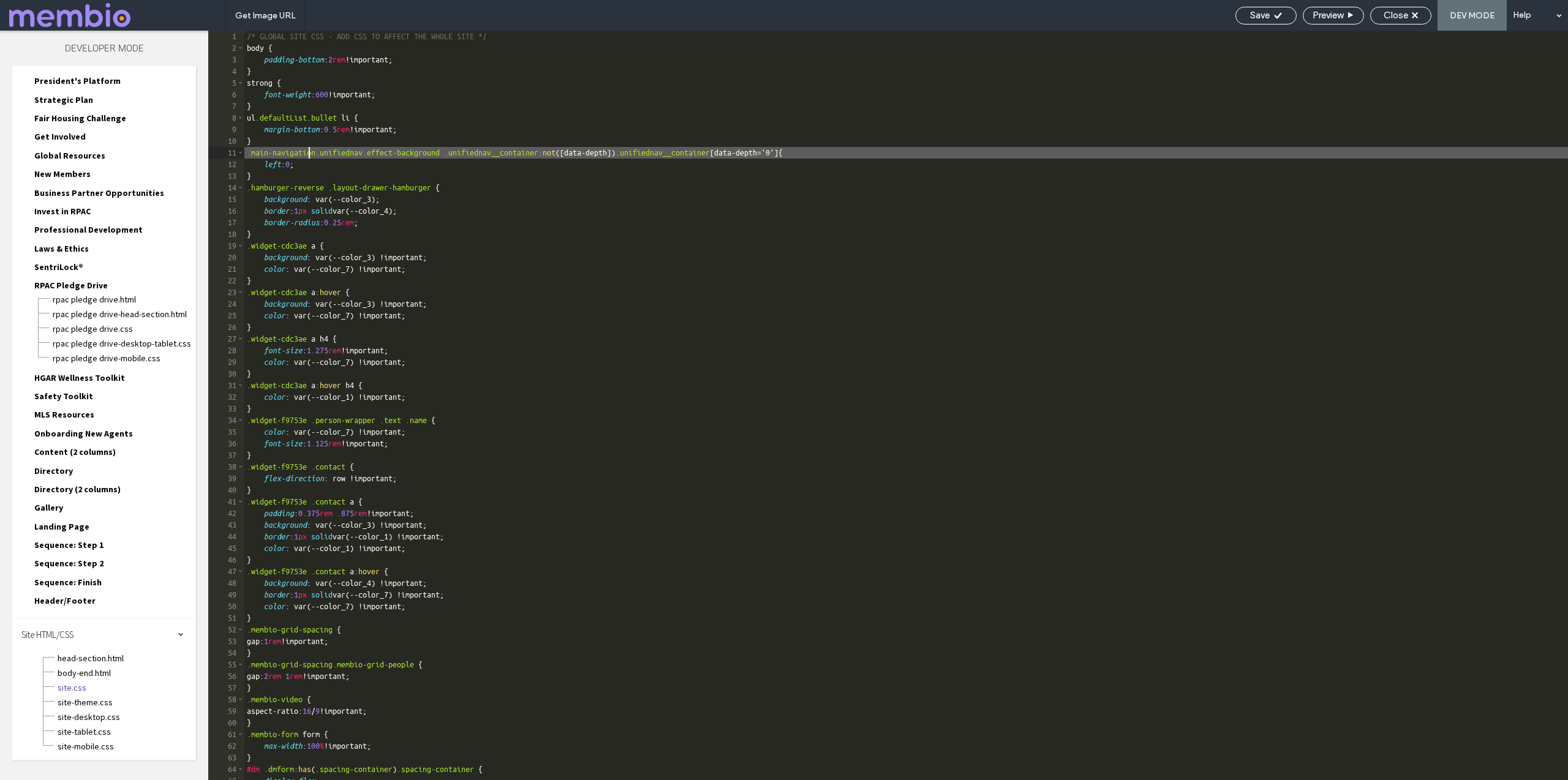
click at [309, 147] on div "/* GLOBAL SITE CSS - ADD CSS TO AFFECT THE WHOLE SITE */ body { padding-bottom …" at bounding box center [906, 417] width 1324 height 772
click at [271, 100] on div "/* GLOBAL SITE CSS - ADD CSS TO AFFECT THE WHOLE SITE */ body { padding-bottom …" at bounding box center [906, 417] width 1324 height 772
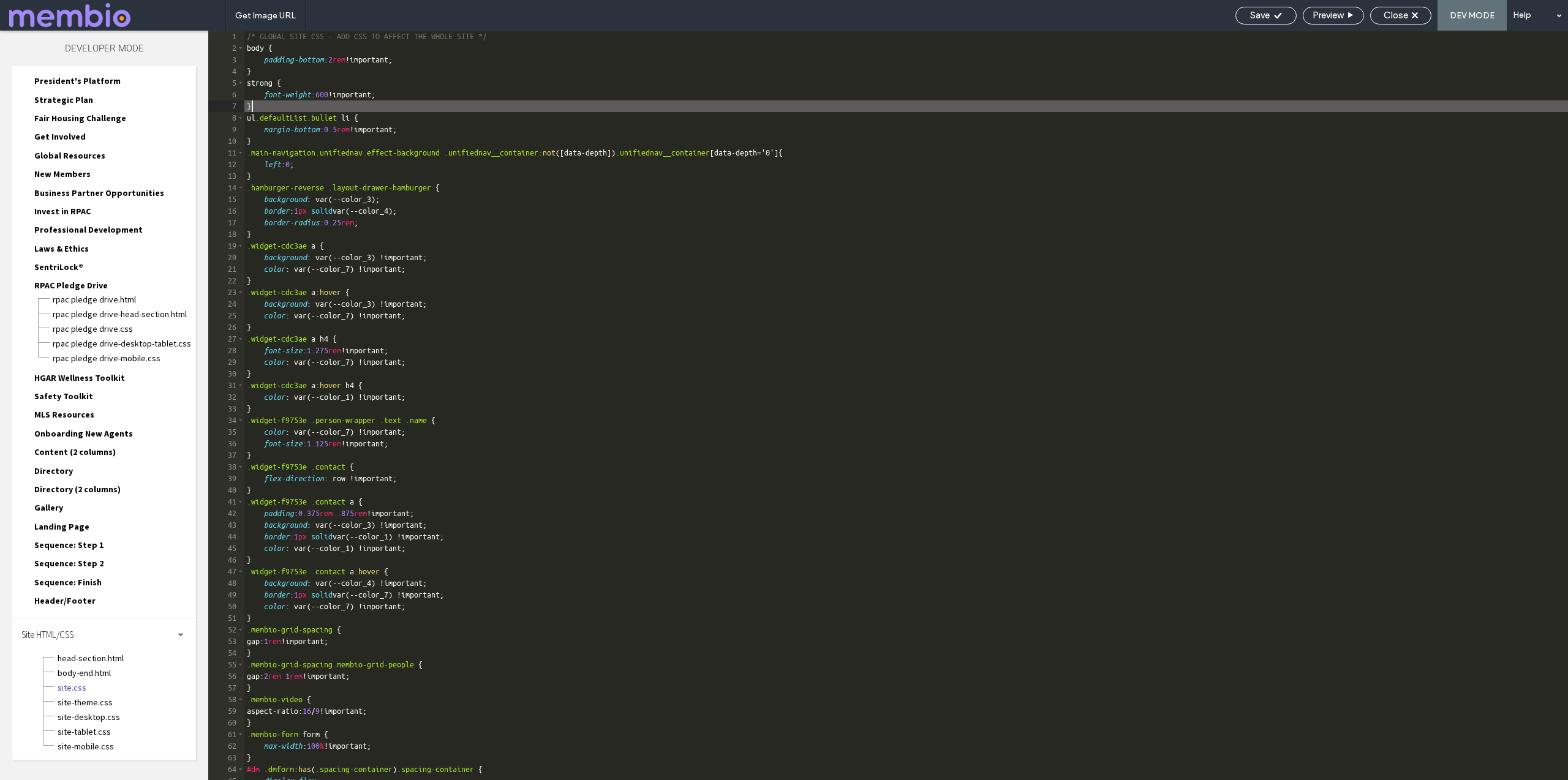
click at [272, 106] on div "/* GLOBAL SITE CSS - ADD CSS TO AFFECT THE WHOLE SITE */ body { padding-bottom …" at bounding box center [906, 417] width 1324 height 772
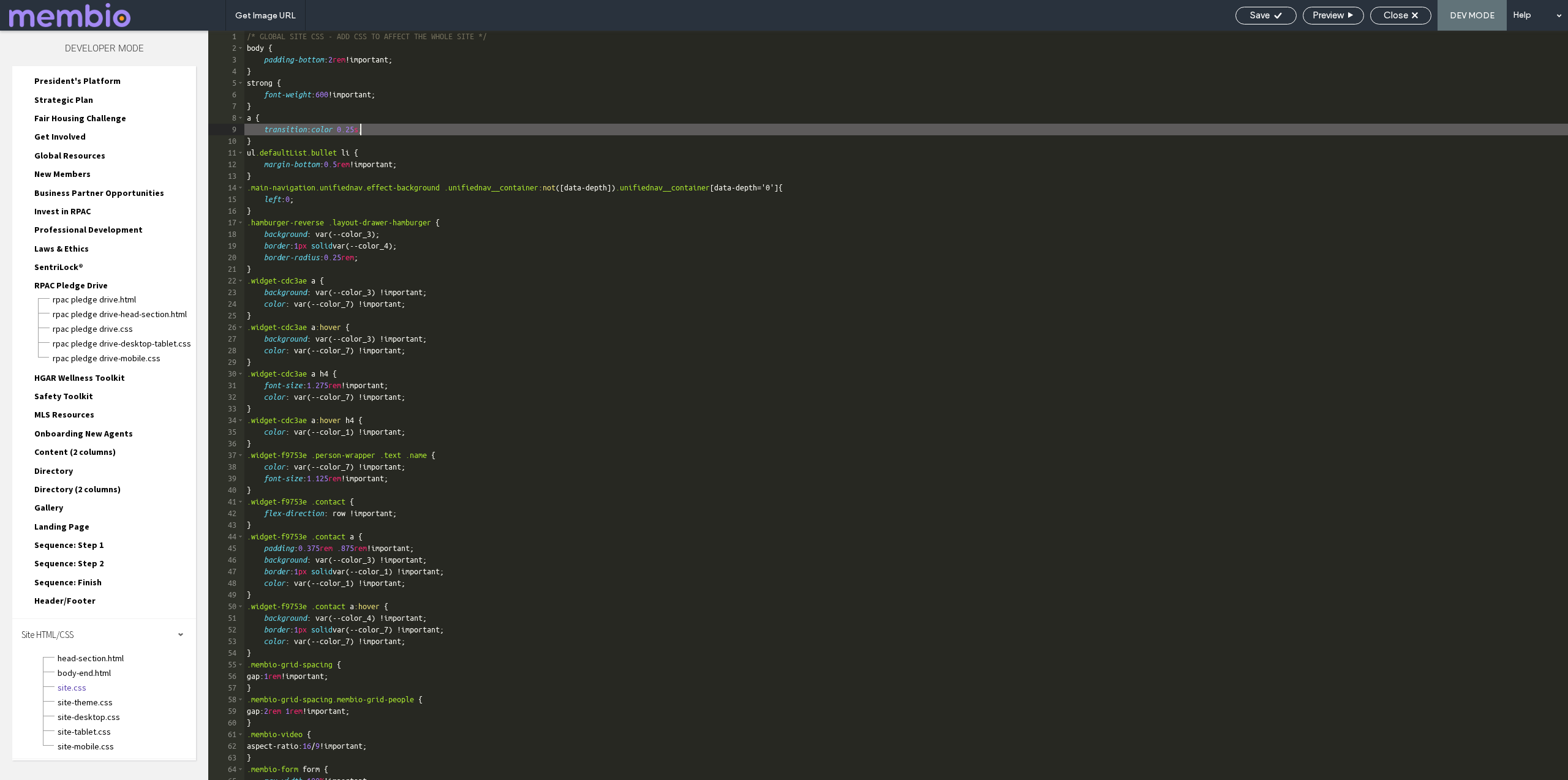
click at [388, 125] on div "/* GLOBAL SITE CSS - ADD CSS TO AFFECT THE WHOLE SITE */ body { padding-bottom …" at bounding box center [906, 417] width 1324 height 772
type textarea "**"
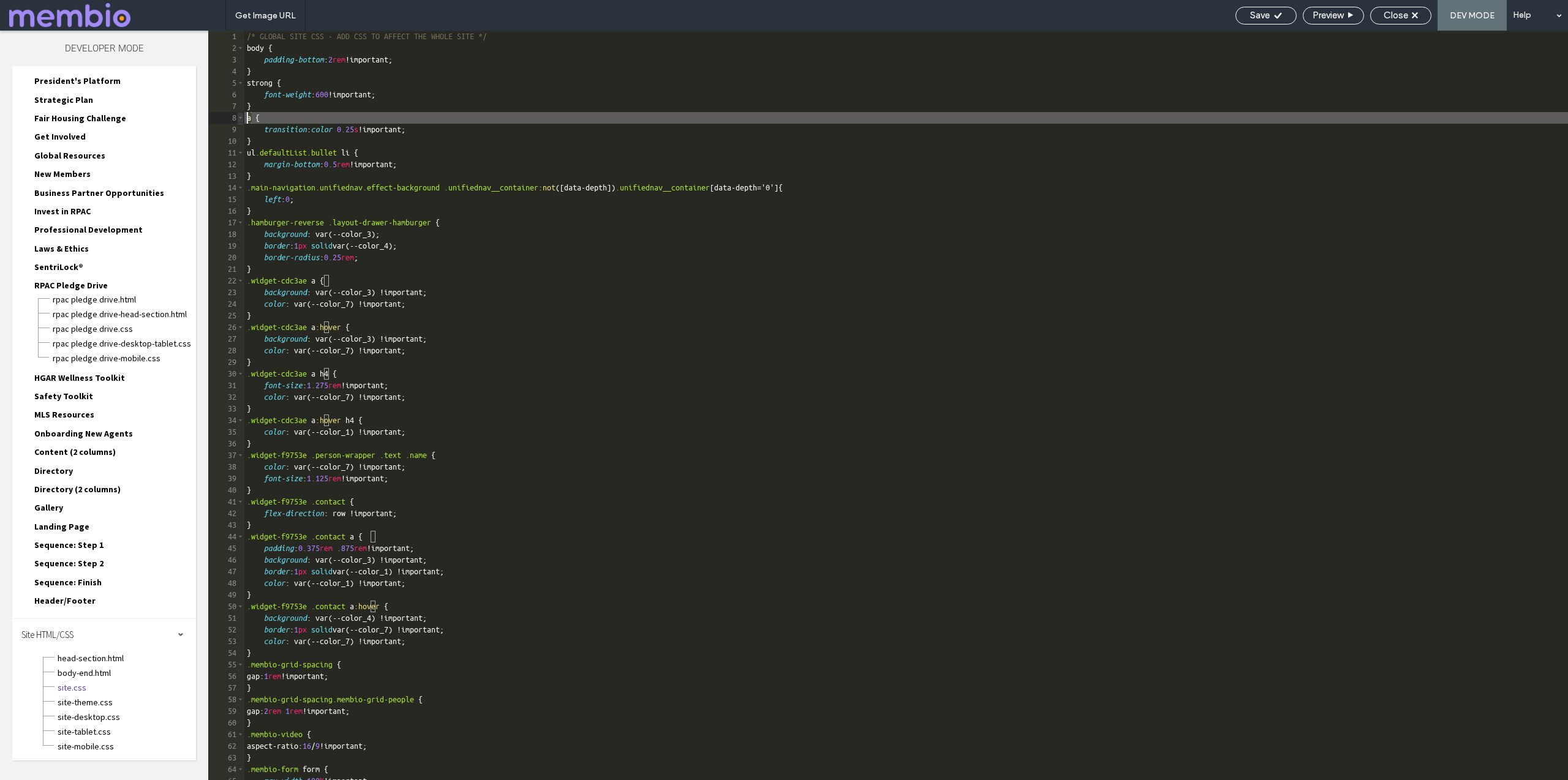
drag, startPoint x: 254, startPoint y: 116, endPoint x: 240, endPoint y: 119, distance: 14.3
click at [240, 119] on div "** 1 2 3 4 5 6 7 8 9 10 11 12 13 14 15 16 17 18 19 20 21 22 23 24 25 26 27 28 2…" at bounding box center [888, 405] width 1360 height 749
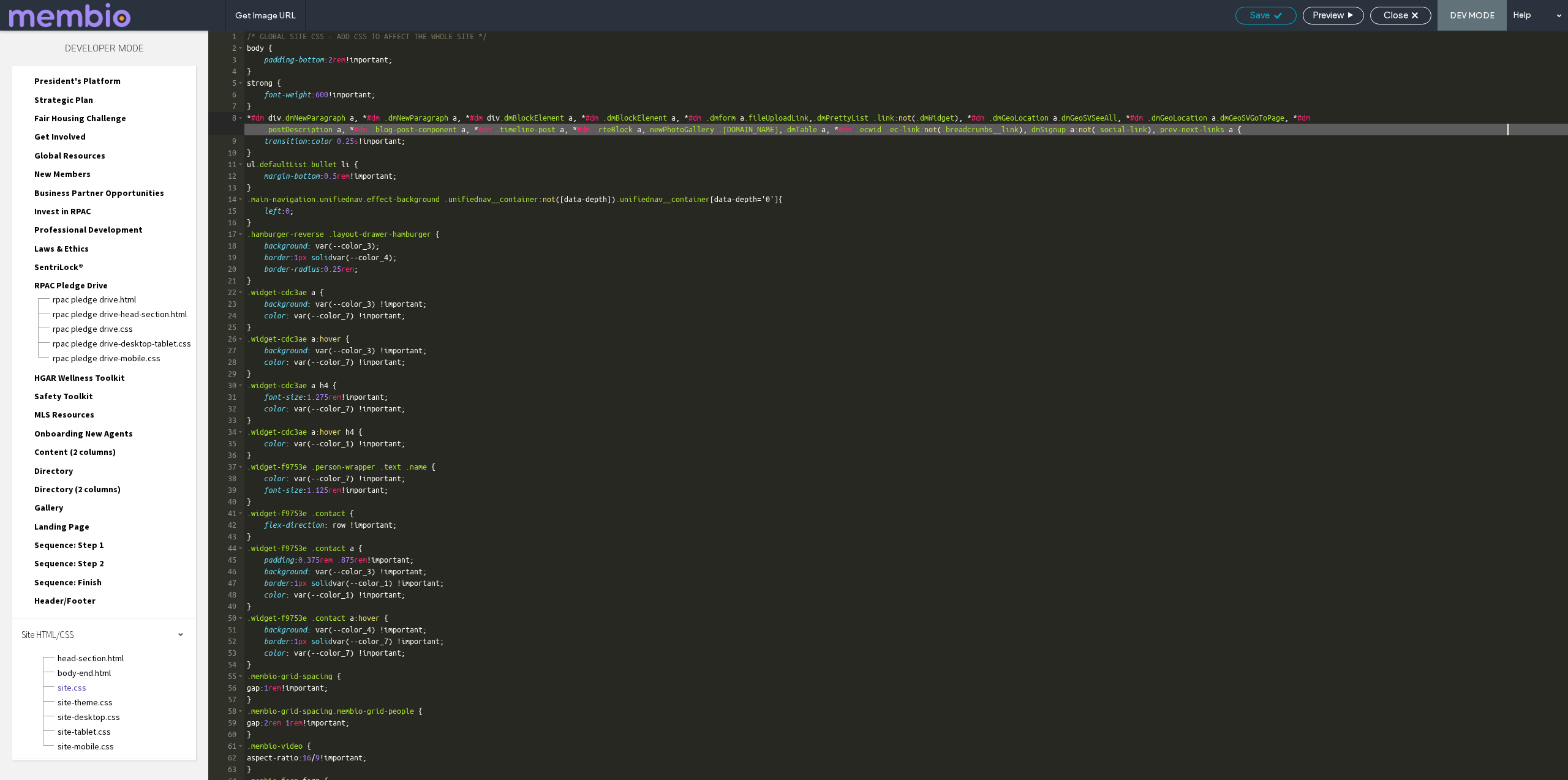
click at [1269, 15] on div "Save" at bounding box center [1266, 15] width 60 height 11
click at [1400, 11] on span "Close" at bounding box center [1395, 15] width 24 height 11
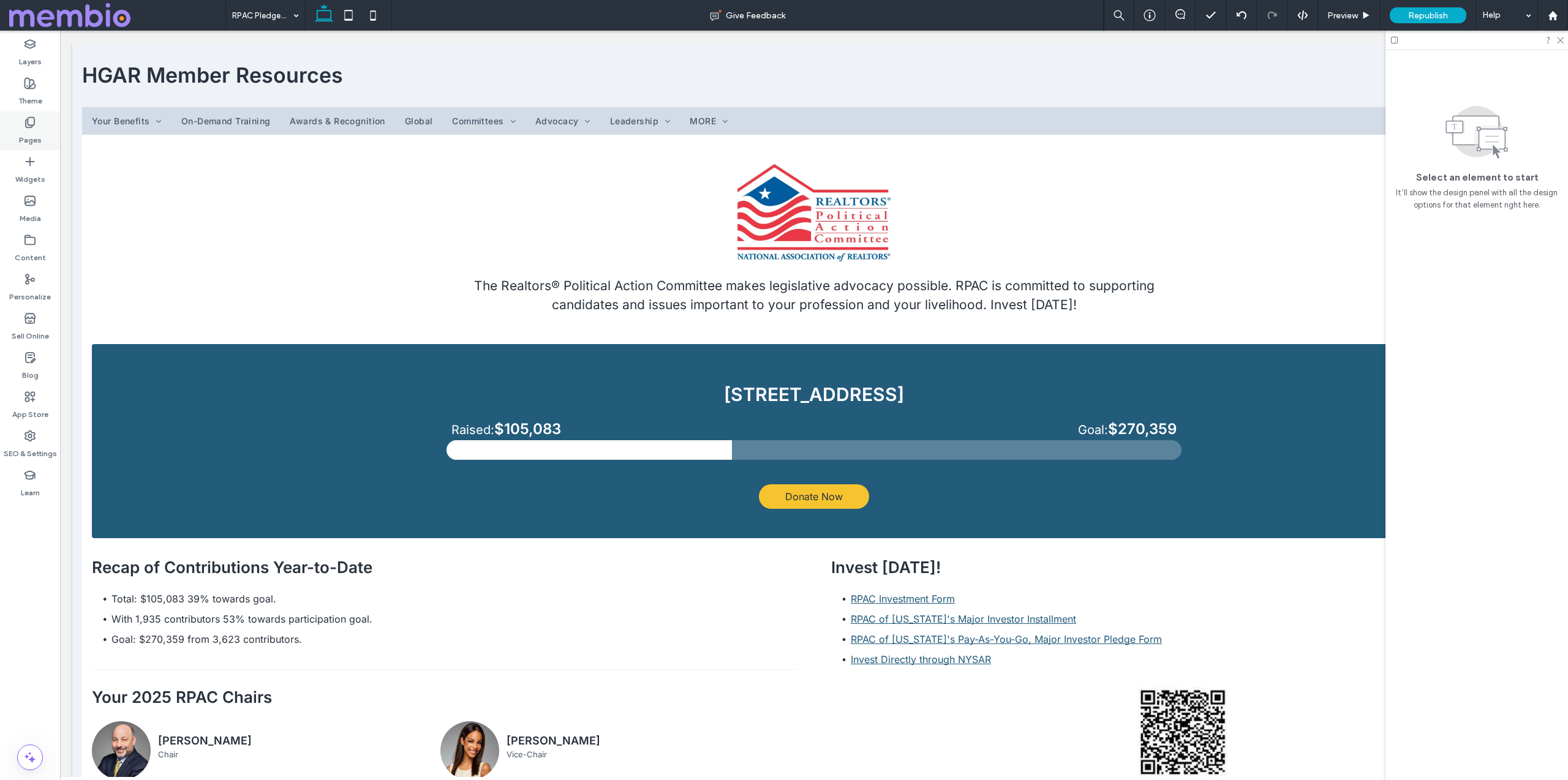
click at [32, 129] on label "Pages" at bounding box center [31, 137] width 23 height 17
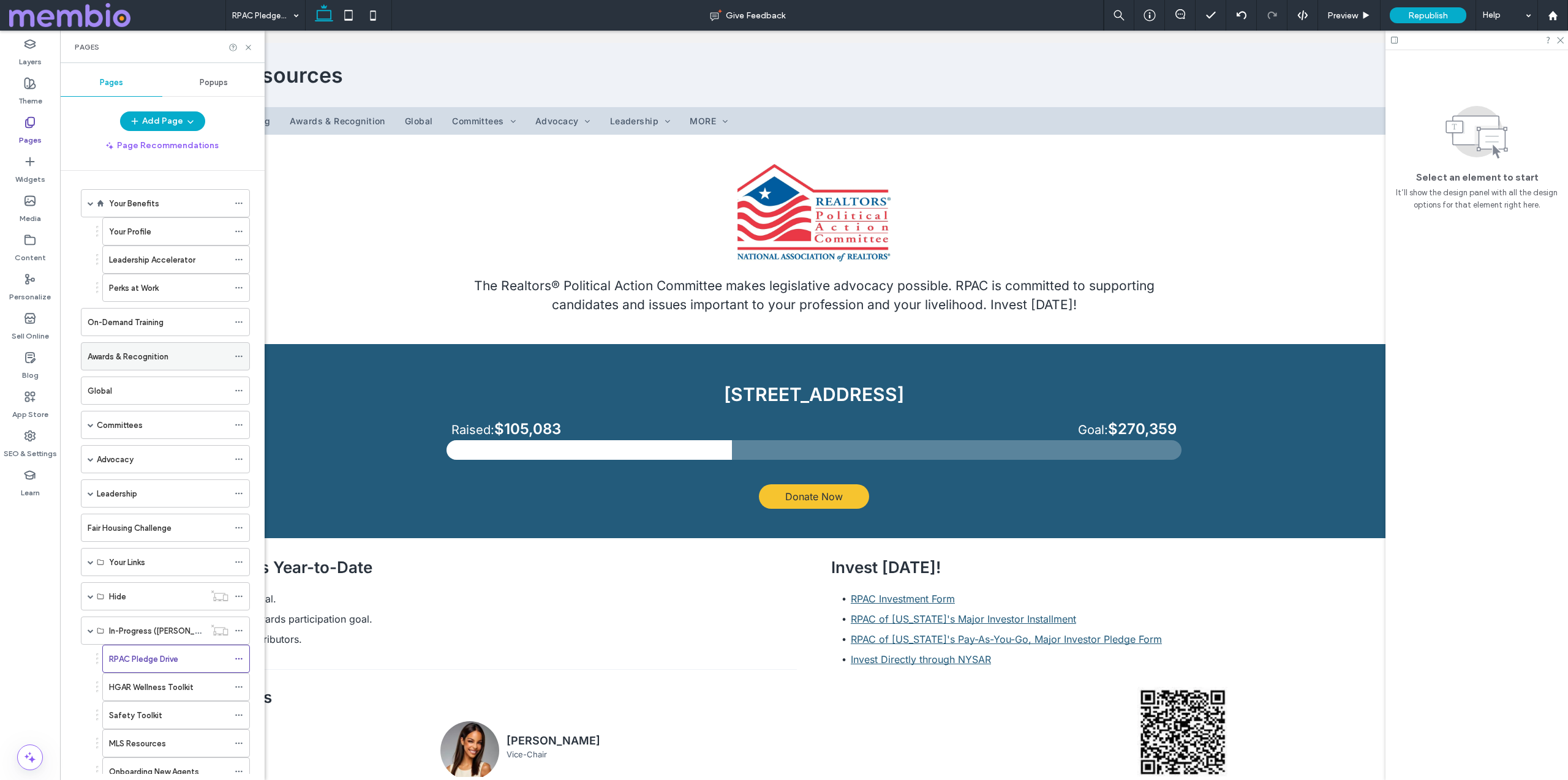
scroll to position [0, 0]
